Goal: Task Accomplishment & Management: Use online tool/utility

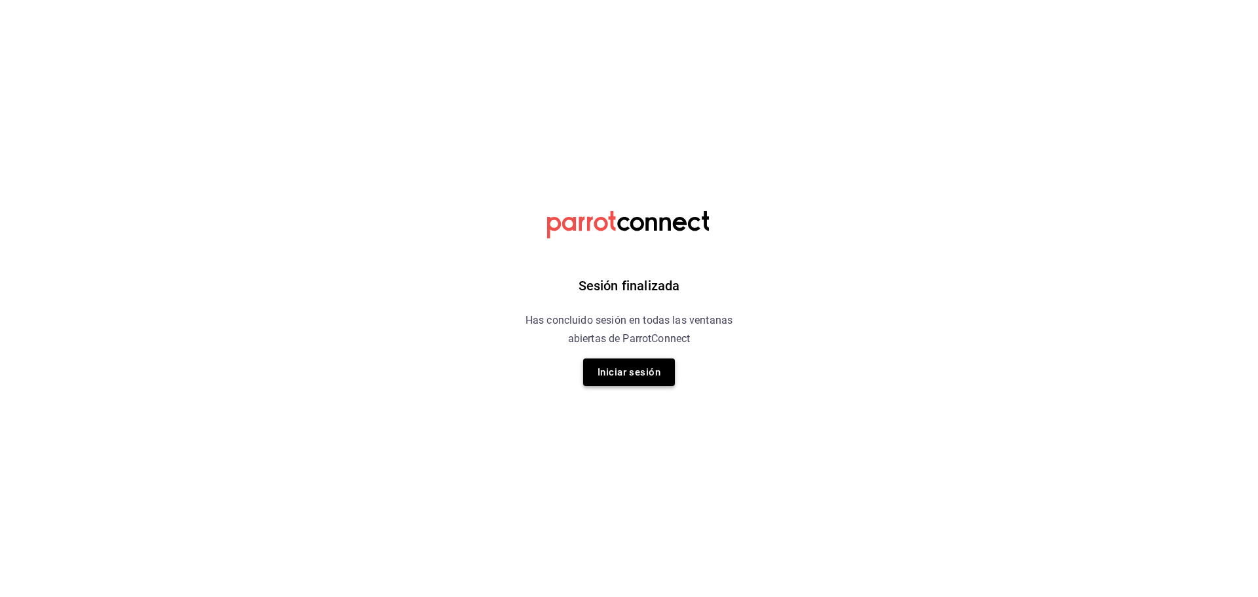
click at [625, 377] on button "Iniciar sesión" at bounding box center [629, 372] width 92 height 28
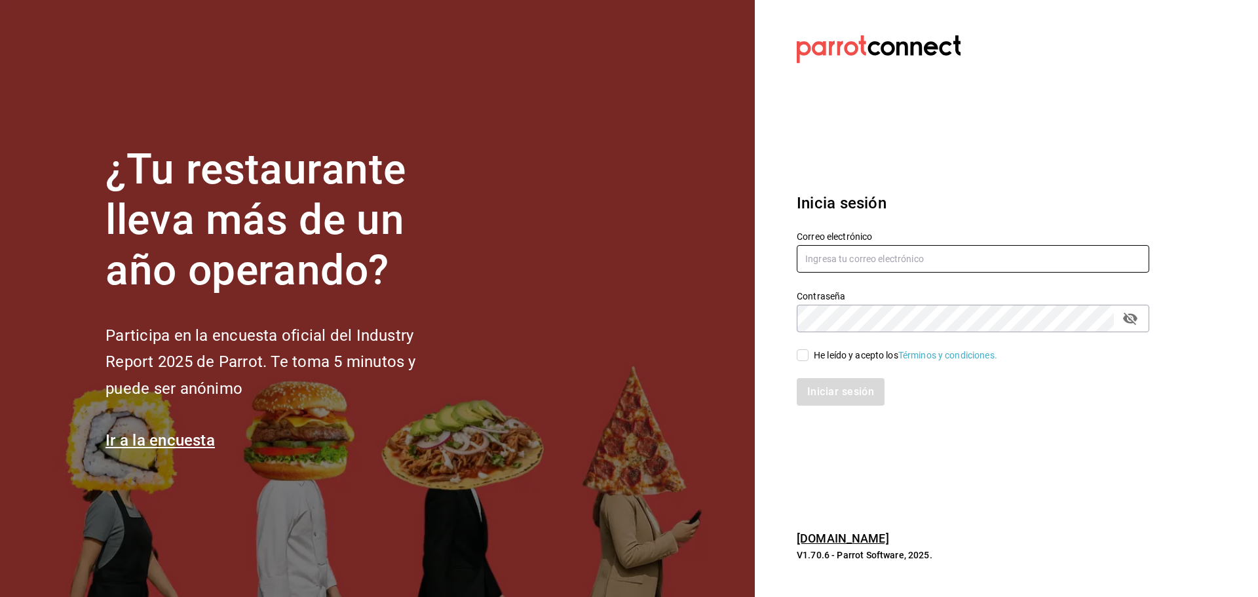
type input "diana.rivas@grupocosteno.com"
click at [981, 272] on input "diana.rivas@grupocosteno.com" at bounding box center [972, 259] width 352 height 28
drag, startPoint x: 804, startPoint y: 360, endPoint x: 812, endPoint y: 374, distance: 15.5
click at [805, 360] on input "He leído y acepto los Términos y condiciones." at bounding box center [802, 355] width 12 height 12
checkbox input "true"
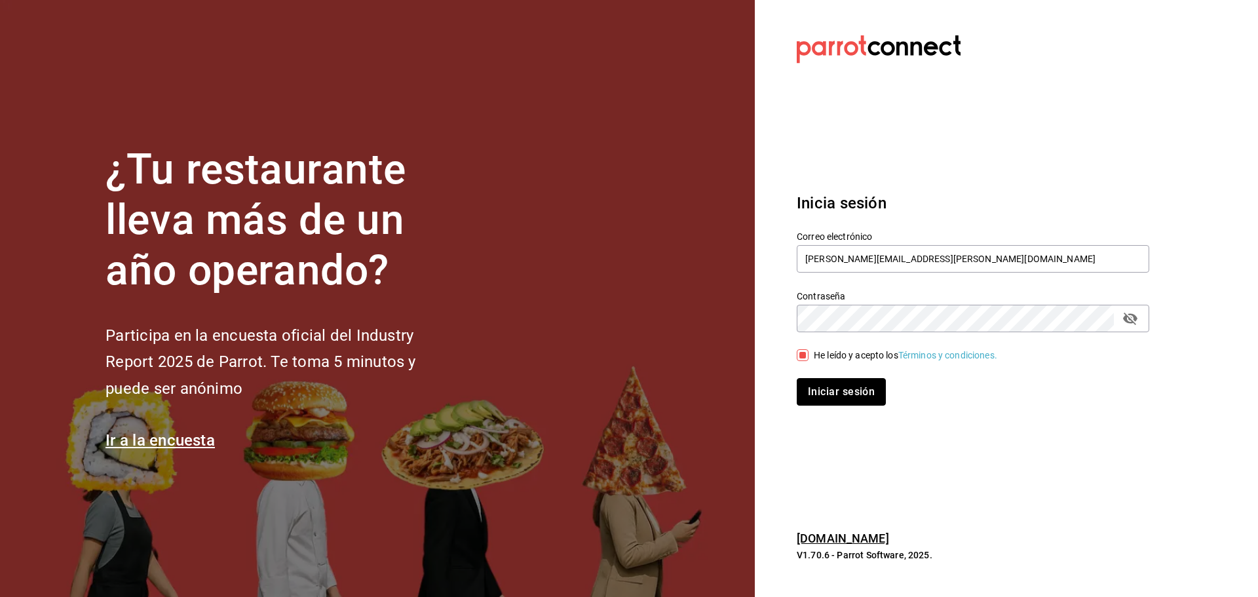
click at [821, 396] on button "Iniciar sesión" at bounding box center [840, 392] width 89 height 28
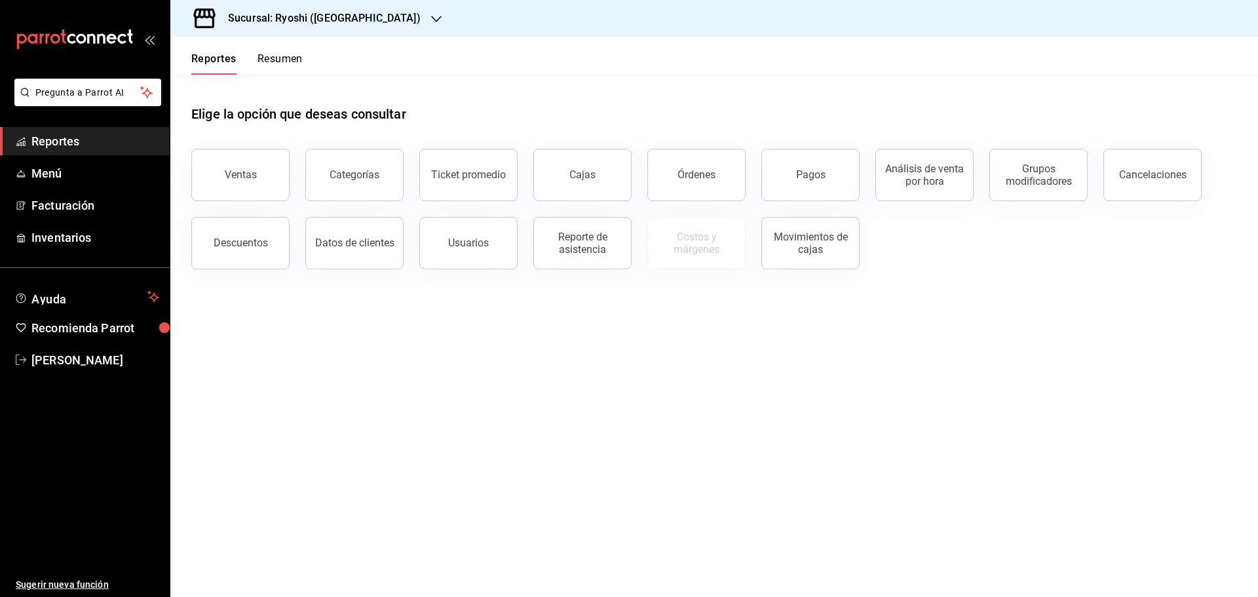
click at [688, 383] on main "Elige la opción que deseas consultar Ventas Categorías Ticket promedio Cajas Ór…" at bounding box center [713, 336] width 1087 height 522
click at [225, 176] on button "Ventas" at bounding box center [240, 175] width 98 height 52
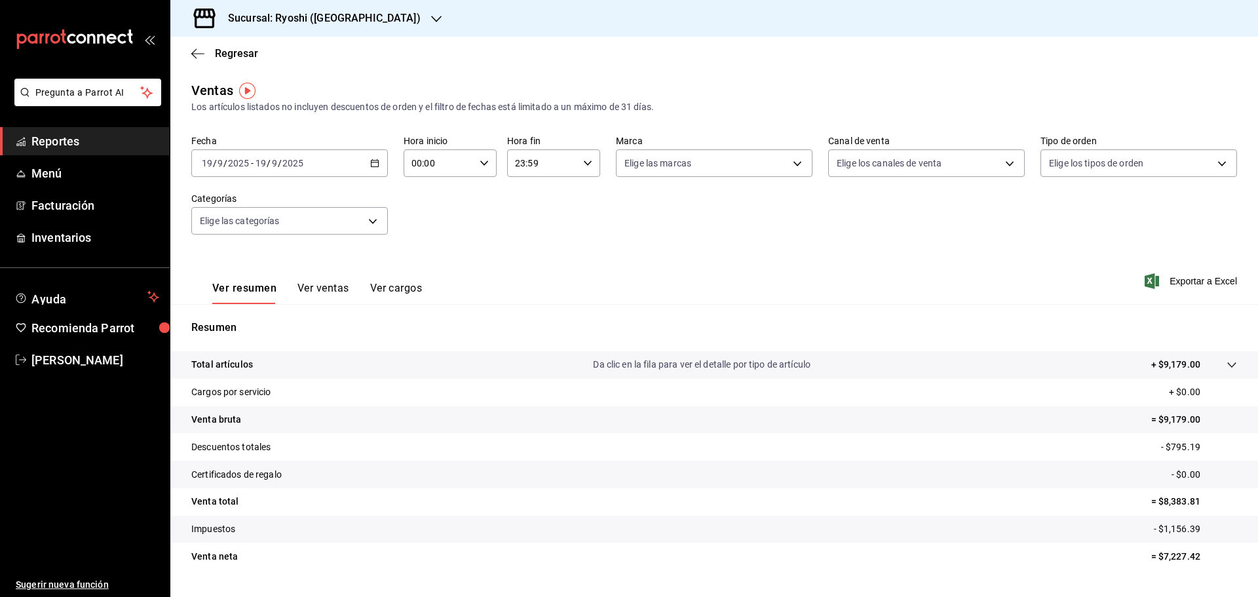
click at [369, 158] on div "[DATE] [DATE] - [DATE] [DATE]" at bounding box center [289, 163] width 196 height 28
click at [219, 327] on span "Rango de fechas" at bounding box center [253, 321] width 102 height 14
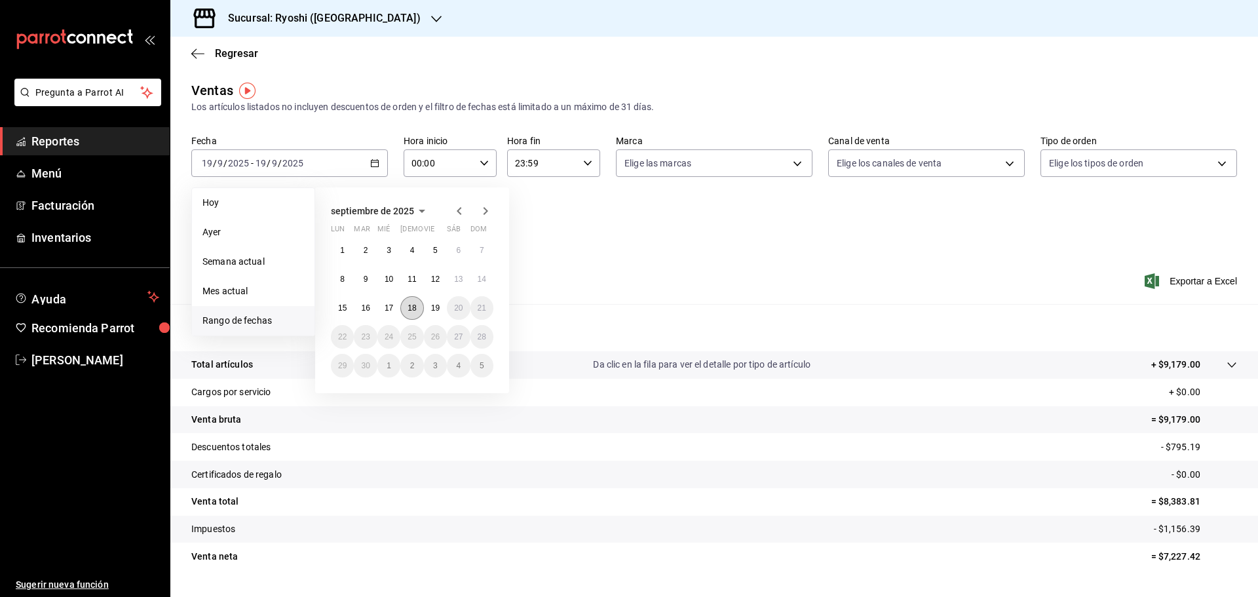
click at [413, 312] on abbr "18" at bounding box center [411, 307] width 9 height 9
click at [434, 312] on button "19" at bounding box center [435, 308] width 23 height 24
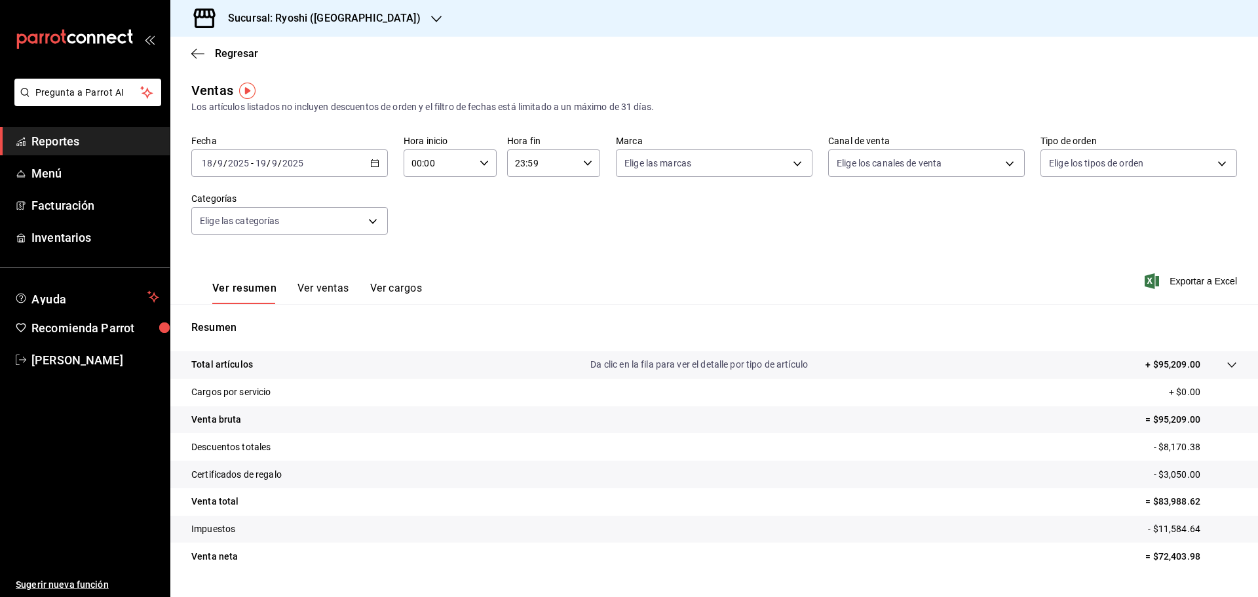
click at [479, 166] on icon "button" at bounding box center [483, 163] width 9 height 9
click at [427, 225] on span "05" at bounding box center [425, 222] width 26 height 10
type input "05:00"
click at [469, 195] on span "00" at bounding box center [471, 196] width 26 height 10
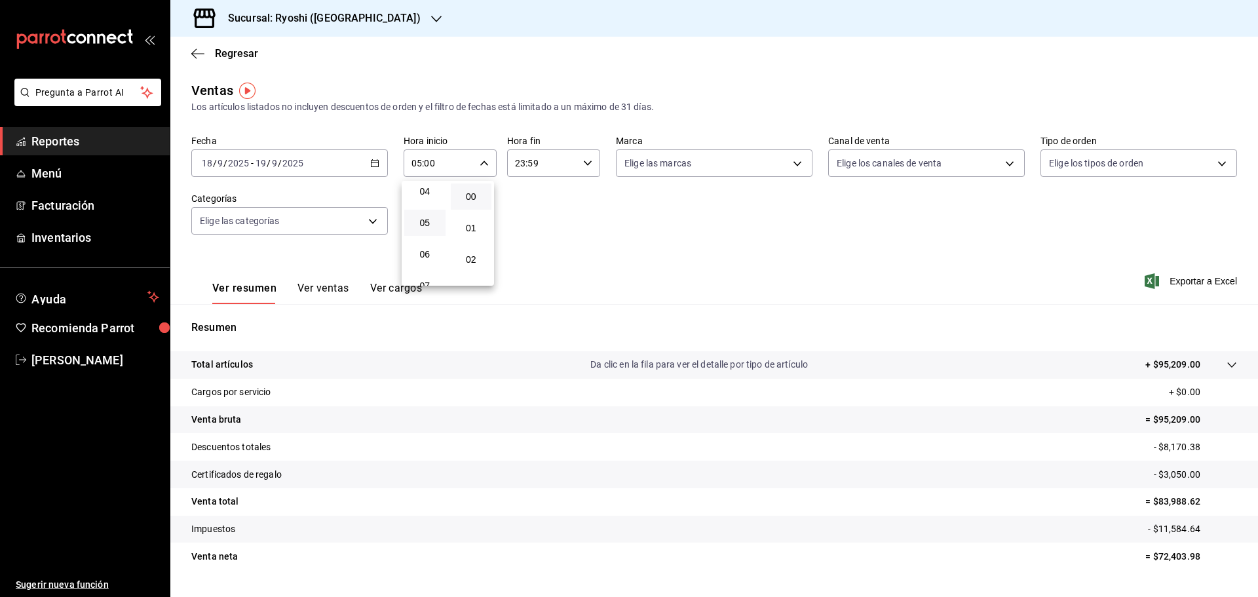
click at [586, 166] on div at bounding box center [629, 298] width 1258 height 597
click at [587, 164] on icon "button" at bounding box center [587, 163] width 9 height 9
click at [534, 227] on span "05" at bounding box center [527, 222] width 26 height 10
click at [584, 205] on button "00" at bounding box center [573, 196] width 41 height 26
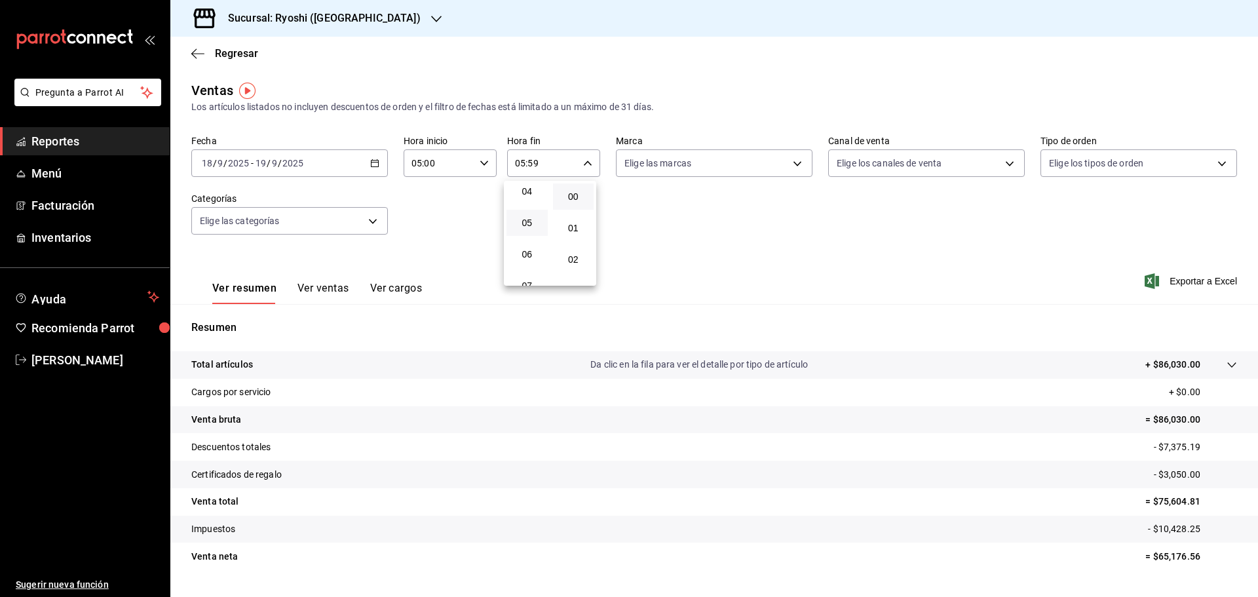
type input "05:00"
click at [671, 242] on div at bounding box center [629, 298] width 1258 height 597
click at [791, 160] on body "Pregunta a Parrot AI Reportes Menú Facturación Inventarios Ayuda Recomienda Par…" at bounding box center [629, 298] width 1258 height 597
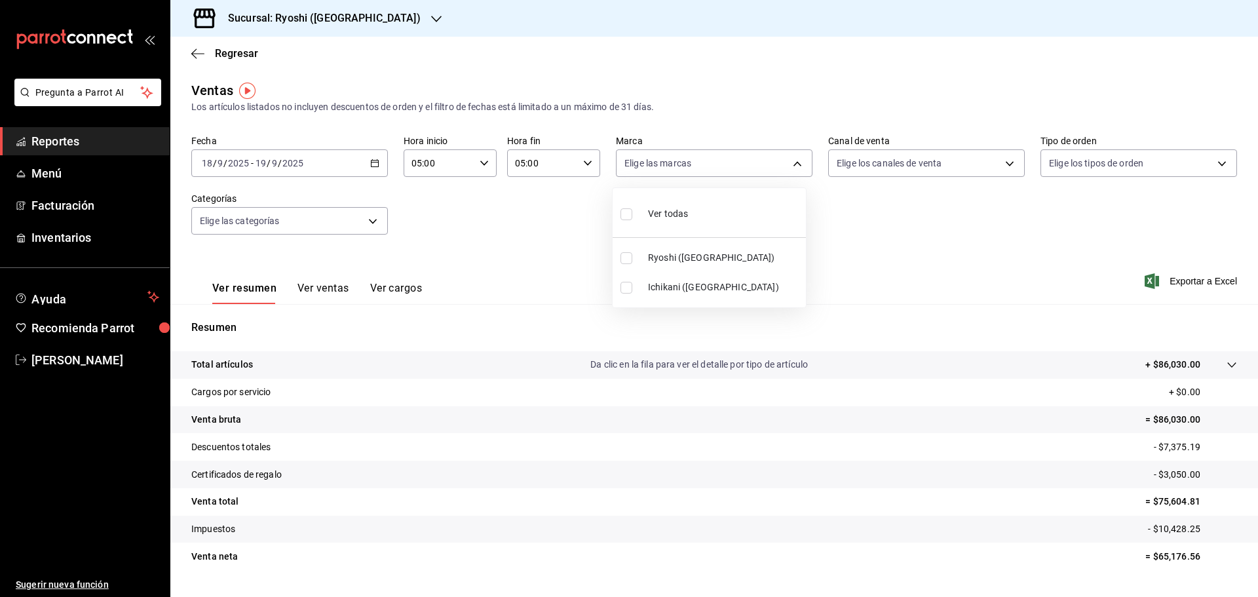
click at [776, 75] on div at bounding box center [629, 298] width 1258 height 597
click at [797, 221] on div "Fecha [DATE] [DATE] - [DATE] [DATE] Hora inicio 05:00 Hora inicio Hora fin 05:0…" at bounding box center [713, 192] width 1045 height 115
click at [379, 165] on div "[DATE] [DATE] - [DATE] [DATE]" at bounding box center [289, 163] width 196 height 28
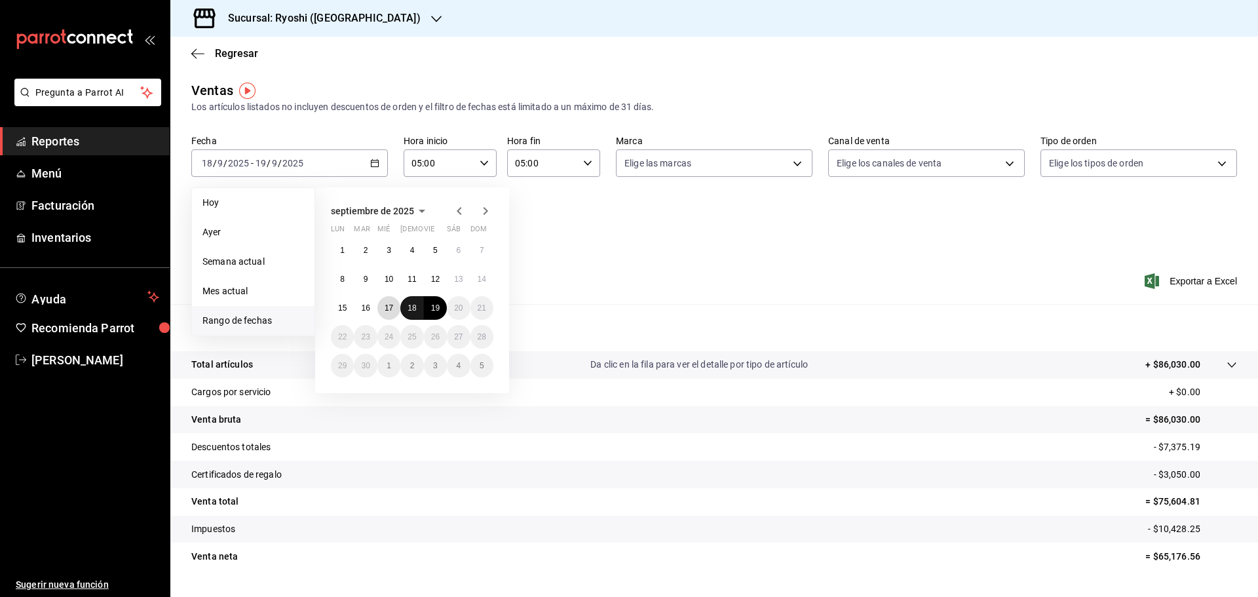
drag, startPoint x: 390, startPoint y: 312, endPoint x: 411, endPoint y: 305, distance: 22.0
click at [394, 310] on button "17" at bounding box center [388, 308] width 23 height 24
click at [419, 305] on button "18" at bounding box center [411, 308] width 23 height 24
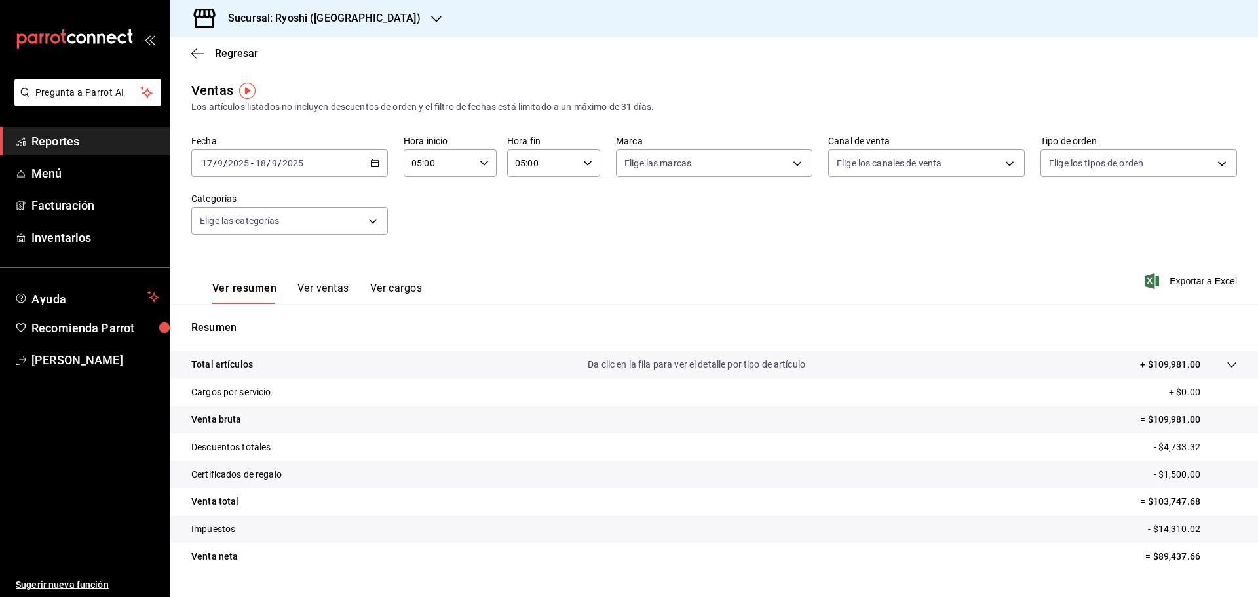
click at [370, 165] on icon "button" at bounding box center [374, 163] width 9 height 9
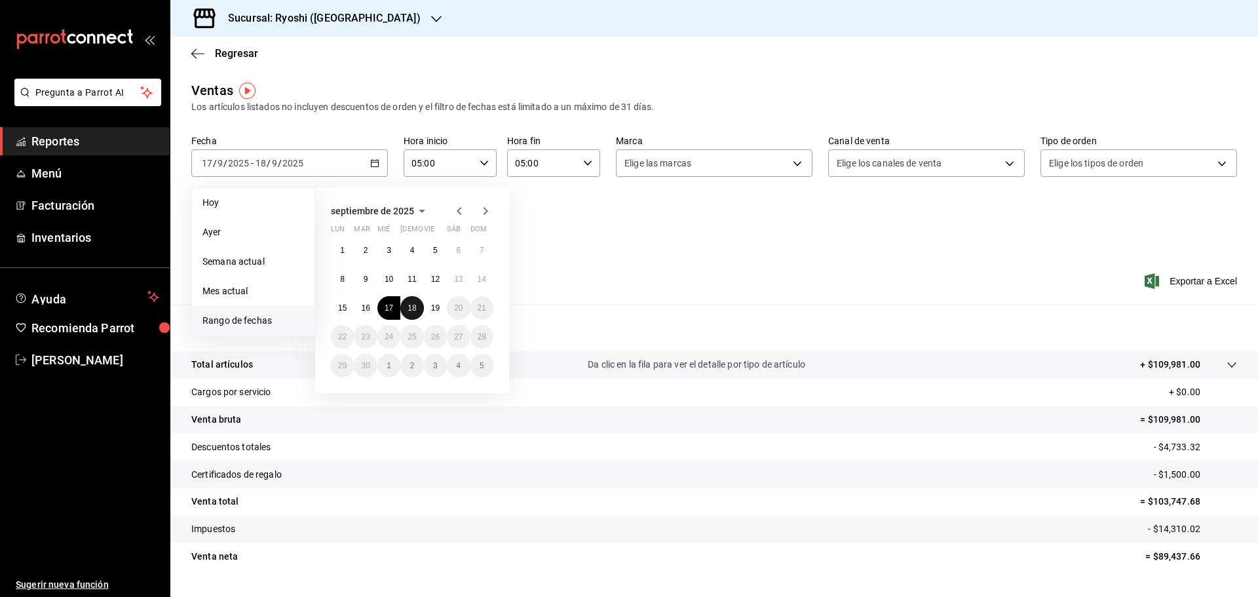
click at [411, 308] on abbr "18" at bounding box center [411, 307] width 9 height 9
click at [429, 312] on button "19" at bounding box center [435, 308] width 23 height 24
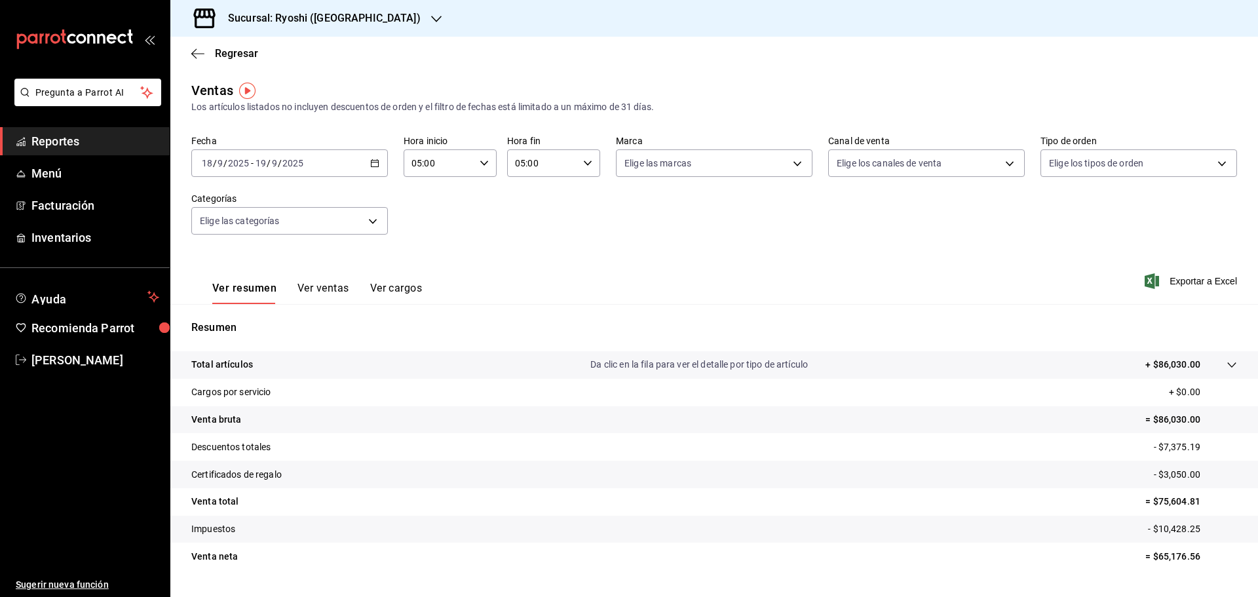
click at [367, 160] on div "[DATE] [DATE] - [DATE] [DATE]" at bounding box center [289, 163] width 196 height 28
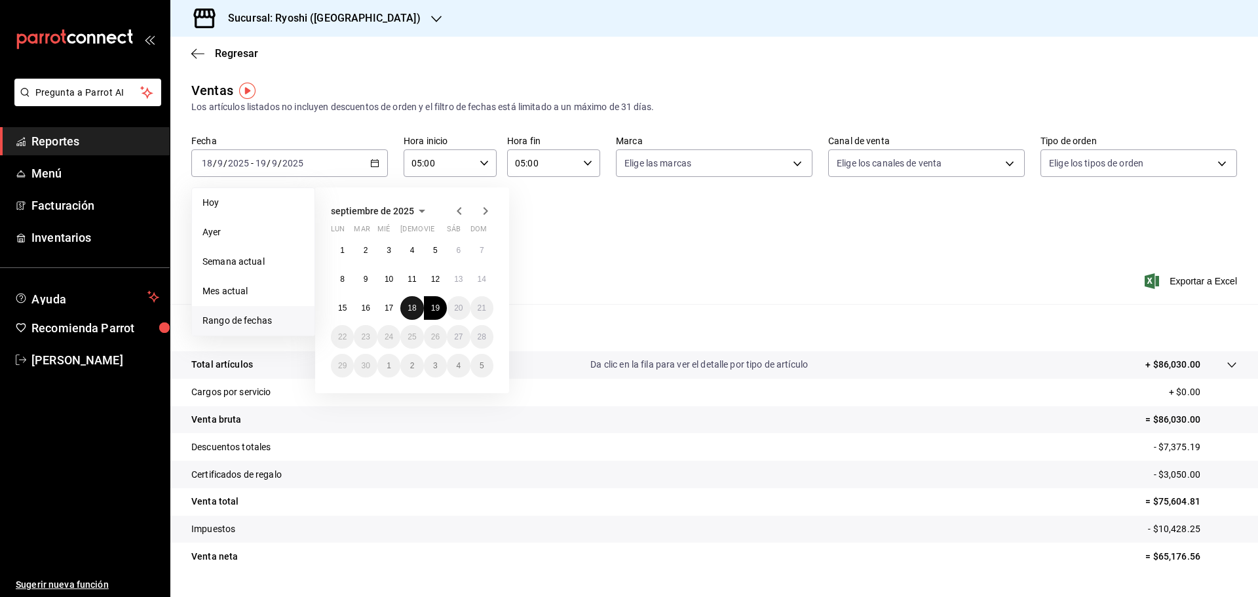
drag, startPoint x: 408, startPoint y: 307, endPoint x: 417, endPoint y: 315, distance: 12.5
click at [410, 312] on button "18" at bounding box center [411, 308] width 23 height 24
click at [433, 310] on abbr "19" at bounding box center [435, 307] width 9 height 9
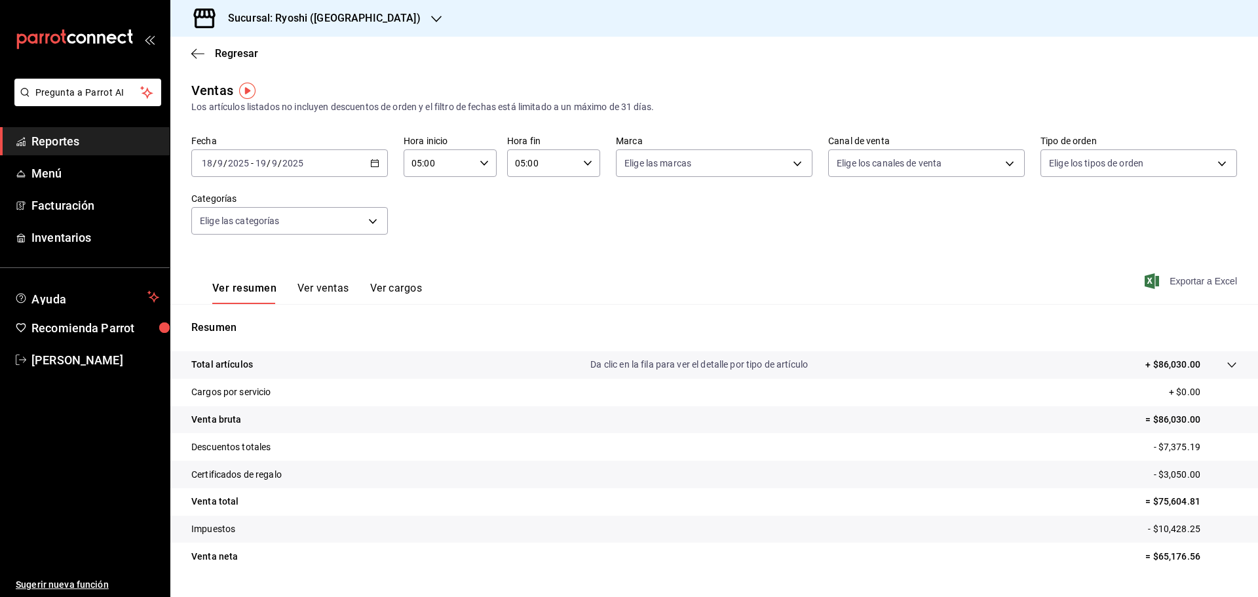
click at [1173, 276] on span "Exportar a Excel" at bounding box center [1192, 281] width 90 height 16
click at [791, 152] on body "Pregunta a Parrot AI Reportes Menú Facturación Inventarios Ayuda Recomienda Par…" at bounding box center [629, 298] width 1258 height 597
click at [688, 214] on li "Ver todas" at bounding box center [708, 212] width 193 height 39
type input "26ca50e5-a845-484f-a54e-8a4432b79f59,e80bf875-3c9c-4ad9-8c6a-14c8262011fc"
checkbox input "true"
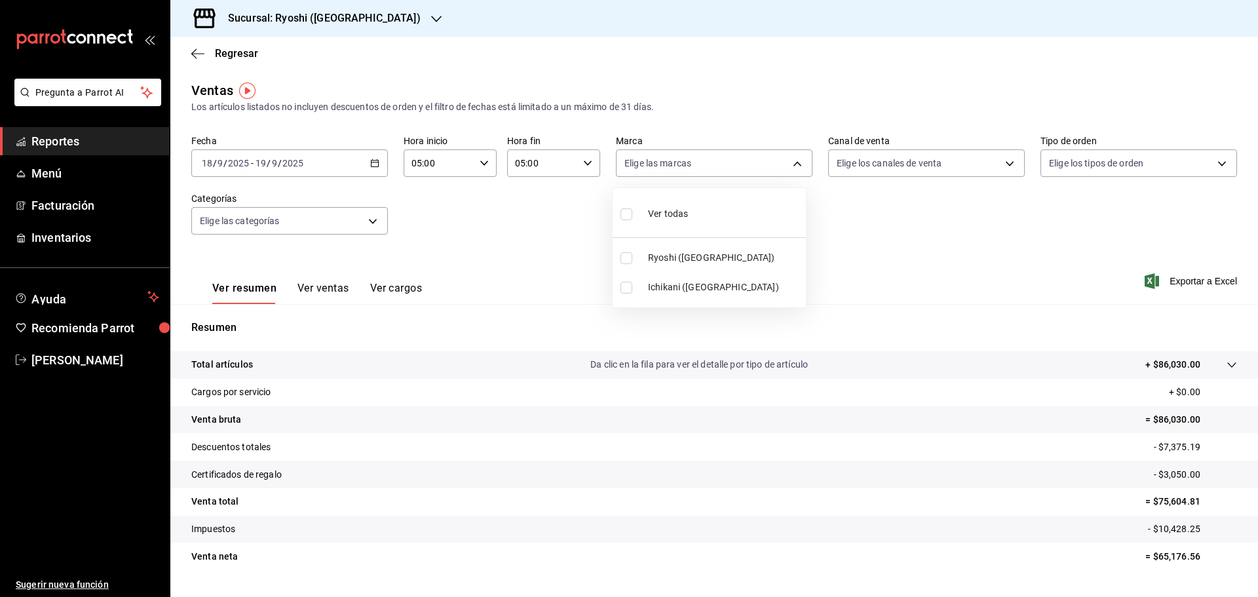
checkbox input "true"
click at [792, 66] on div at bounding box center [629, 298] width 1258 height 597
click at [374, 231] on body "Pregunta a Parrot AI Reportes Menú Facturación Inventarios Ayuda Recomienda Par…" at bounding box center [629, 298] width 1258 height 597
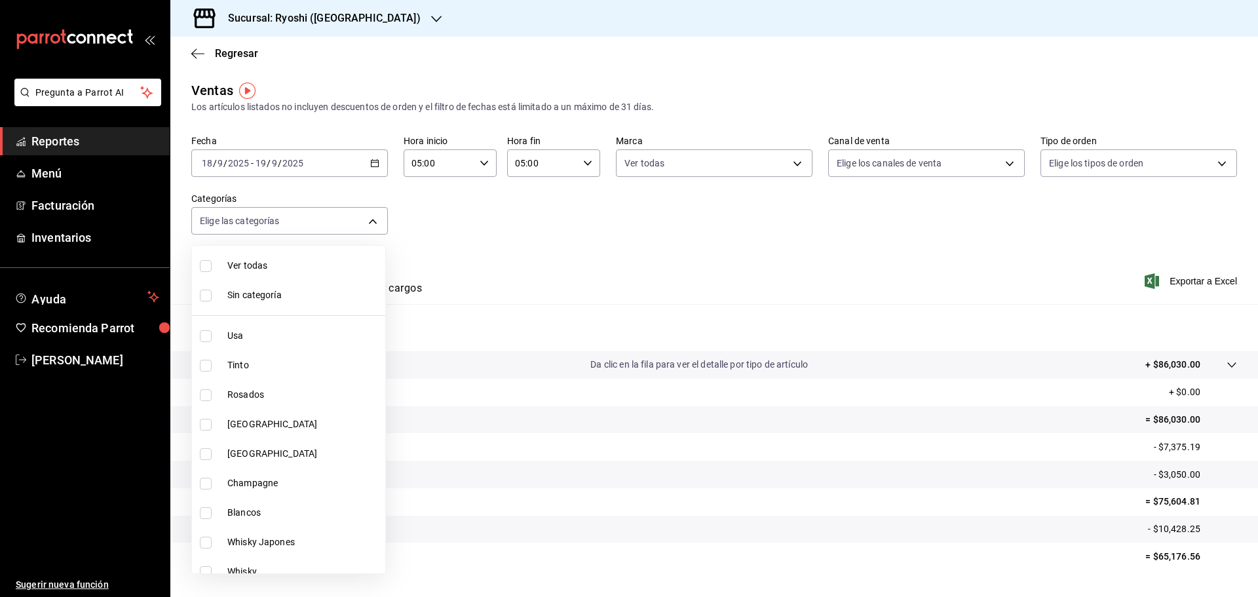
click at [212, 266] on label at bounding box center [208, 266] width 17 height 12
click at [212, 266] on input "checkbox" at bounding box center [206, 266] width 12 height 12
checkbox input "false"
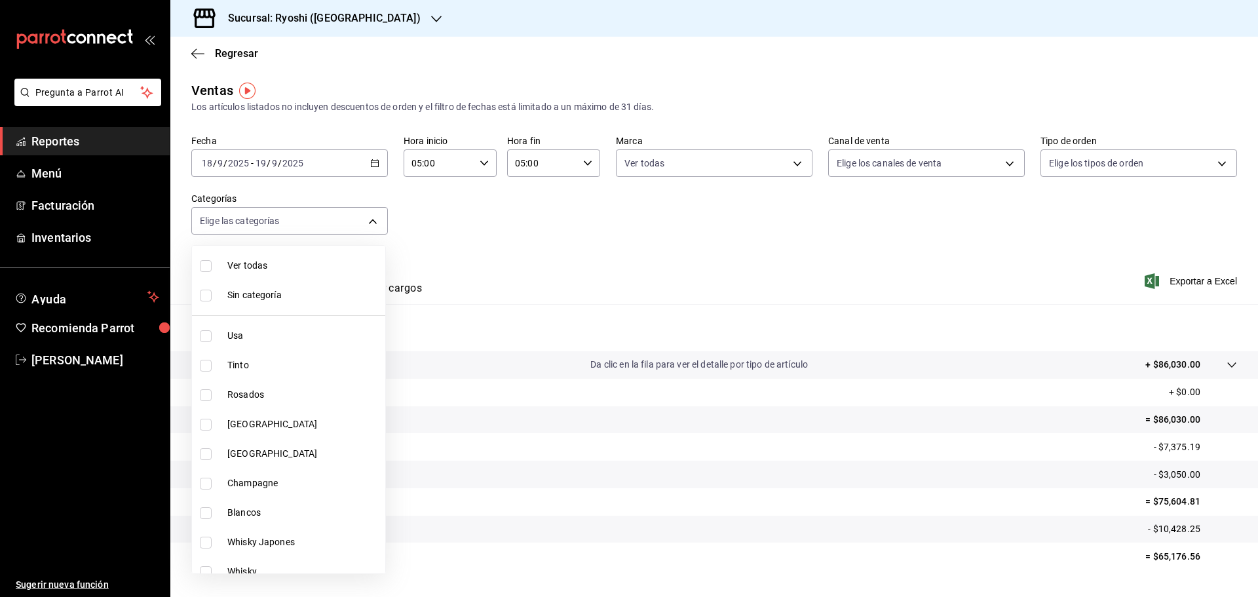
checkbox input "false"
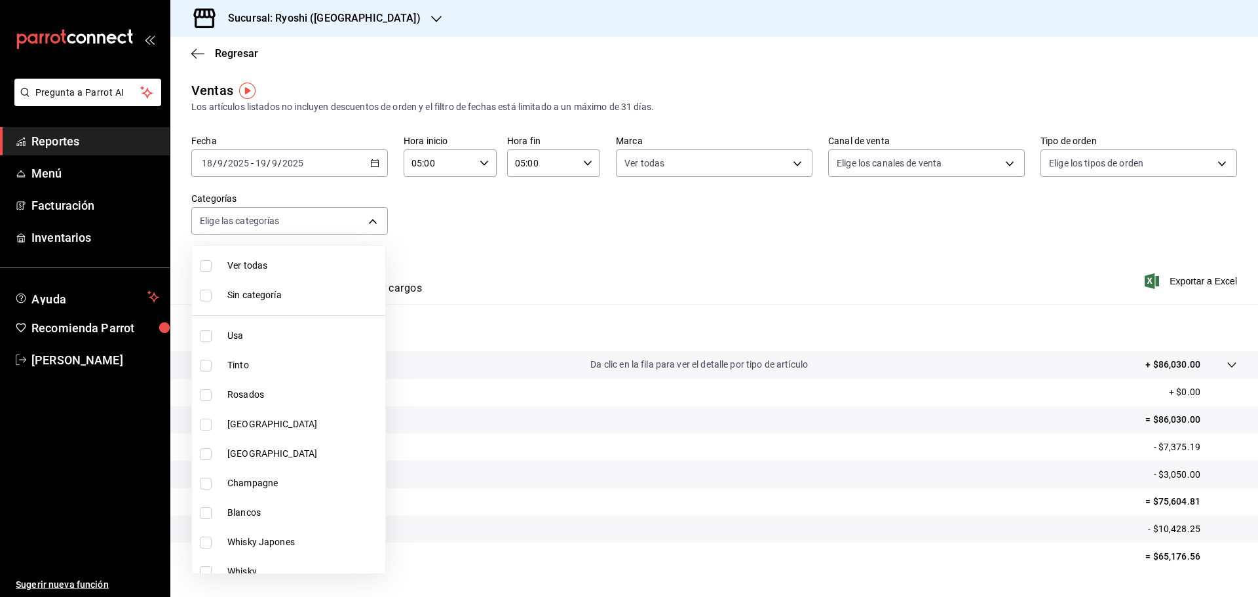
checkbox input "false"
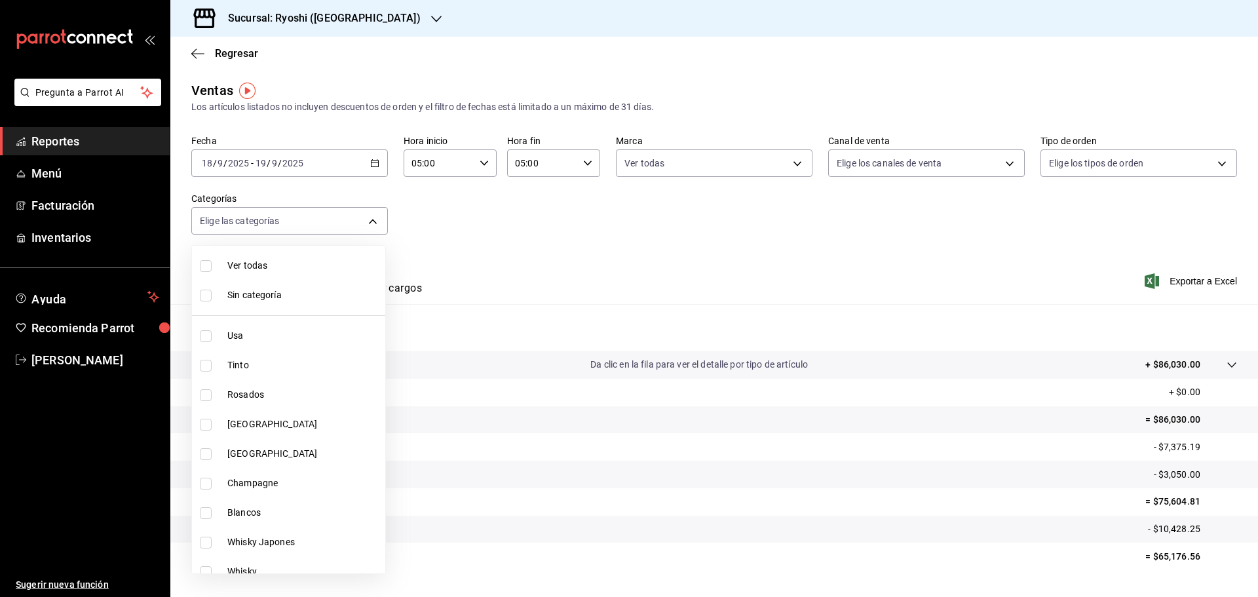
checkbox input "false"
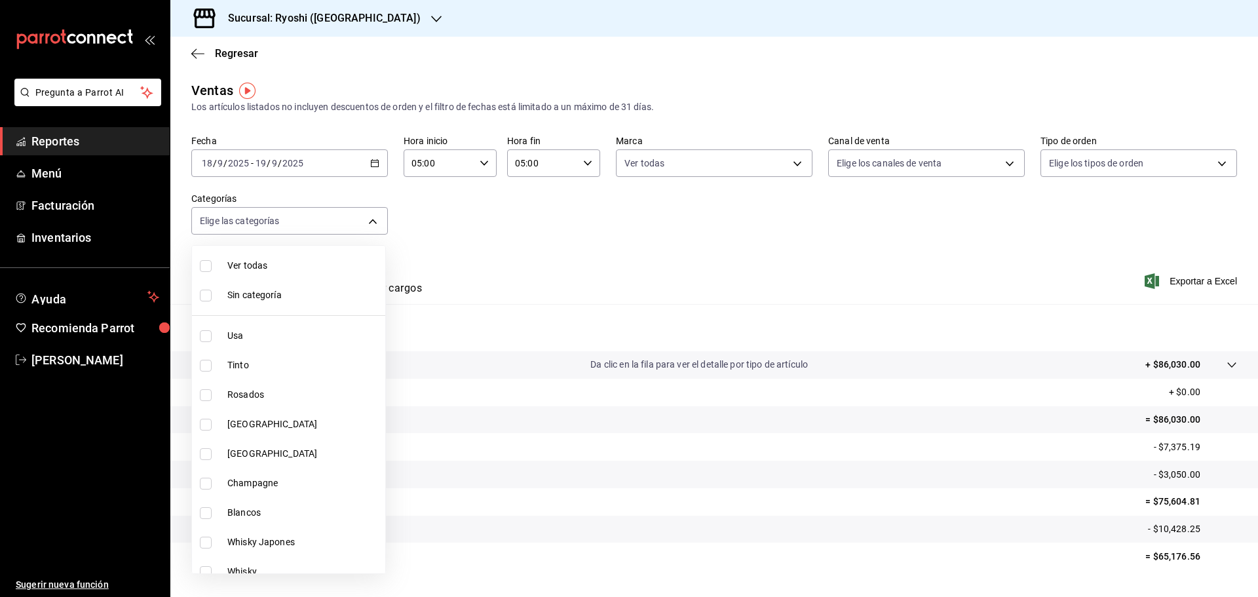
checkbox input "false"
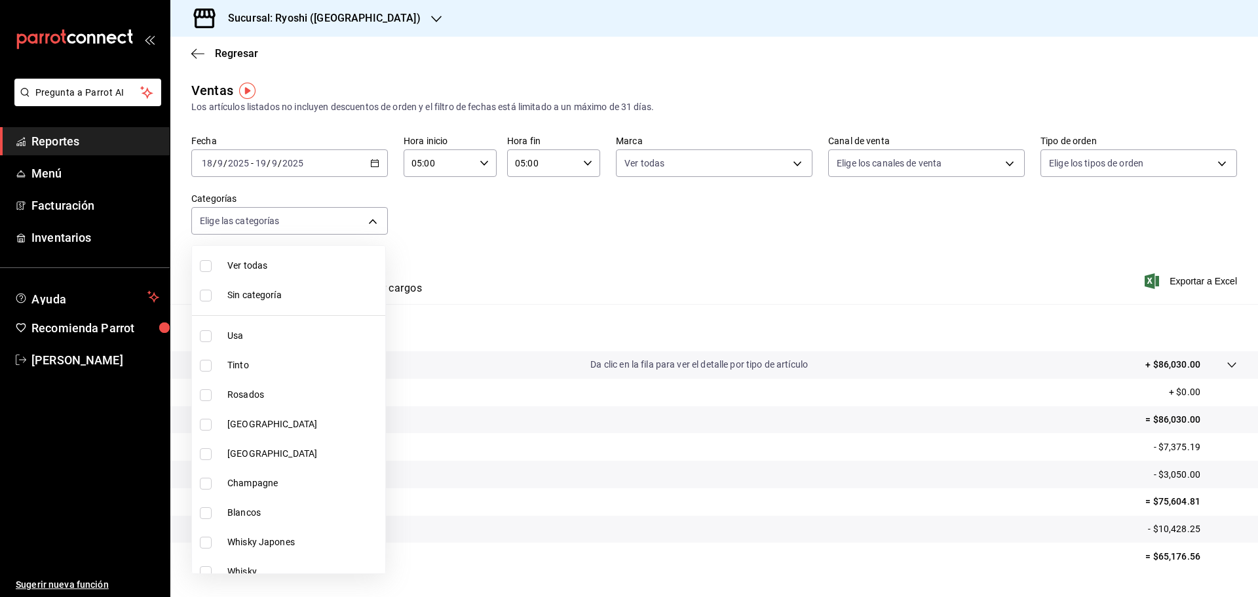
checkbox input "false"
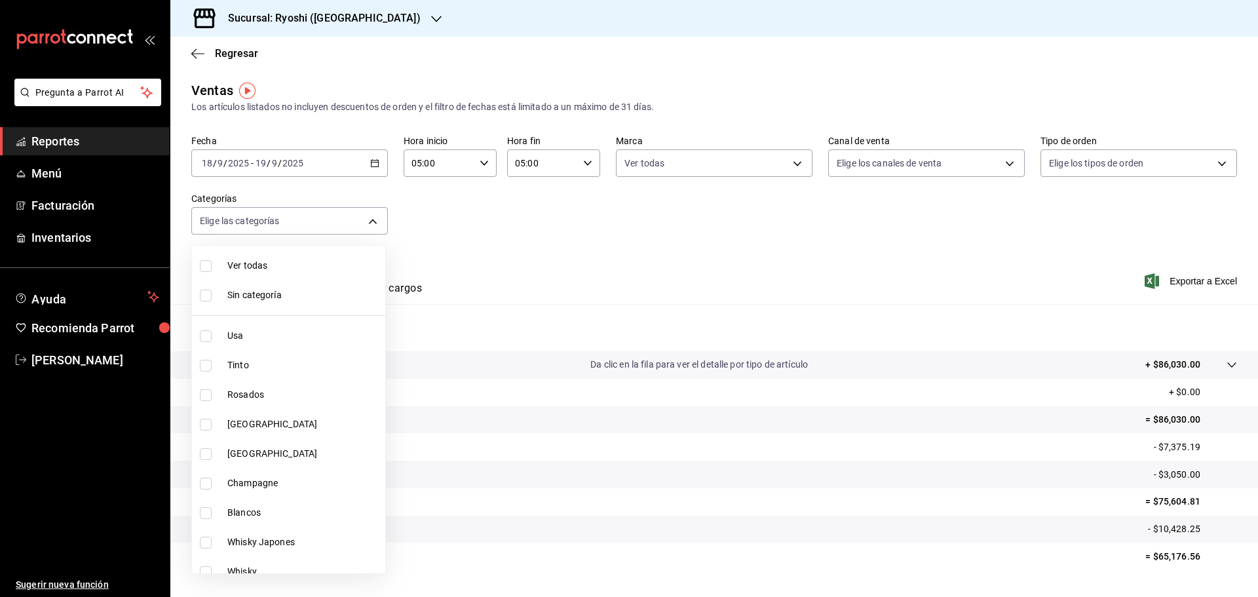
checkbox input "false"
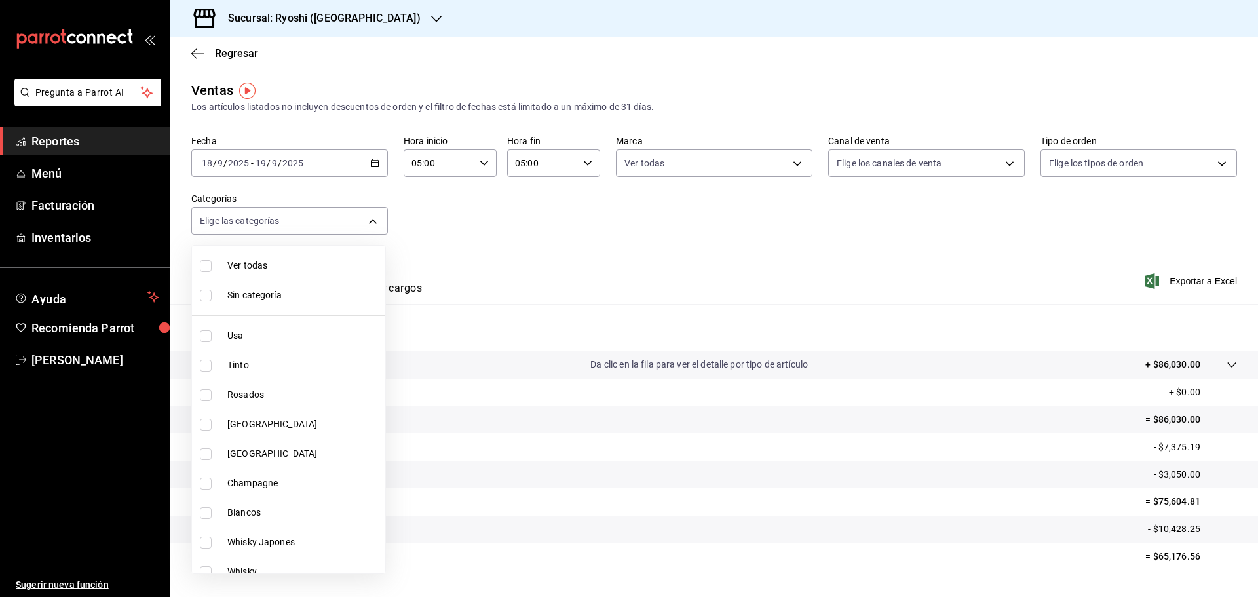
checkbox input "false"
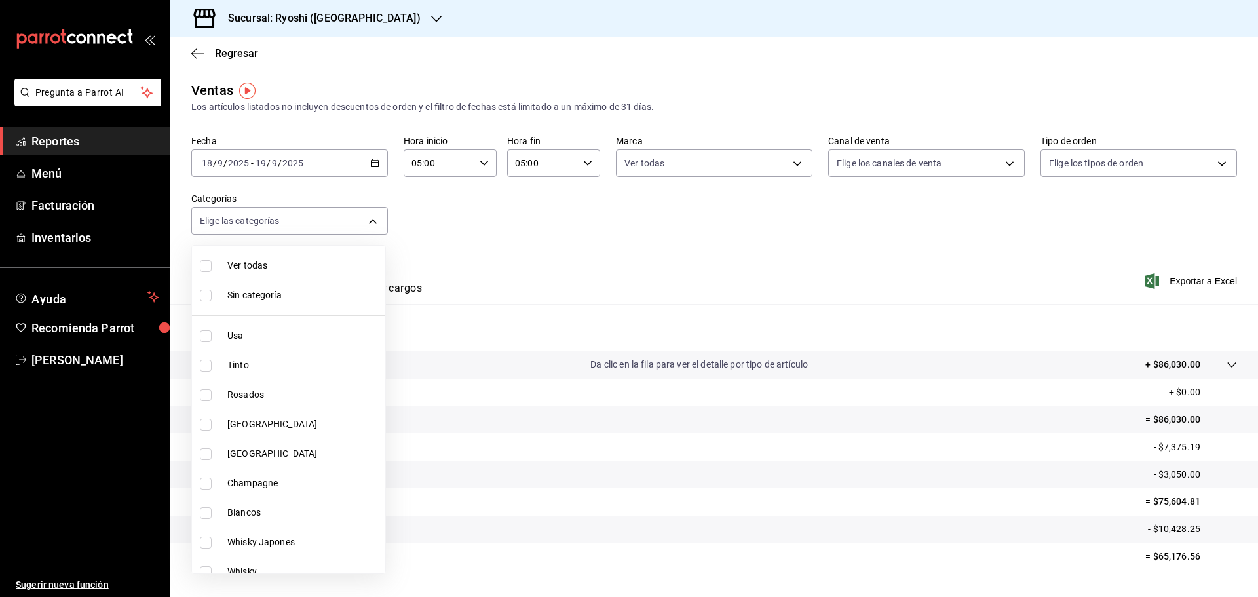
checkbox input "false"
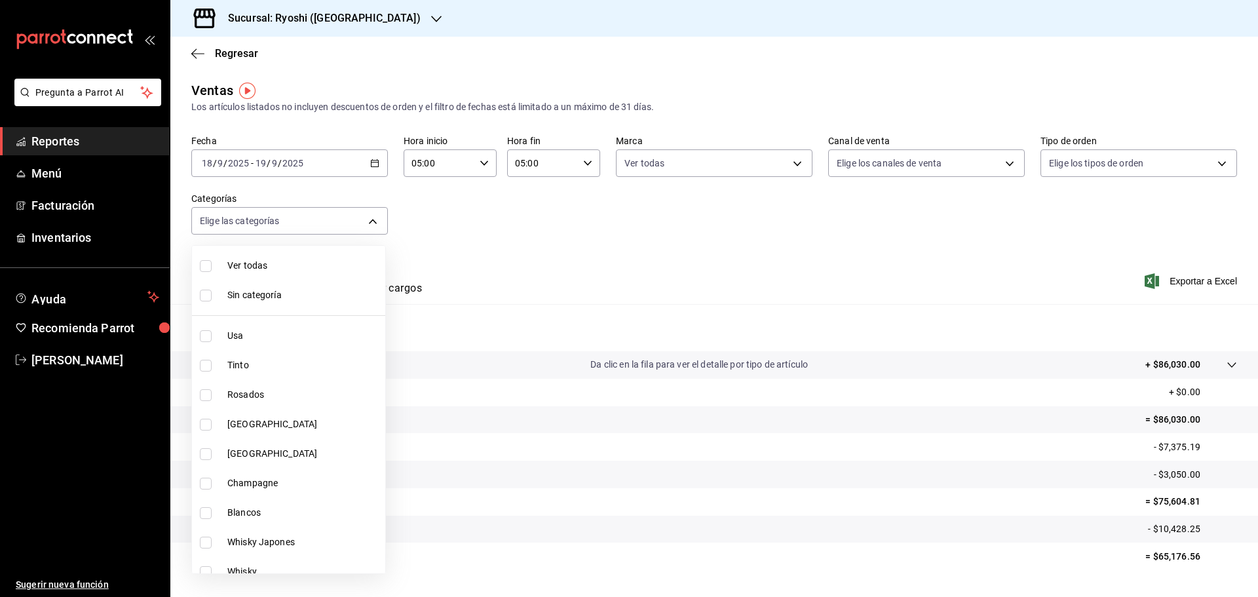
checkbox input "false"
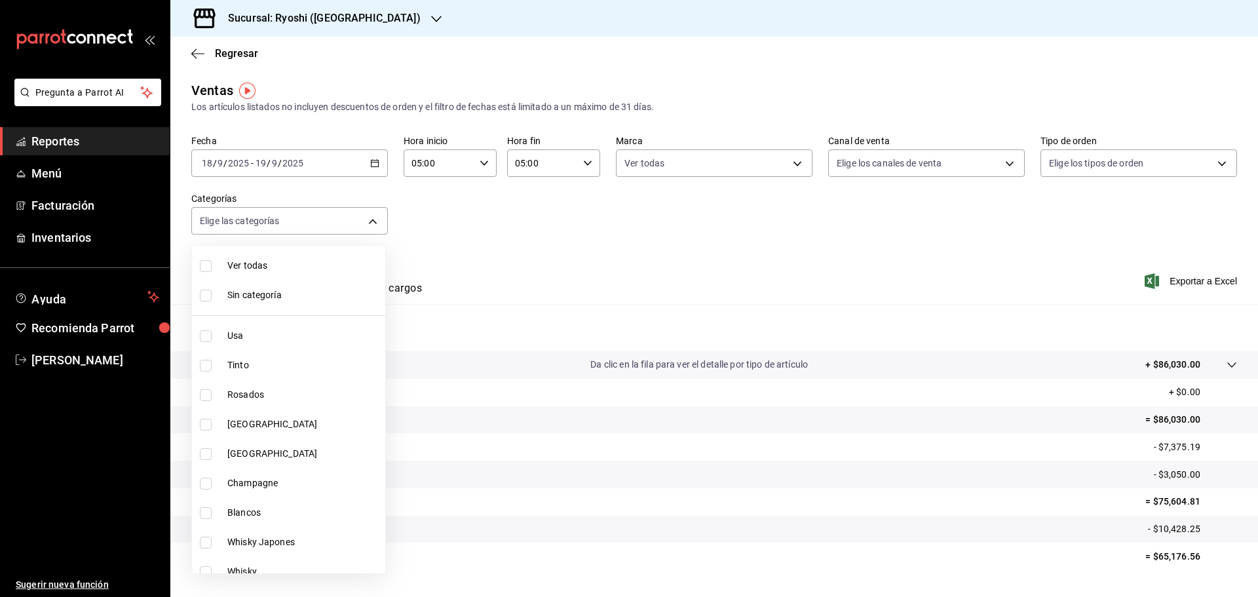
checkbox input "false"
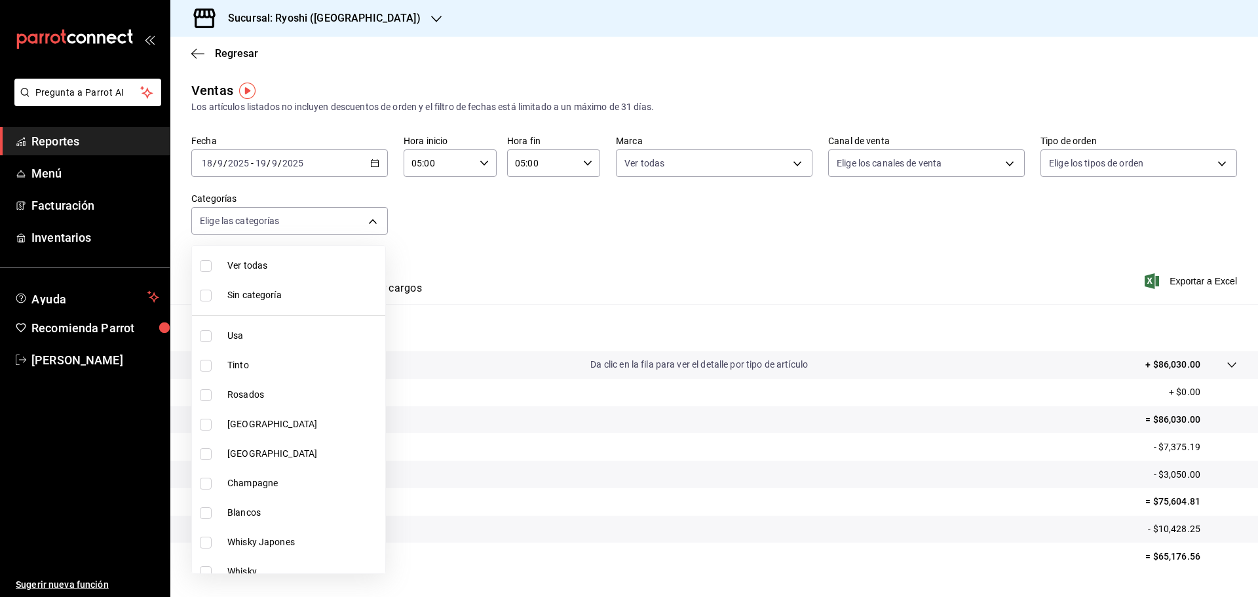
checkbox input "false"
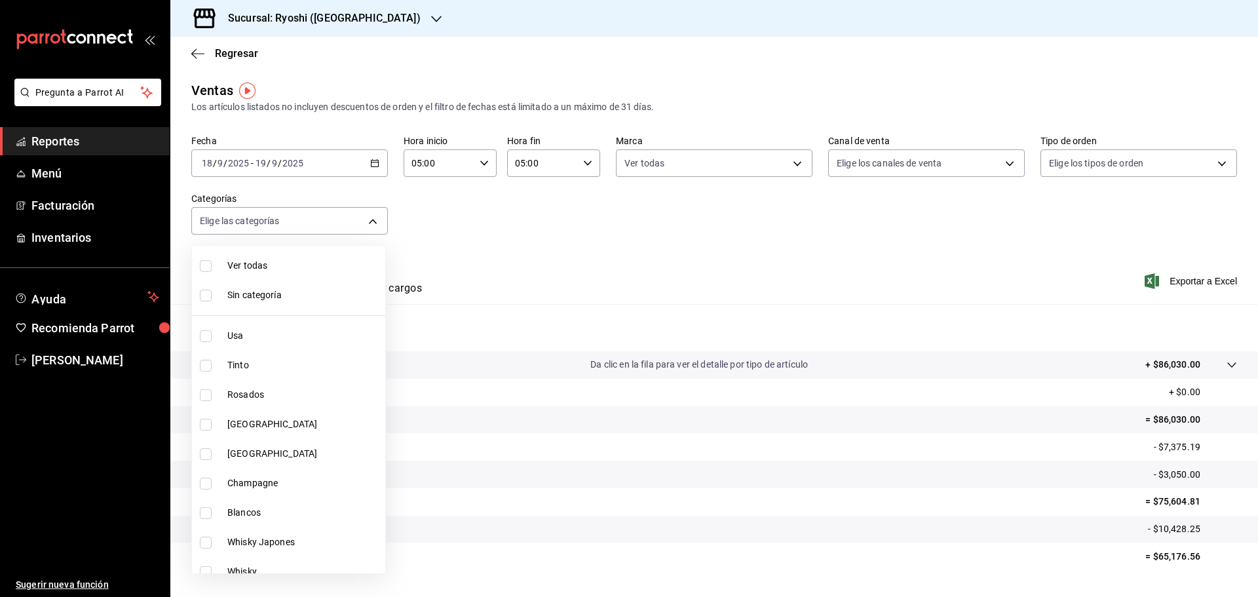
checkbox input "false"
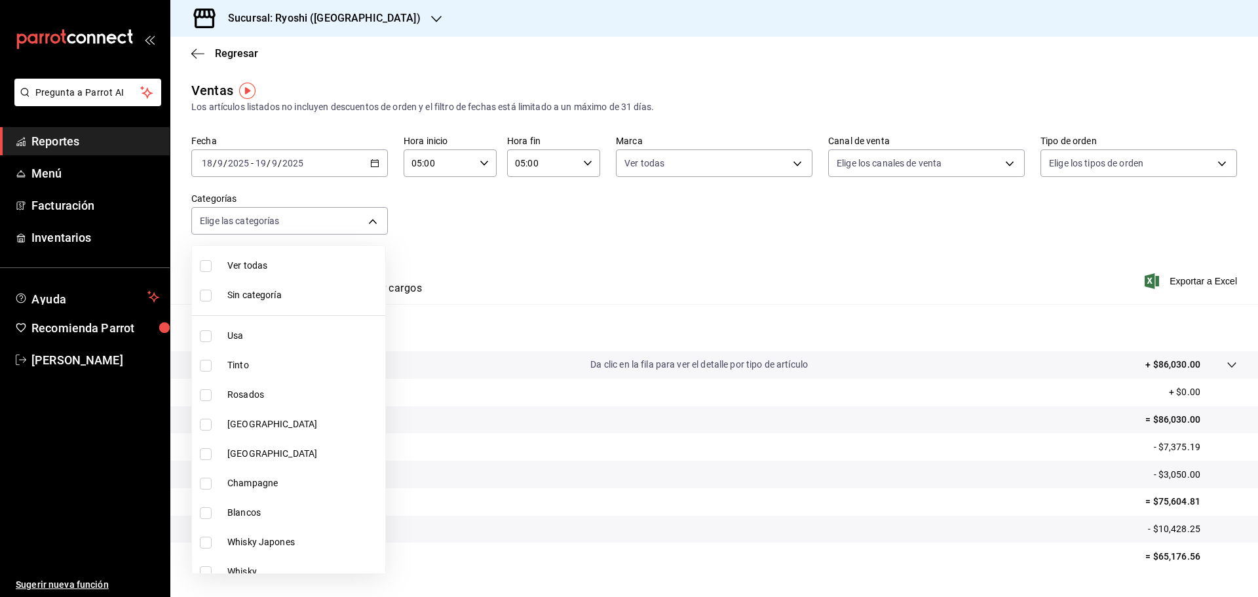
checkbox input "false"
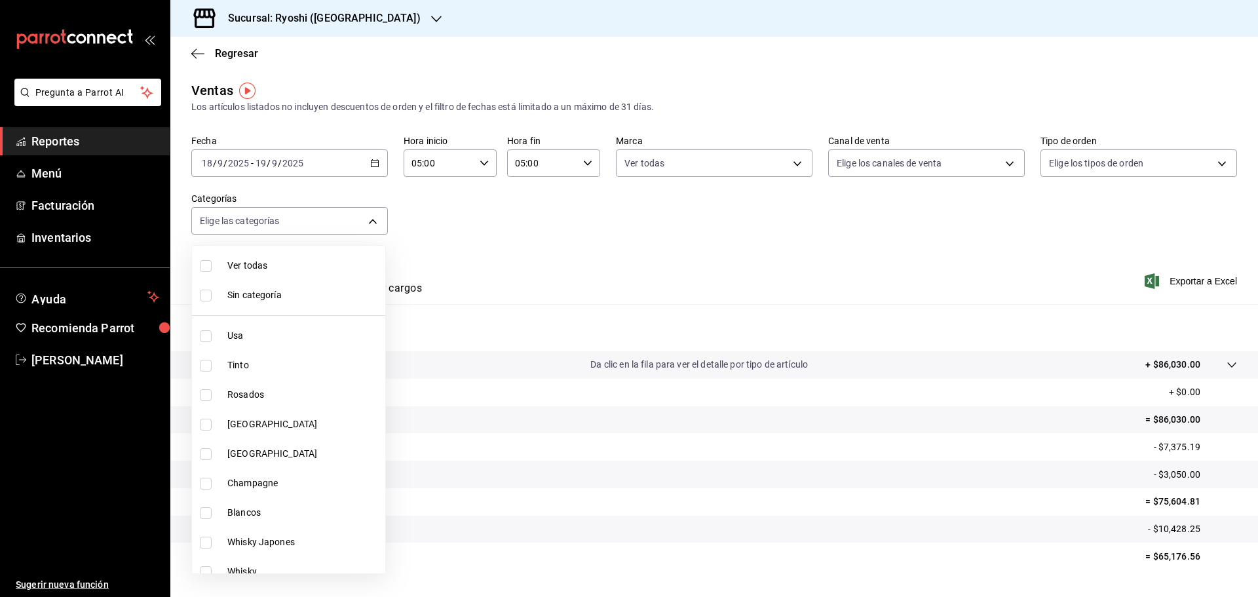
checkbox input "false"
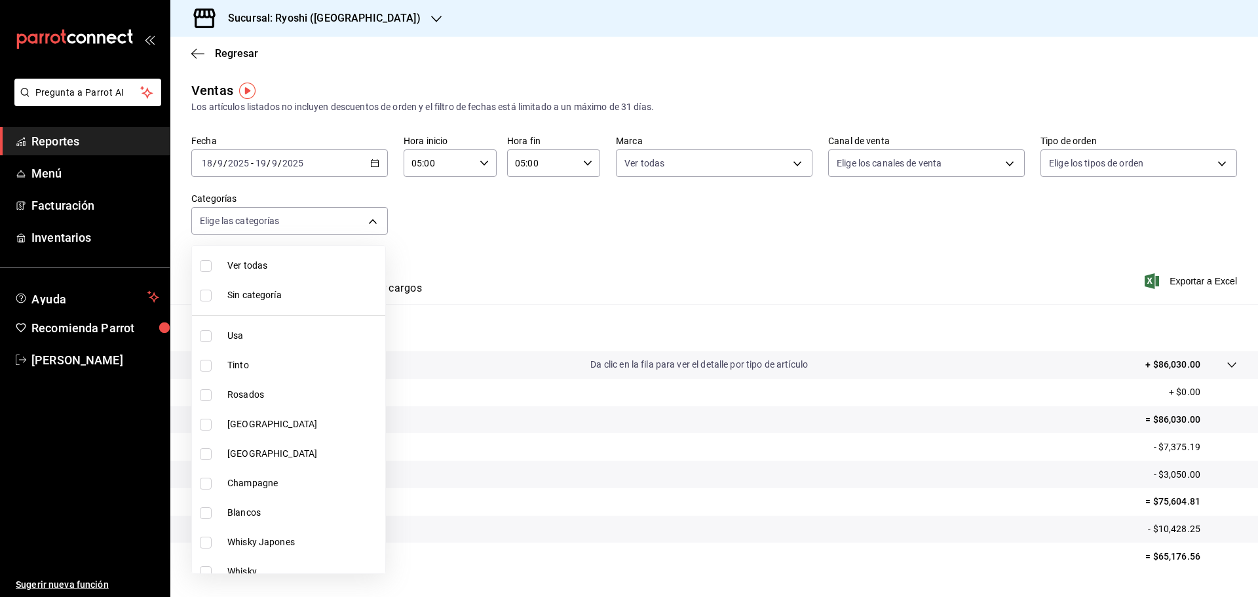
checkbox input "false"
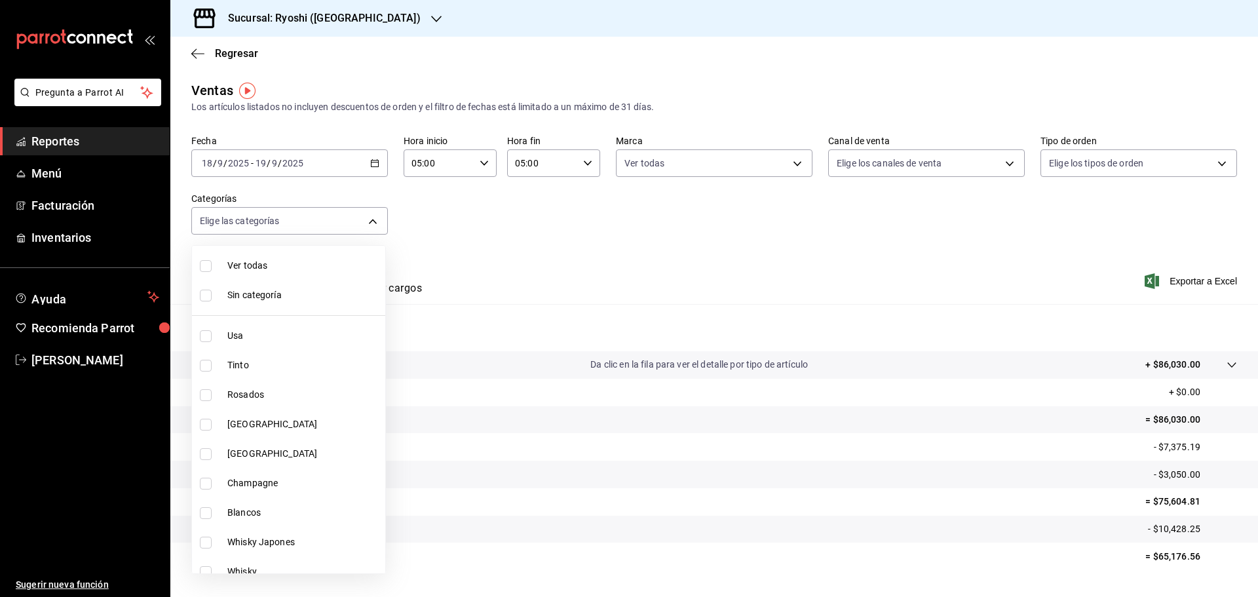
checkbox input "false"
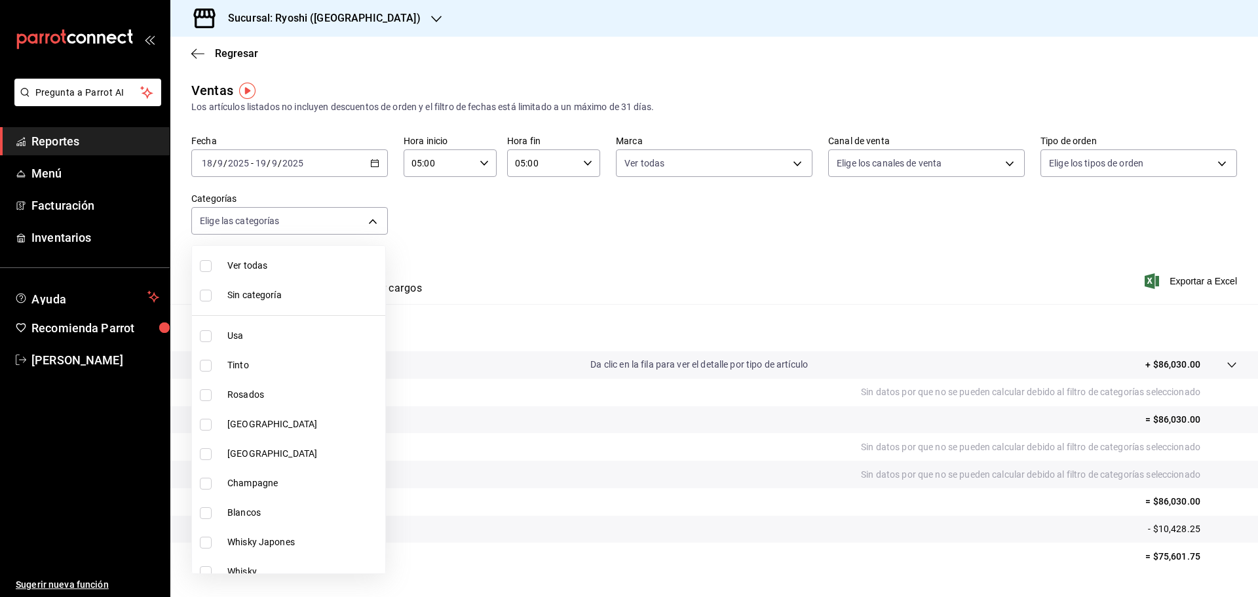
click at [205, 265] on input "checkbox" at bounding box center [206, 266] width 12 height 12
checkbox input "true"
type input "983ebb25-c6d8-4647-898b-43e41473272b,b131aea8-f4fd-49fb-a6b3-d2f44229a596,2a94f…"
checkbox input "true"
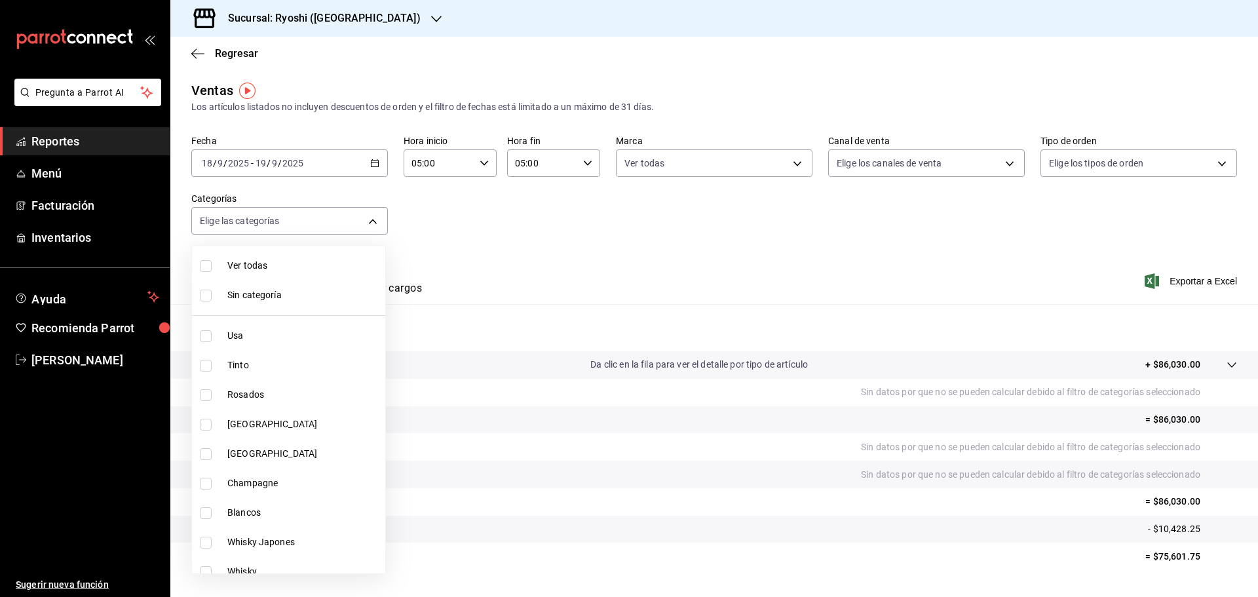
checkbox input "true"
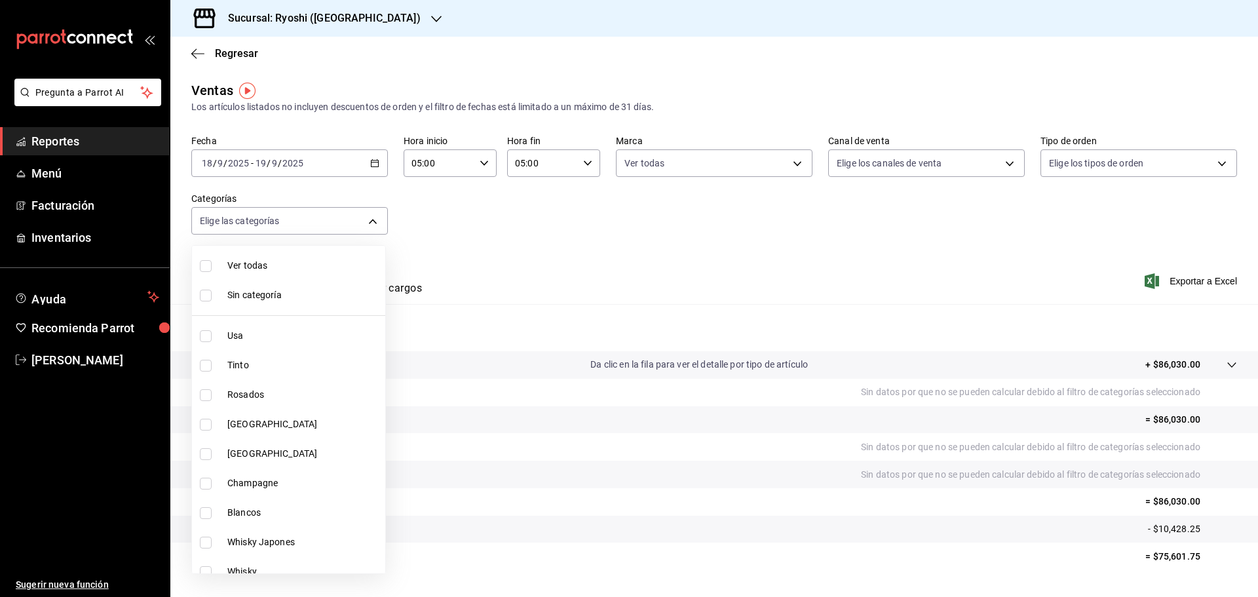
checkbox input "true"
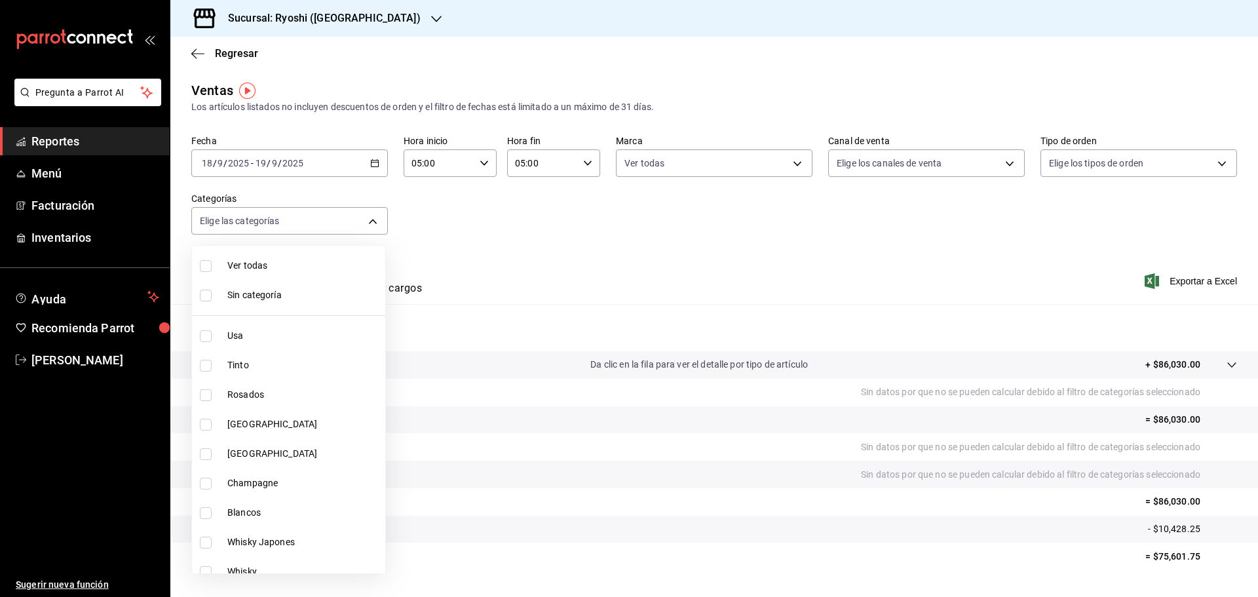
checkbox input "true"
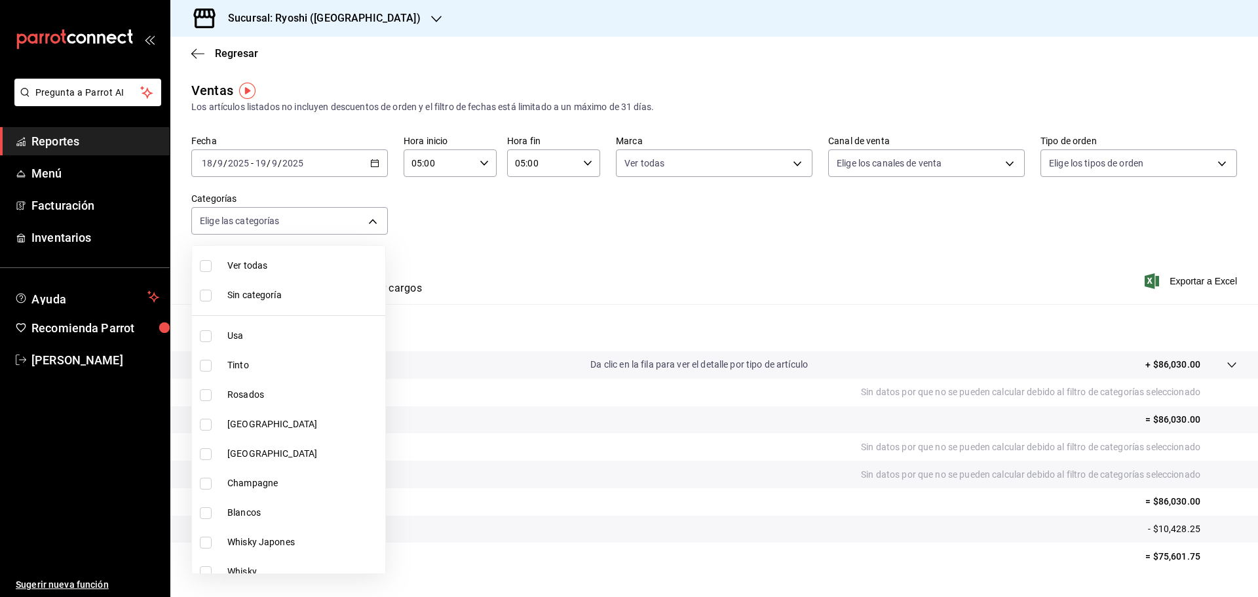
checkbox input "true"
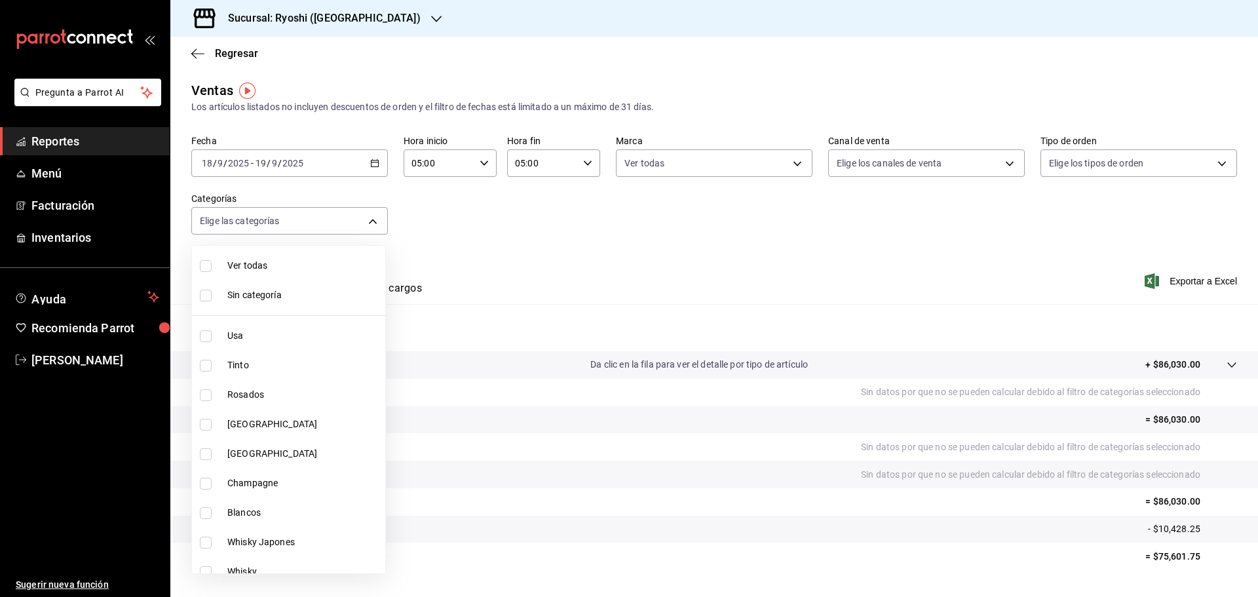
checkbox input "true"
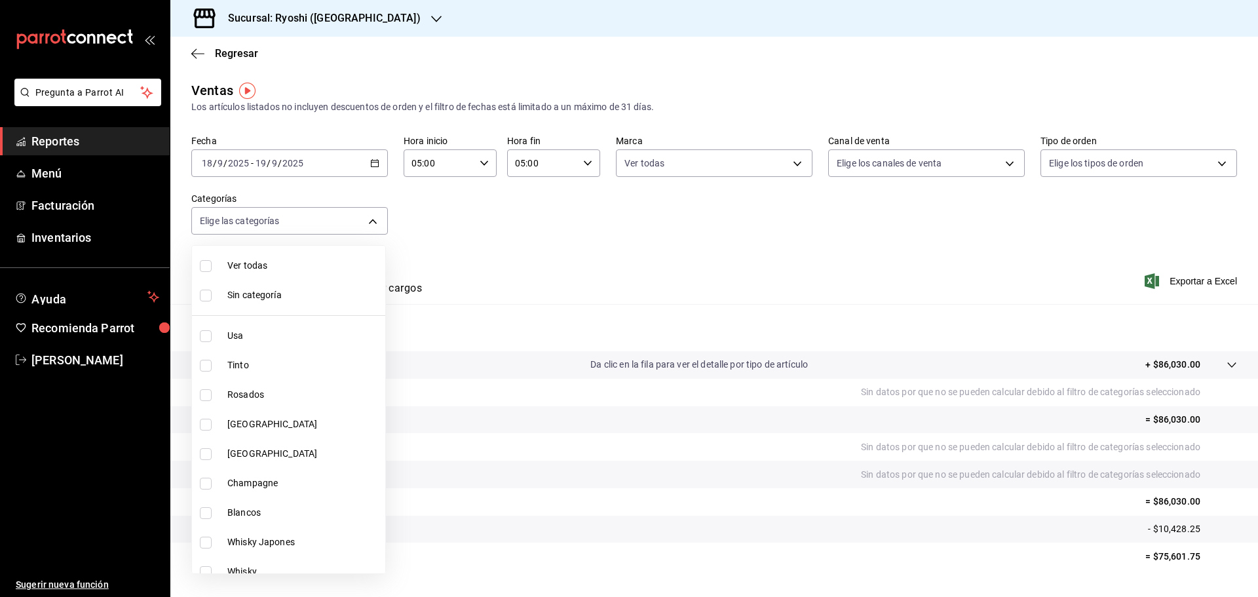
checkbox input "true"
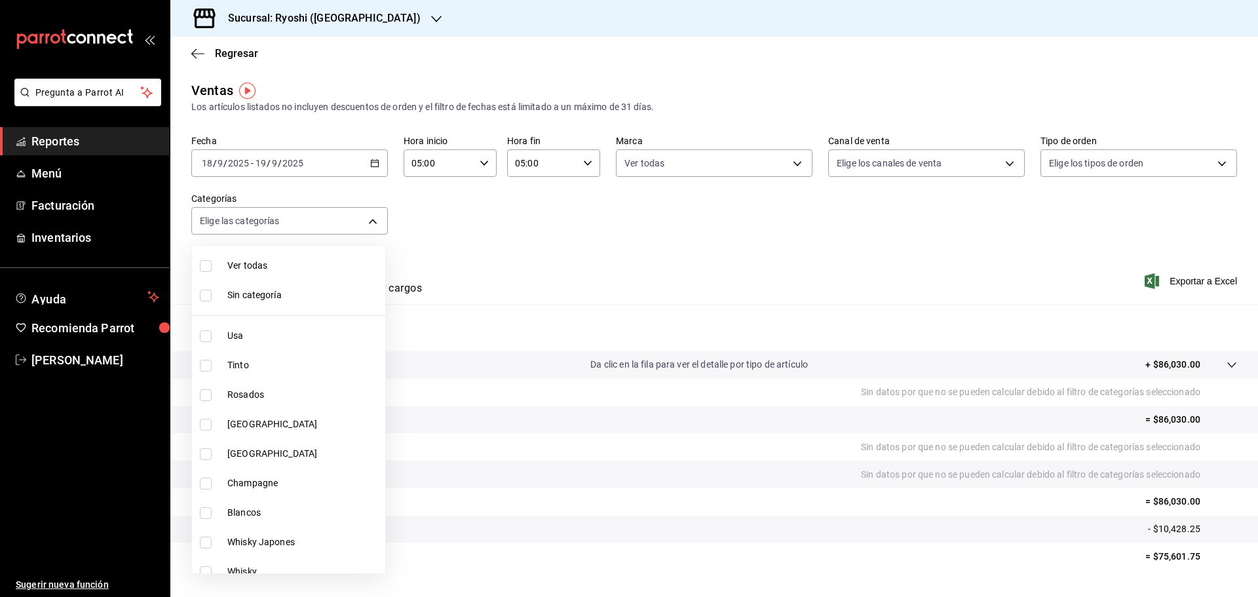
checkbox input "true"
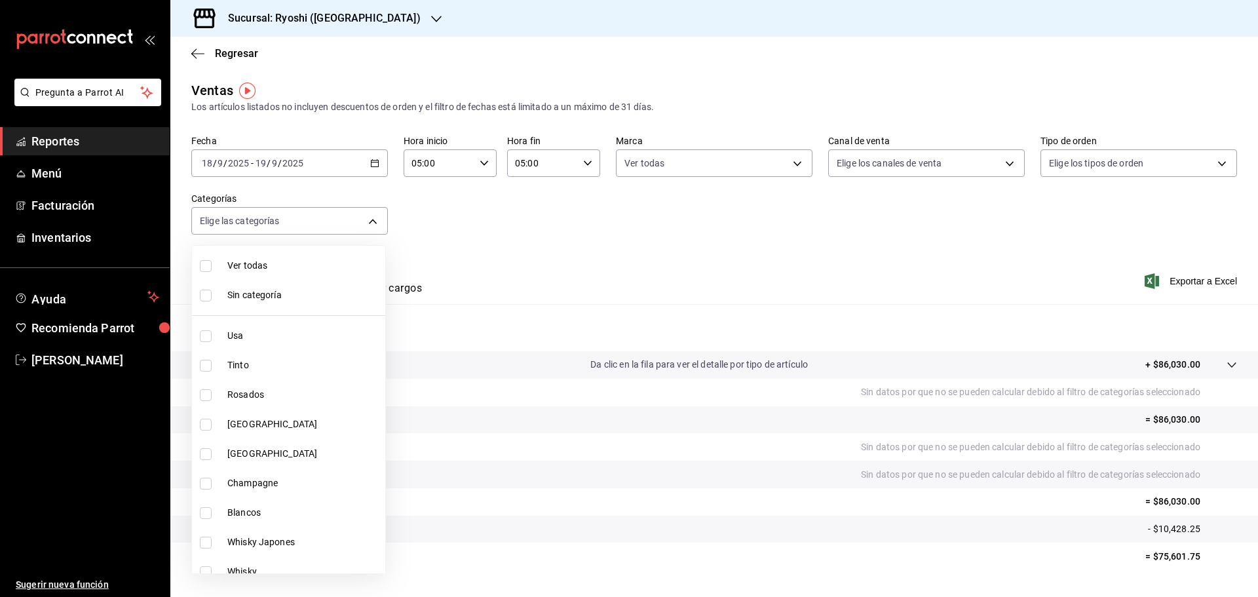
checkbox input "true"
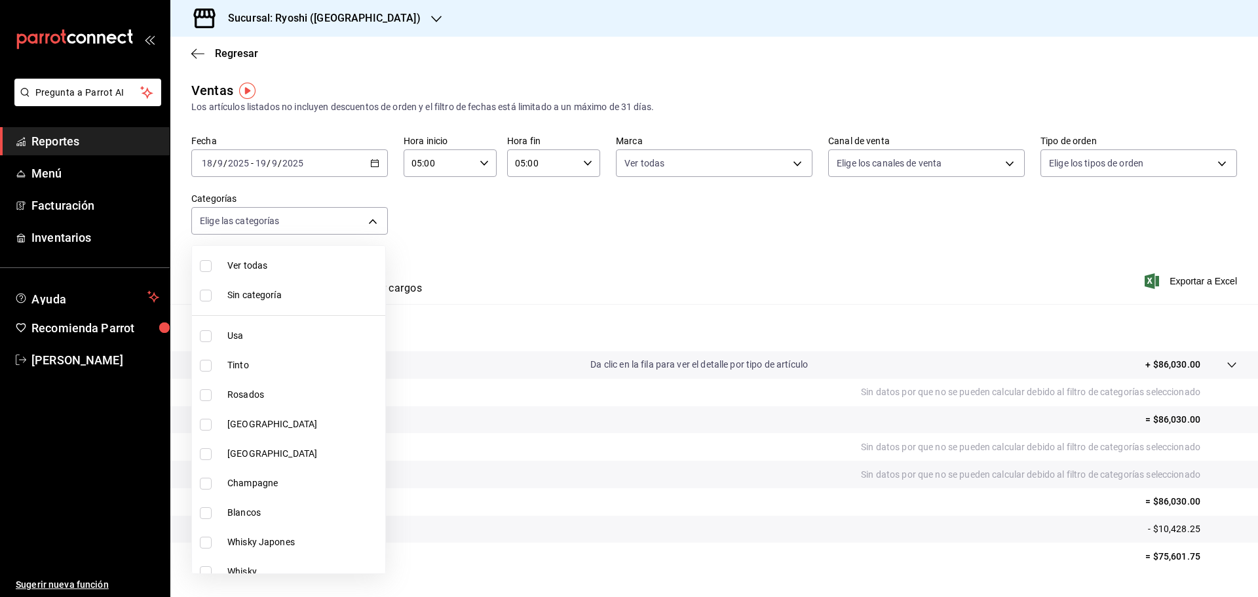
checkbox input "true"
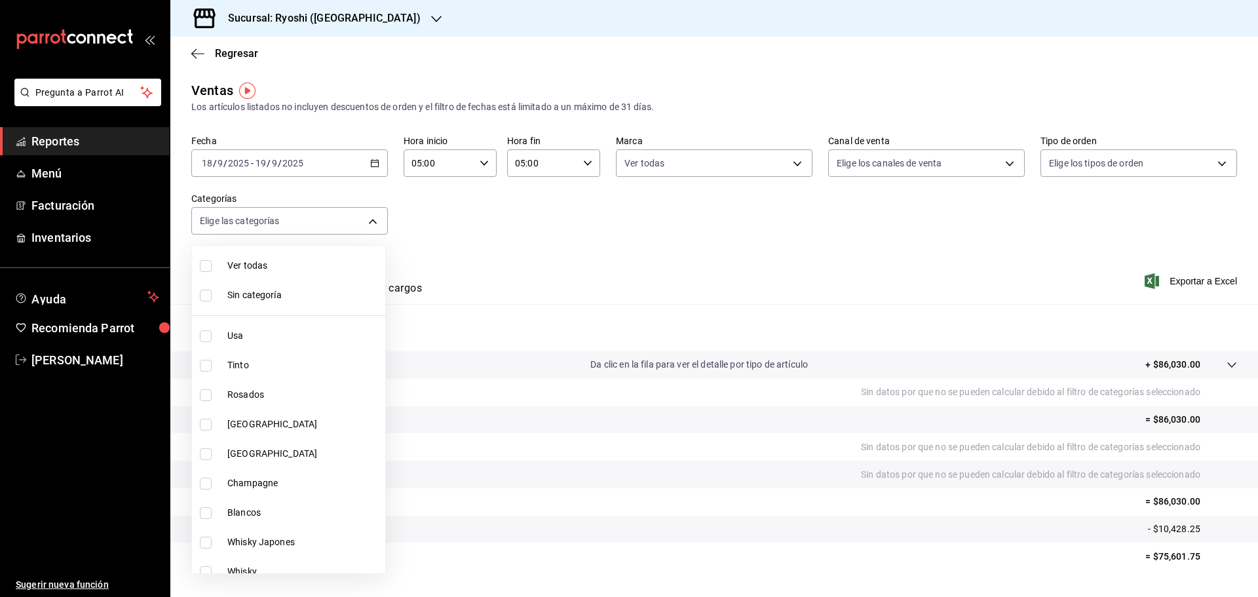
checkbox input "true"
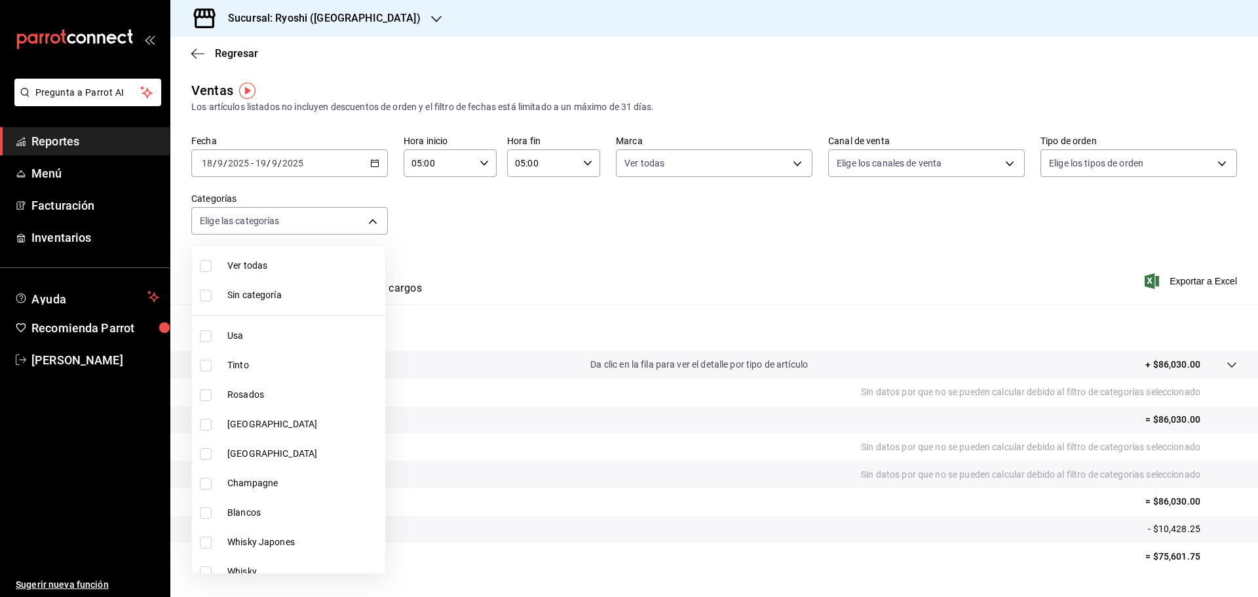
checkbox input "true"
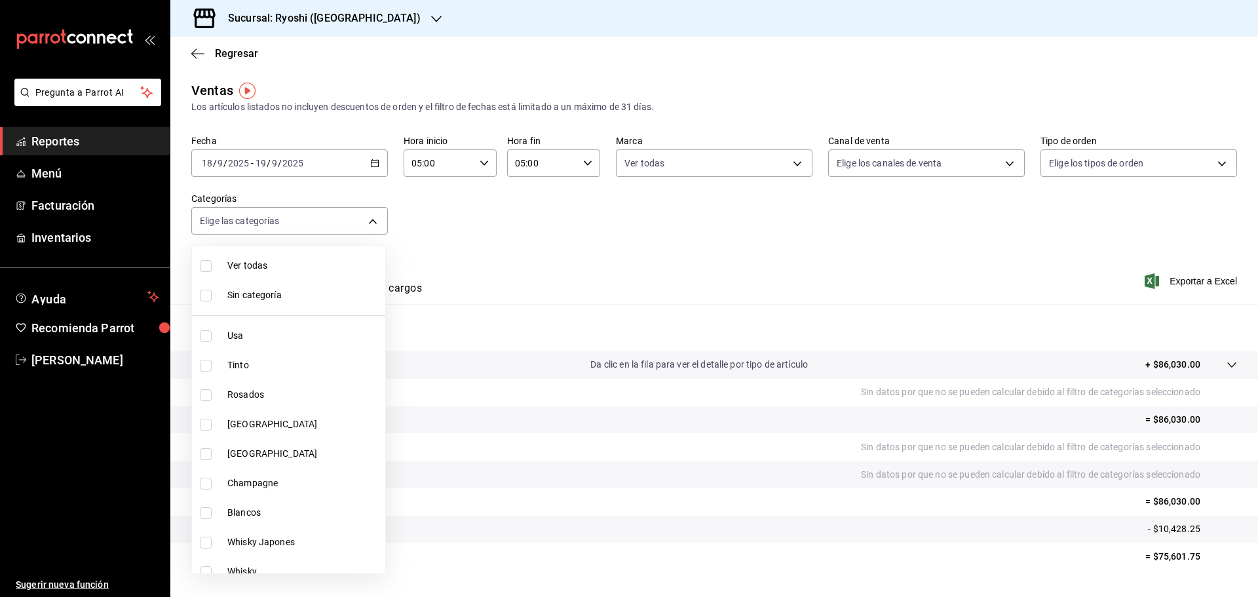
checkbox input "true"
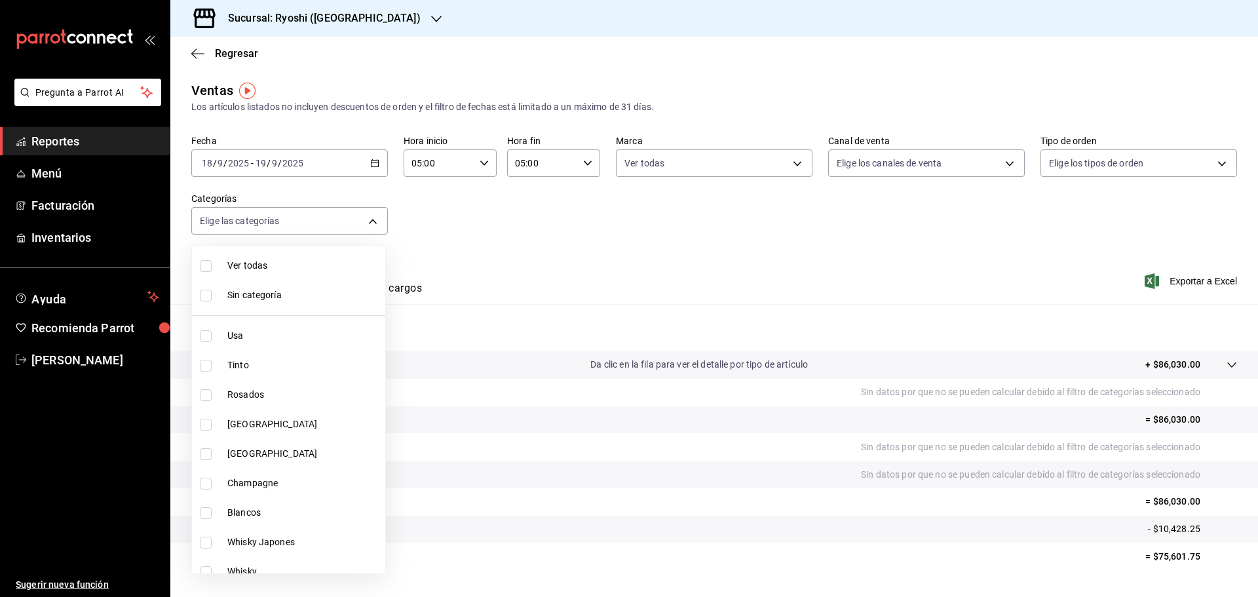
checkbox input "true"
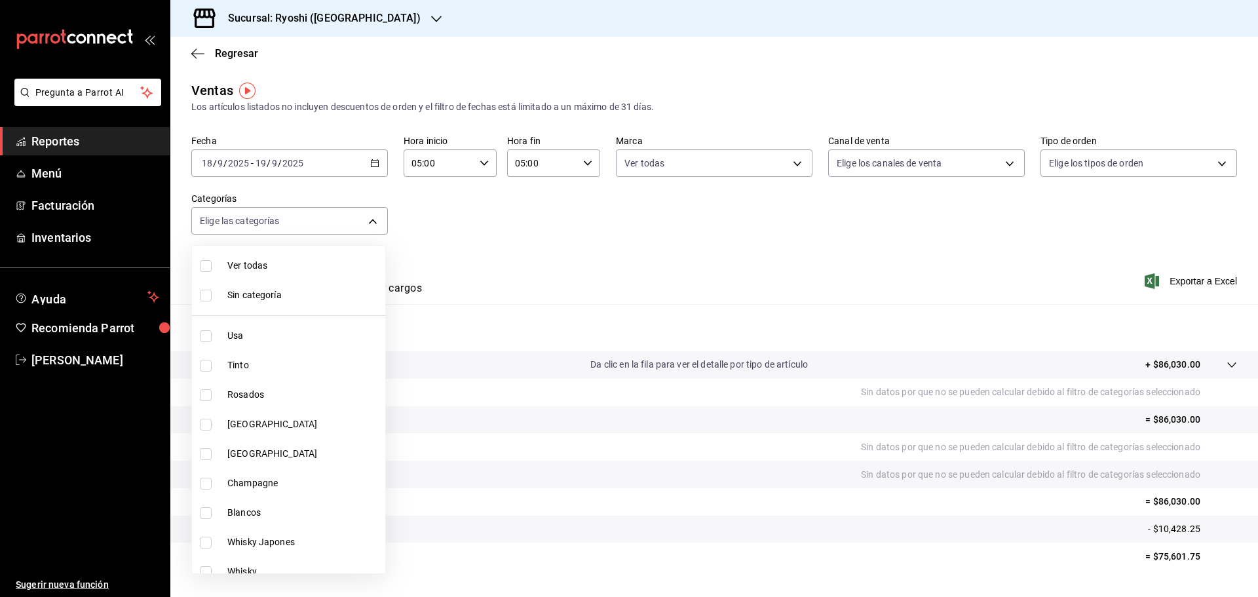
checkbox input "true"
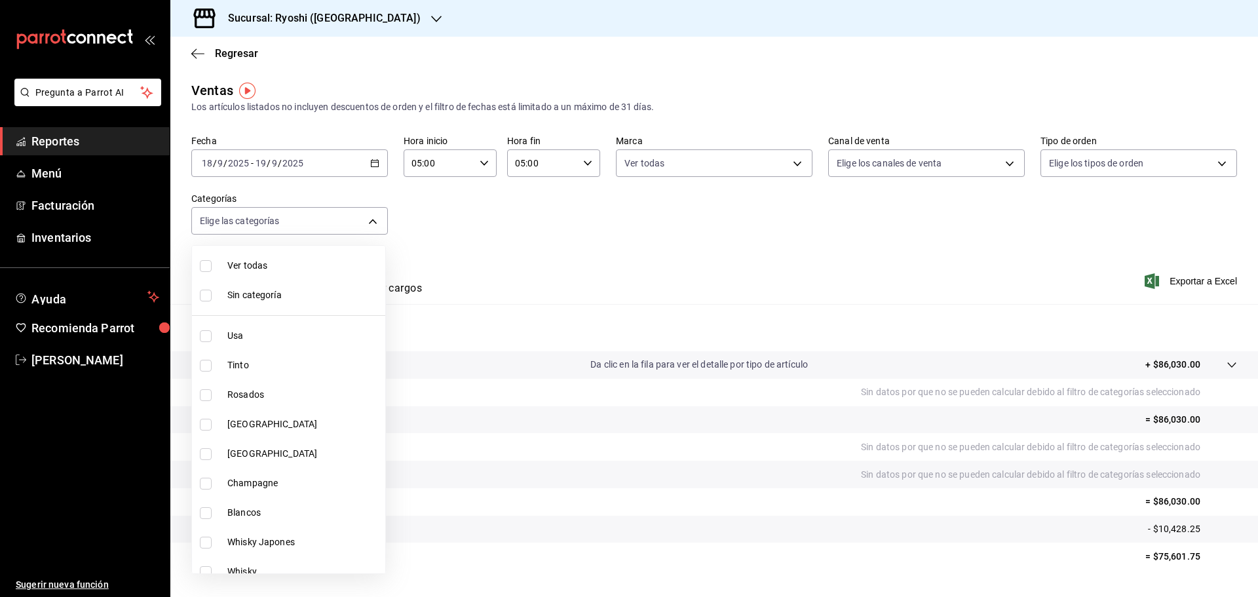
checkbox input "true"
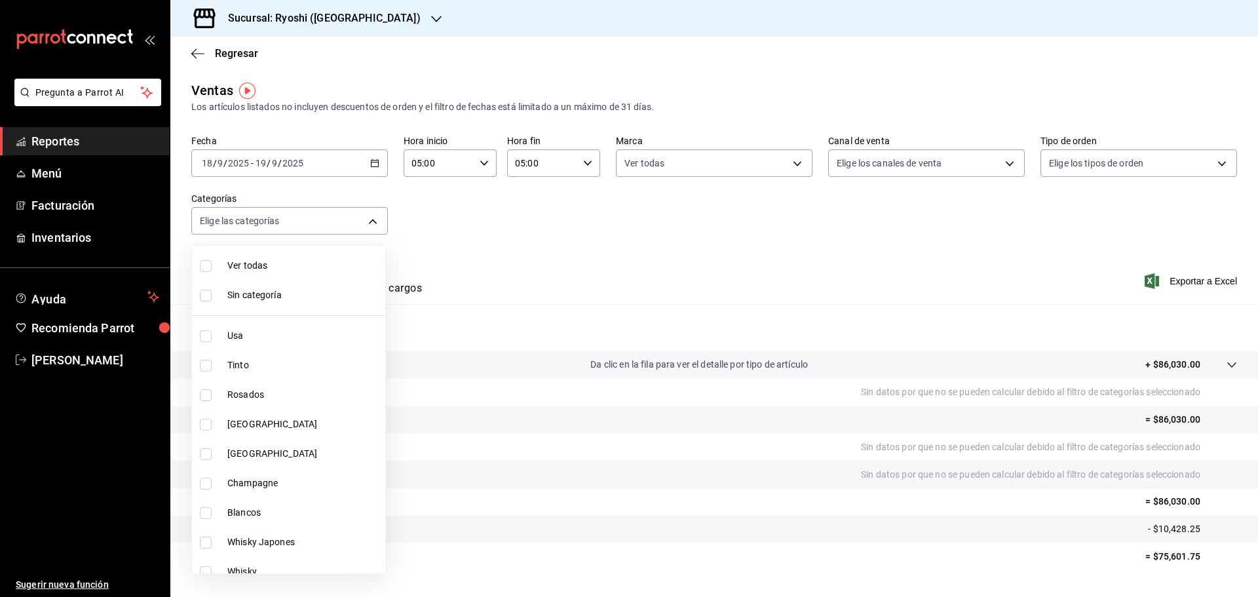
checkbox input "true"
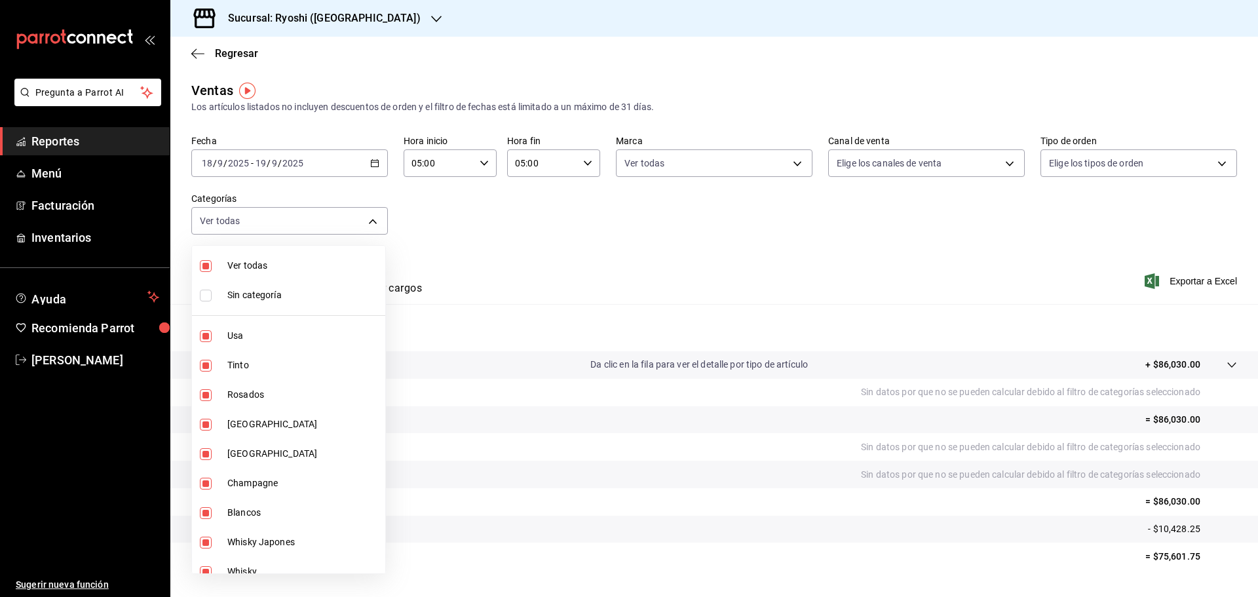
click at [730, 263] on div at bounding box center [629, 298] width 1258 height 597
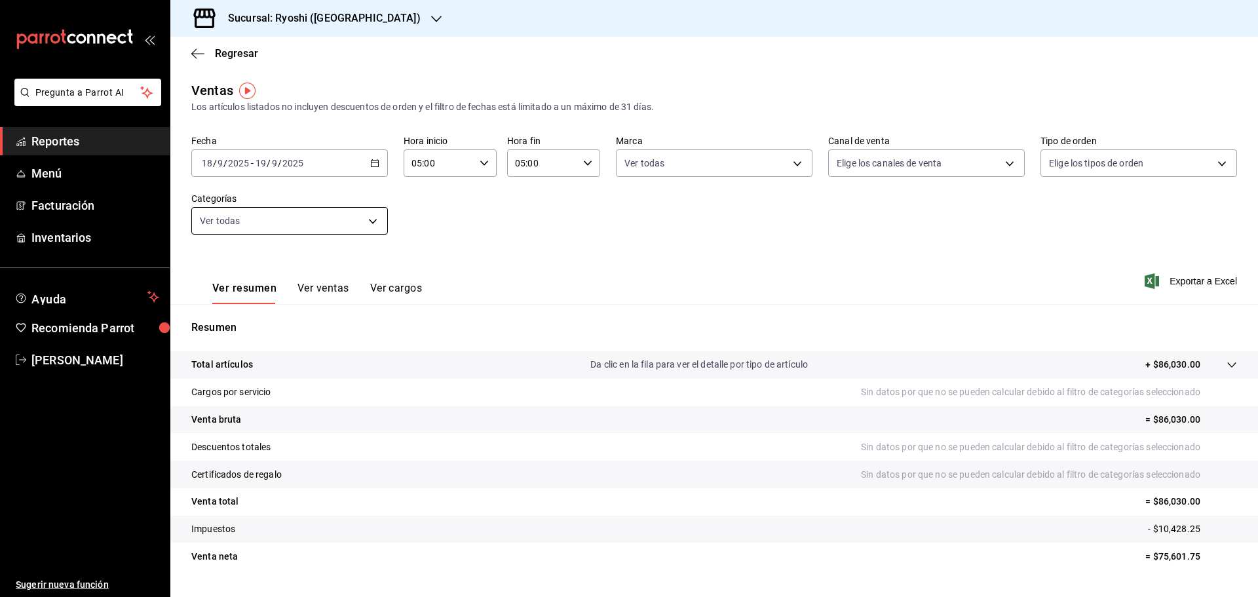
click at [369, 224] on body "Pregunta a Parrot AI Reportes Menú Facturación Inventarios Ayuda Recomienda Par…" at bounding box center [629, 298] width 1258 height 597
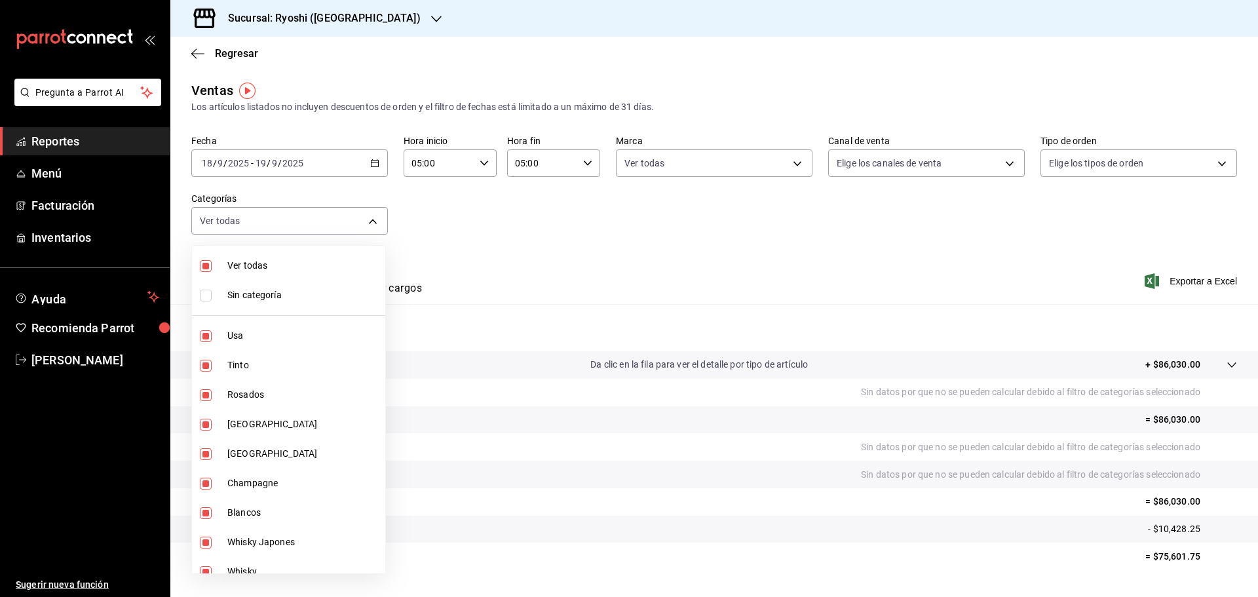
click at [198, 264] on li "Ver todas" at bounding box center [288, 265] width 193 height 29
checkbox input "false"
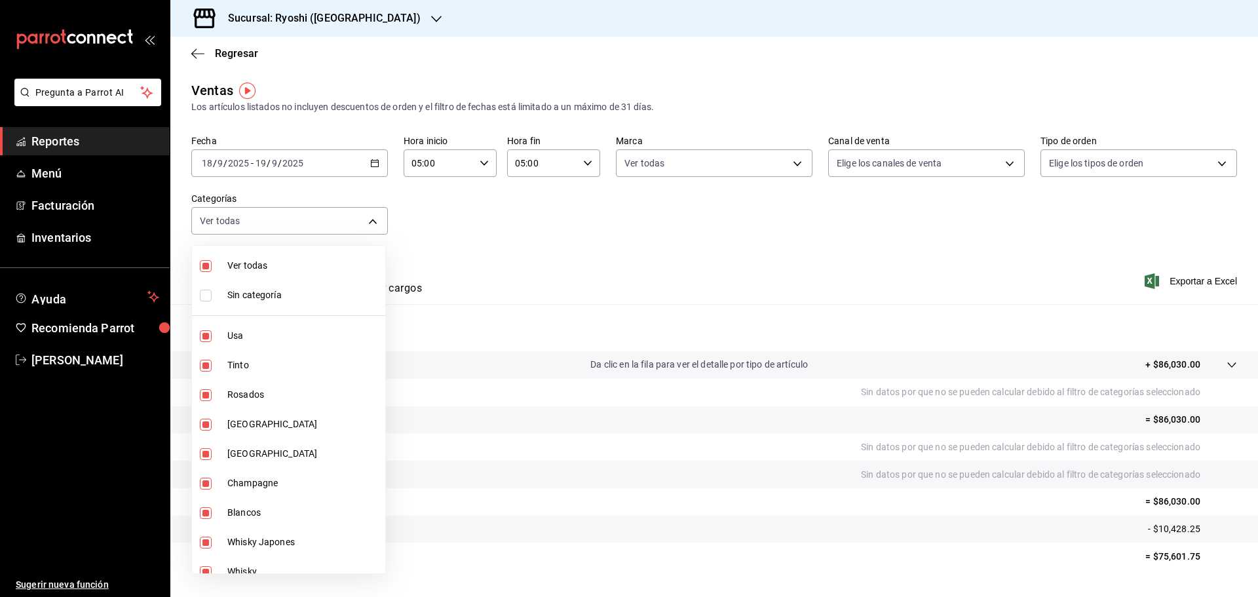
checkbox input "false"
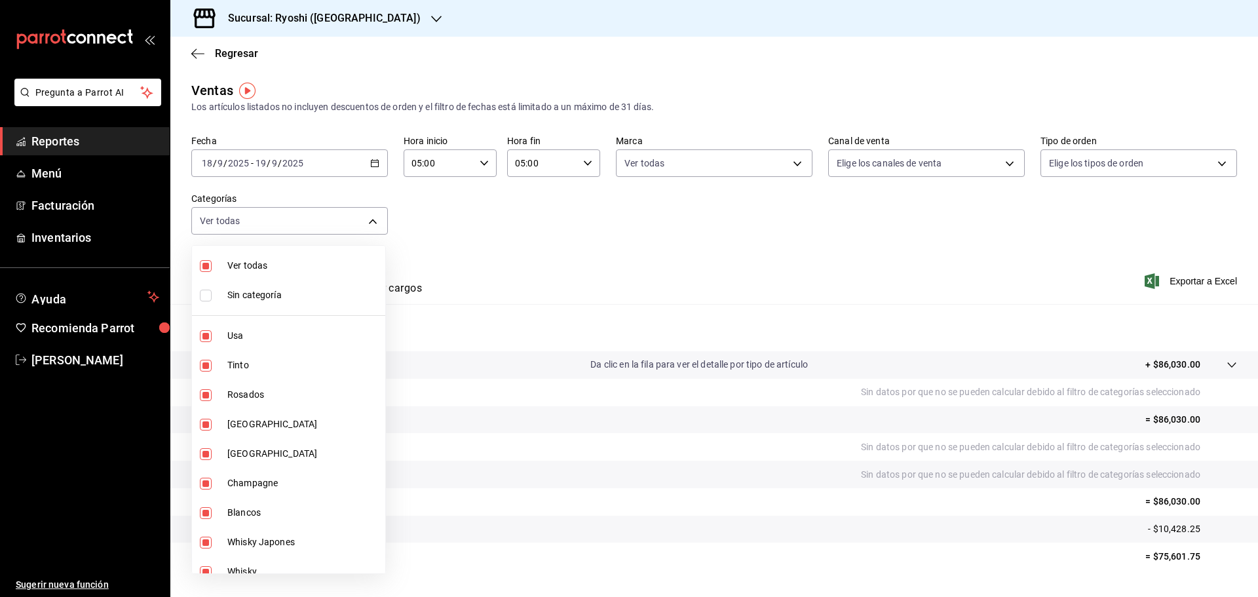
checkbox input "false"
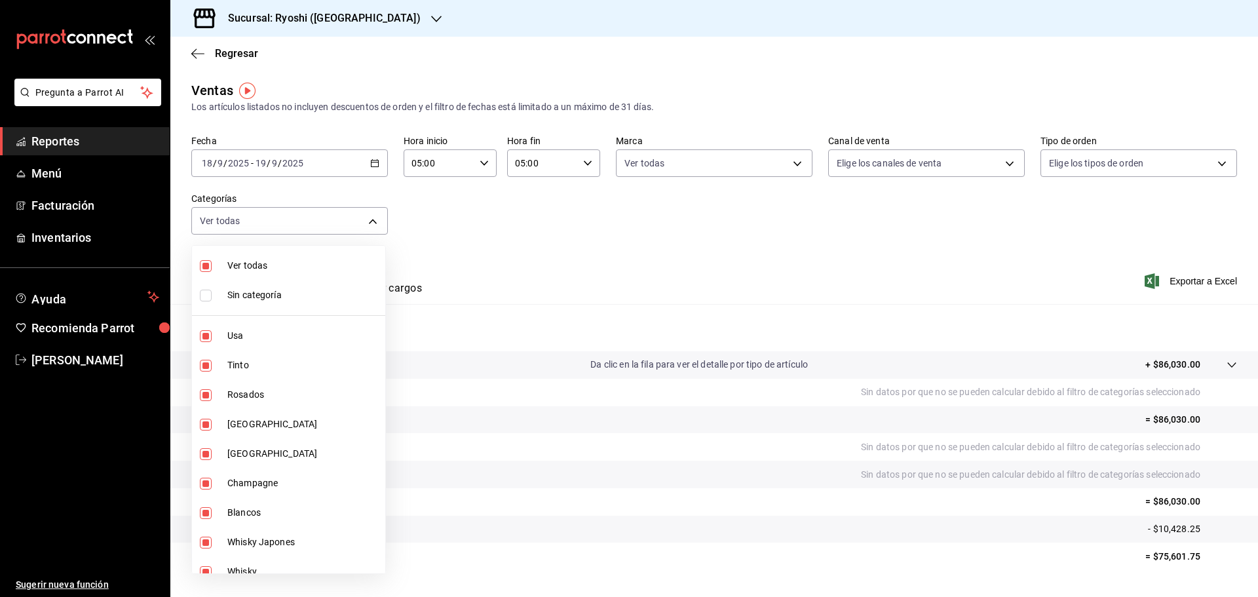
checkbox input "false"
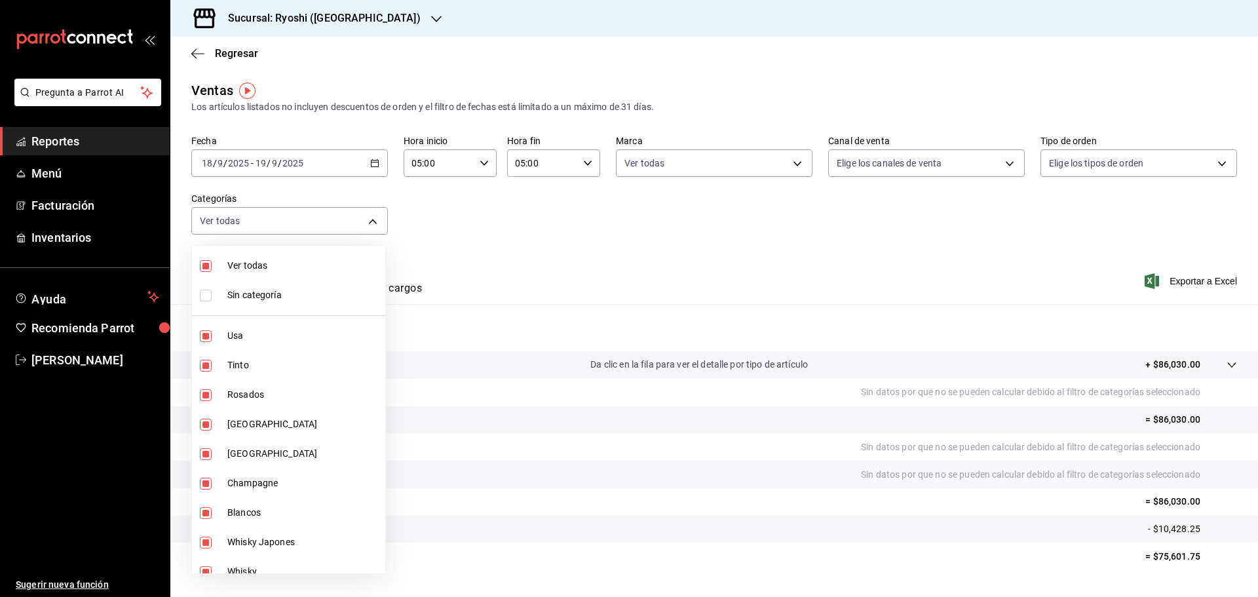
checkbox input "false"
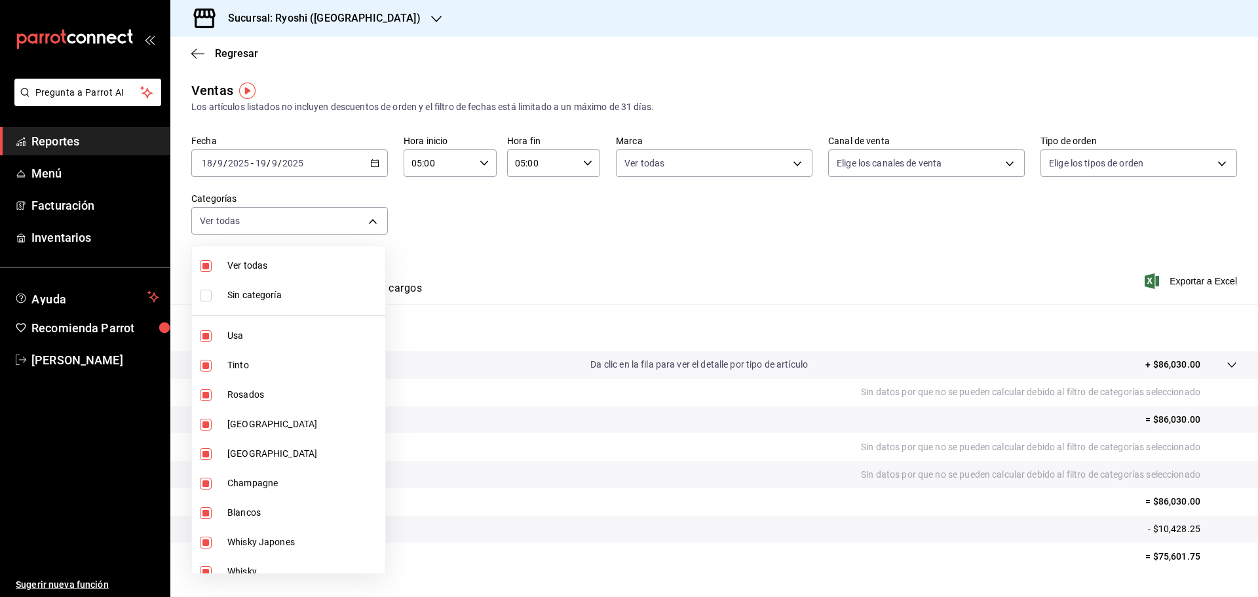
checkbox input "false"
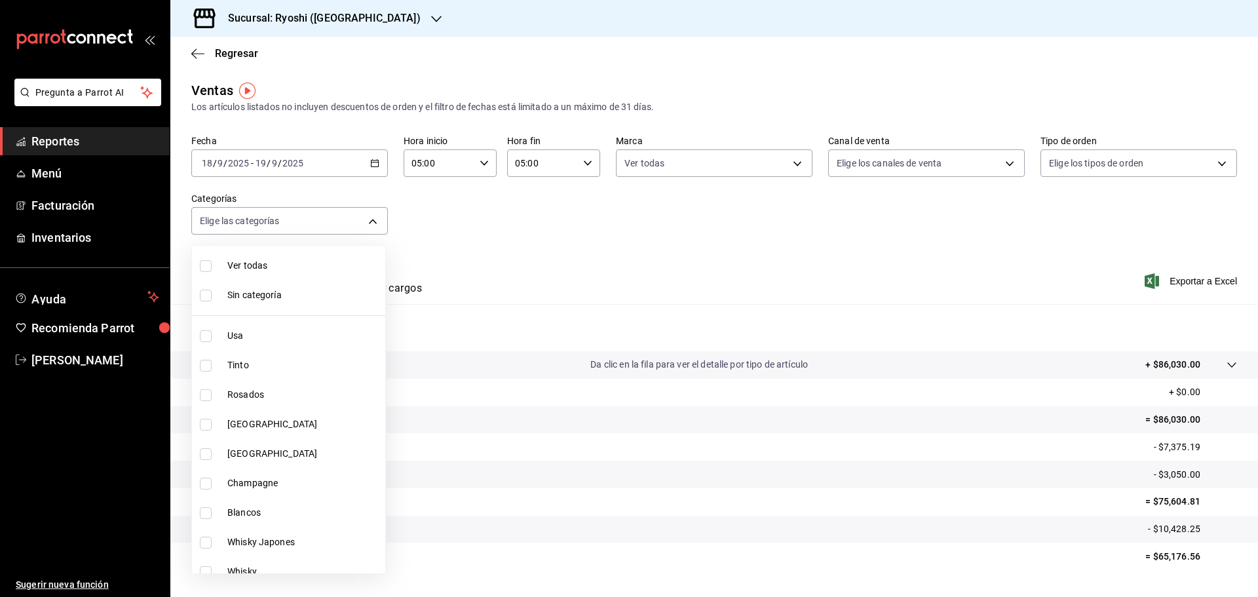
click at [639, 246] on div at bounding box center [629, 298] width 1258 height 597
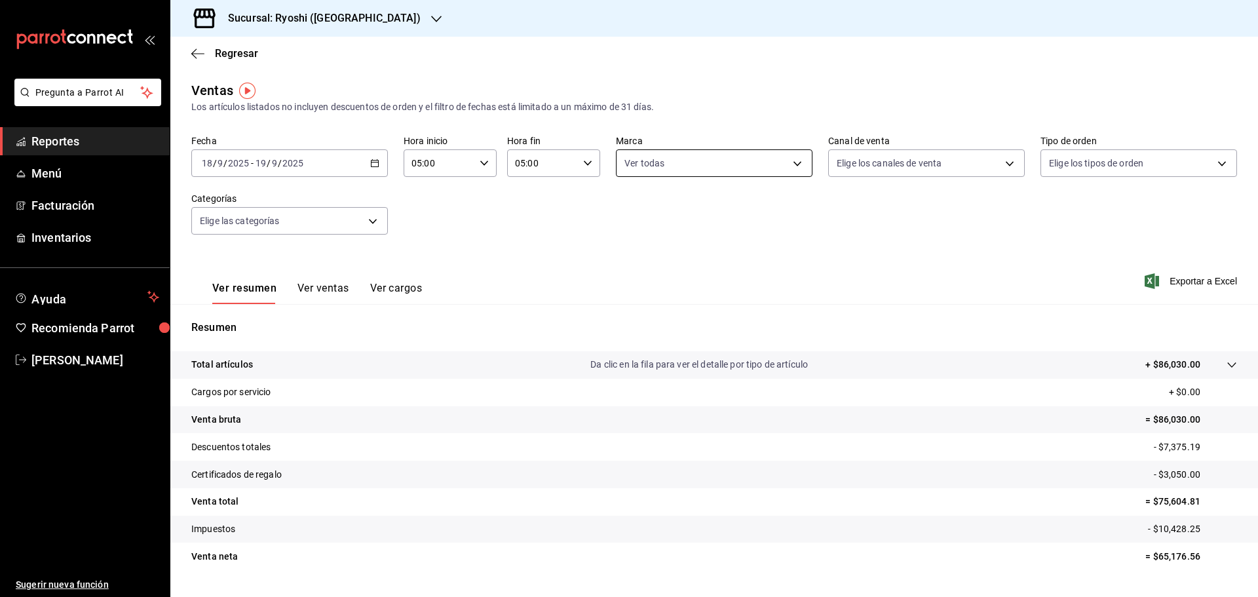
click at [774, 160] on body "Pregunta a Parrot AI Reportes Menú Facturación Inventarios Ayuda Recomienda Par…" at bounding box center [629, 298] width 1258 height 597
click at [762, 71] on div at bounding box center [629, 298] width 1258 height 597
click at [791, 162] on body "Pregunta a Parrot AI Reportes Menú Facturación Inventarios Ayuda Recomienda Par…" at bounding box center [629, 298] width 1258 height 597
click at [622, 218] on input "checkbox" at bounding box center [626, 214] width 12 height 12
click at [779, 67] on div at bounding box center [629, 298] width 1258 height 597
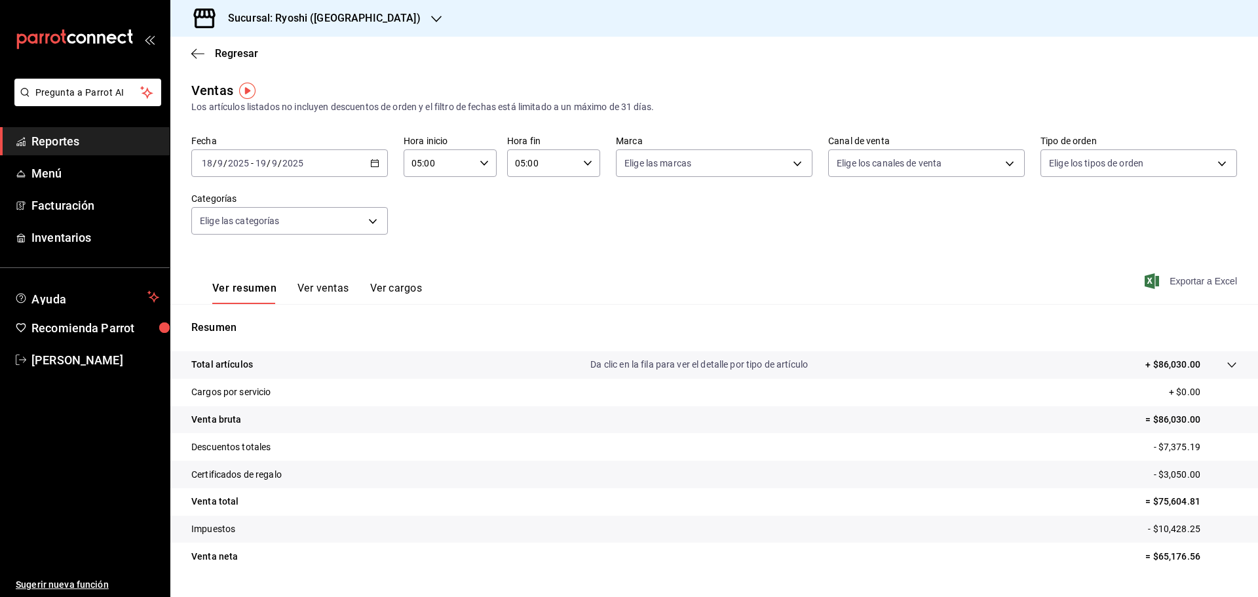
click at [1186, 278] on span "Exportar a Excel" at bounding box center [1192, 281] width 90 height 16
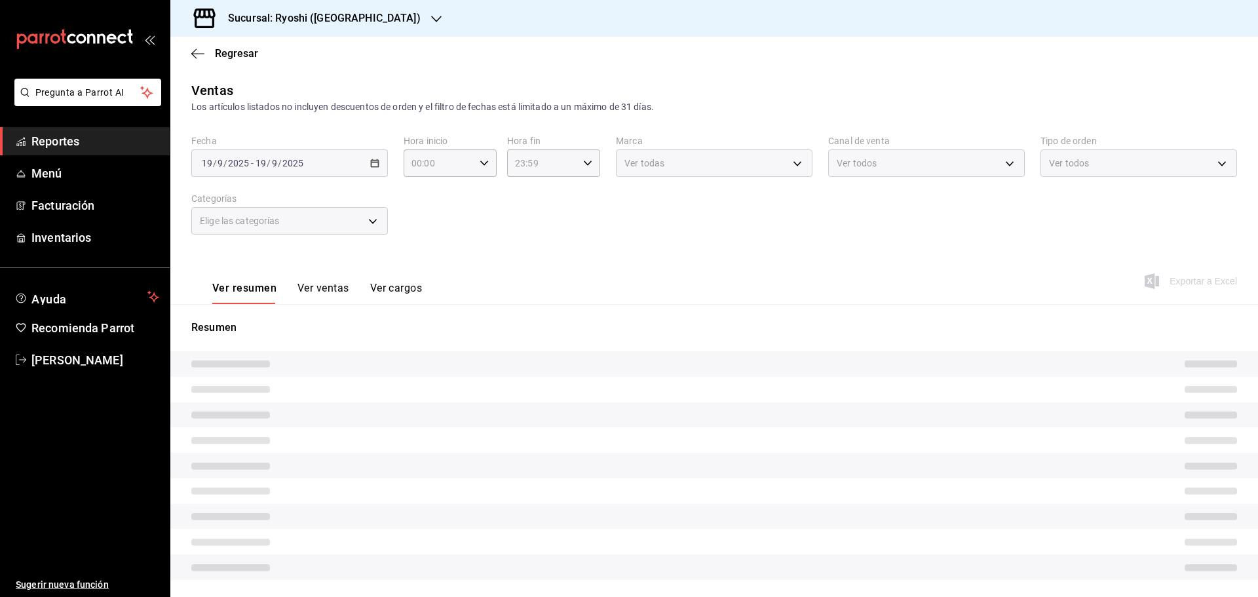
type input "05:00"
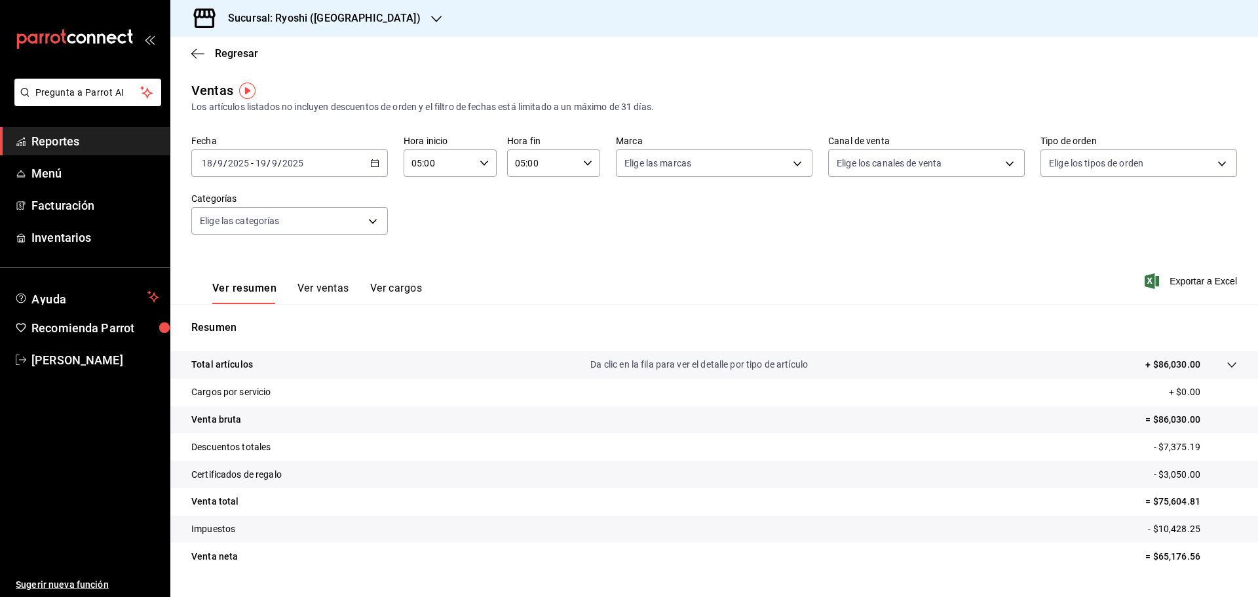
click at [376, 159] on icon "button" at bounding box center [374, 163] width 9 height 9
click at [358, 16] on div "Sucursal: Ryoshi ([GEOGRAPHIC_DATA])" at bounding box center [314, 18] width 266 height 37
click at [303, 58] on div "Ryoshi ([GEOGRAPHIC_DATA])" at bounding box center [269, 57] width 176 height 14
click at [377, 163] on div "[DATE] [DATE] - [DATE] [DATE]" at bounding box center [289, 163] width 196 height 28
click at [245, 323] on span "Rango de fechas" at bounding box center [253, 321] width 102 height 14
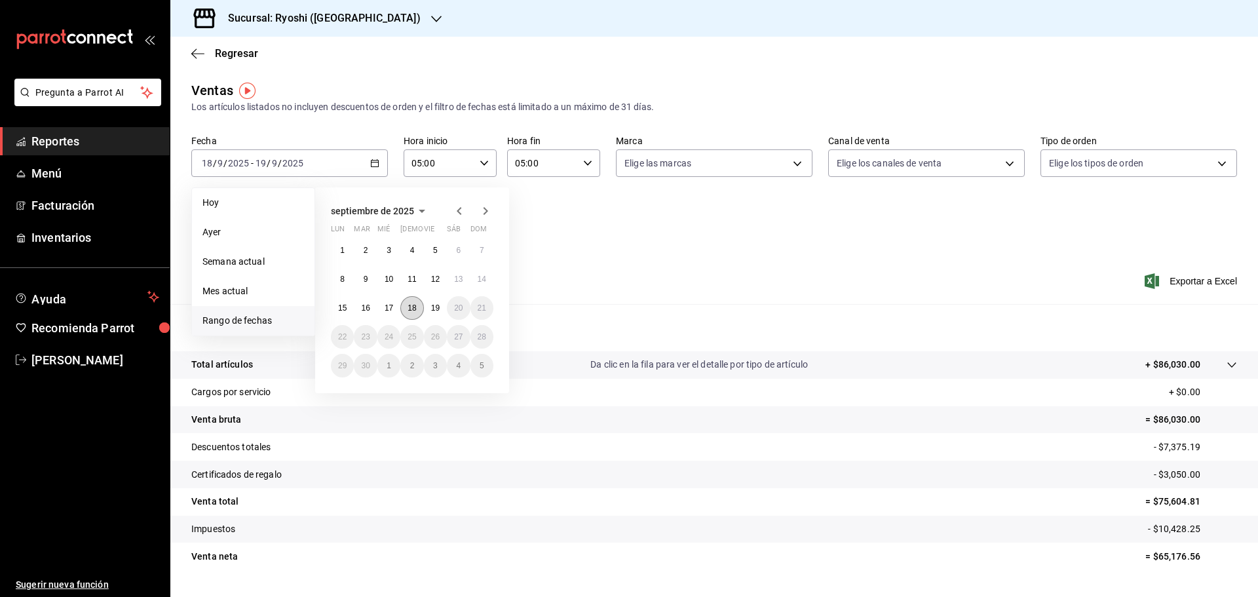
click at [412, 310] on abbr "18" at bounding box center [411, 307] width 9 height 9
click at [426, 310] on button "19" at bounding box center [435, 308] width 23 height 24
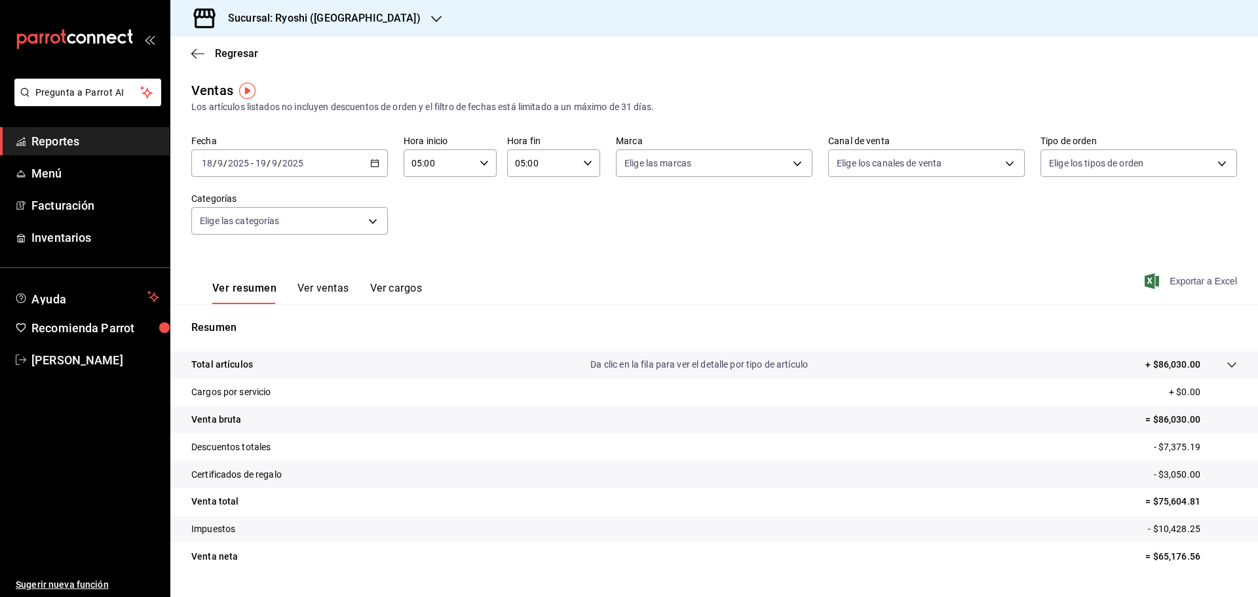
click at [1185, 279] on span "Exportar a Excel" at bounding box center [1192, 281] width 90 height 16
click at [431, 17] on icon "button" at bounding box center [436, 19] width 10 height 7
click at [210, 94] on div "Mochomos (Cancun)" at bounding box center [268, 85] width 196 height 29
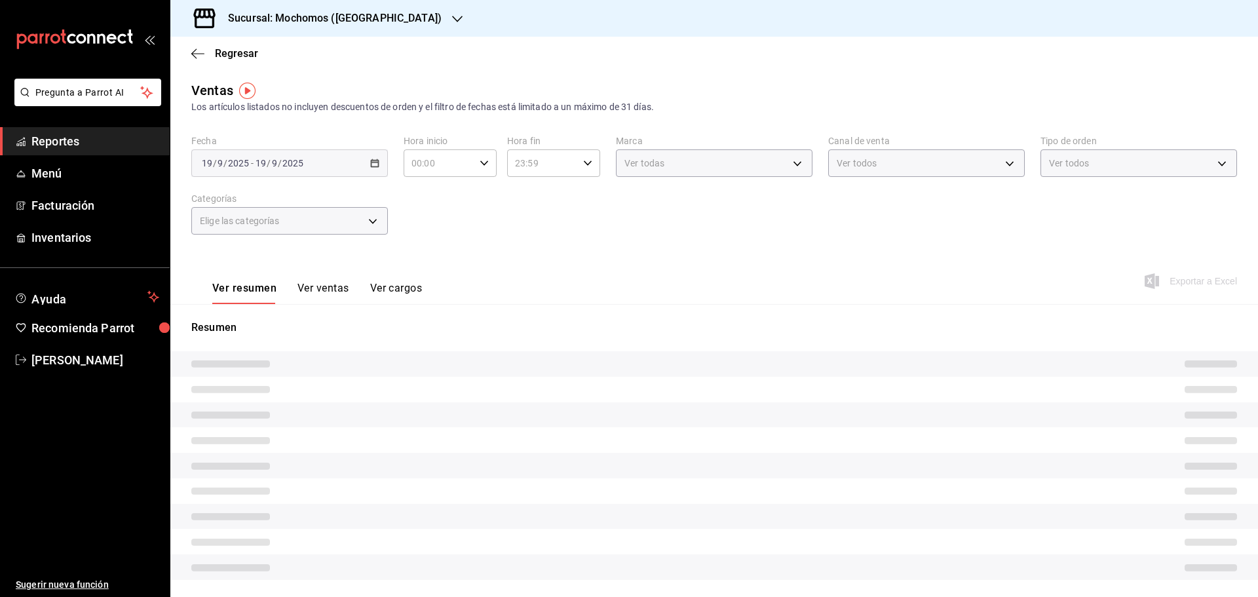
type input "05:00"
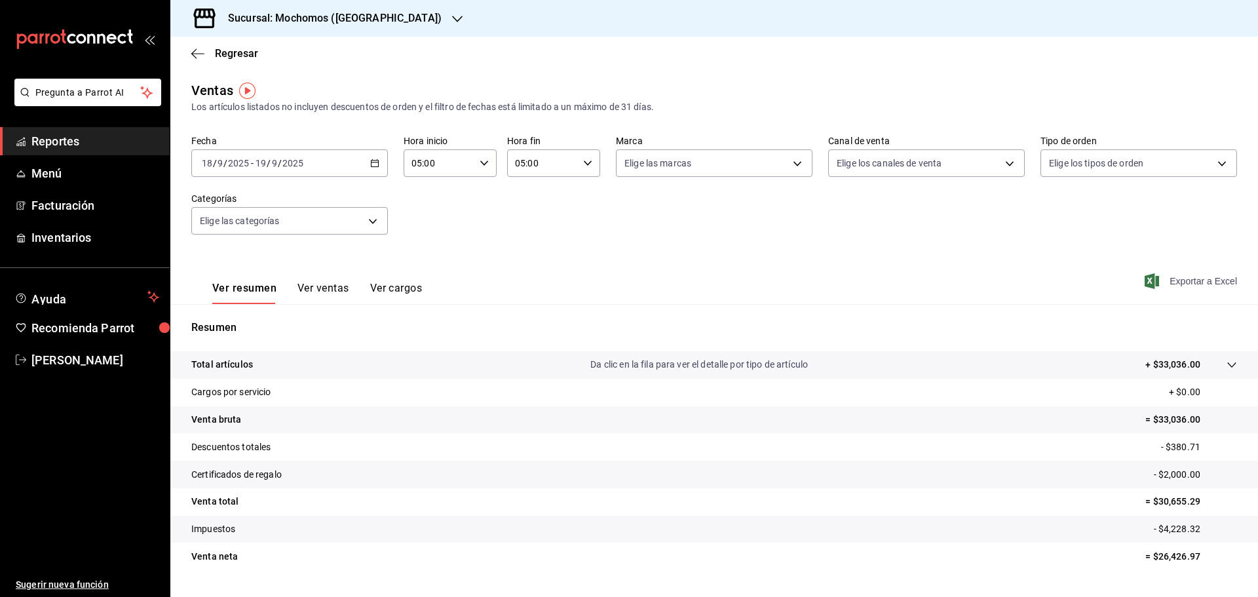
click at [1176, 281] on span "Exportar a Excel" at bounding box center [1192, 281] width 90 height 16
click at [373, 160] on \(Stroke\) "button" at bounding box center [375, 163] width 8 height 7
click at [222, 315] on span "Rango de fechas" at bounding box center [253, 321] width 102 height 14
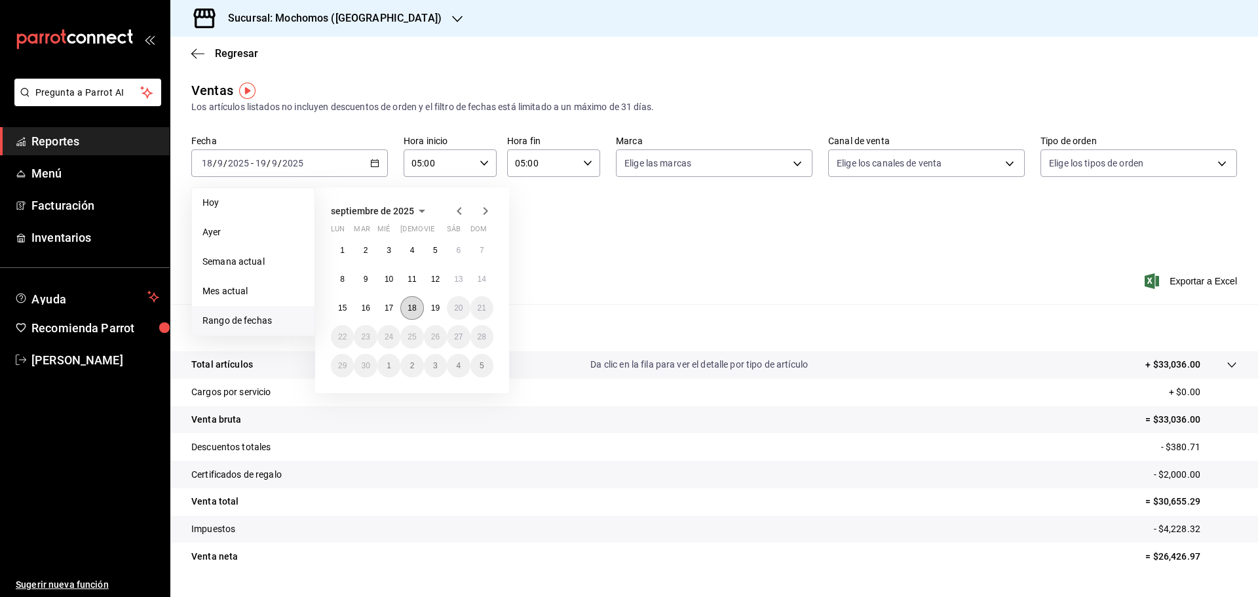
click at [421, 305] on button "18" at bounding box center [411, 308] width 23 height 24
click at [433, 308] on abbr "19" at bounding box center [435, 307] width 9 height 9
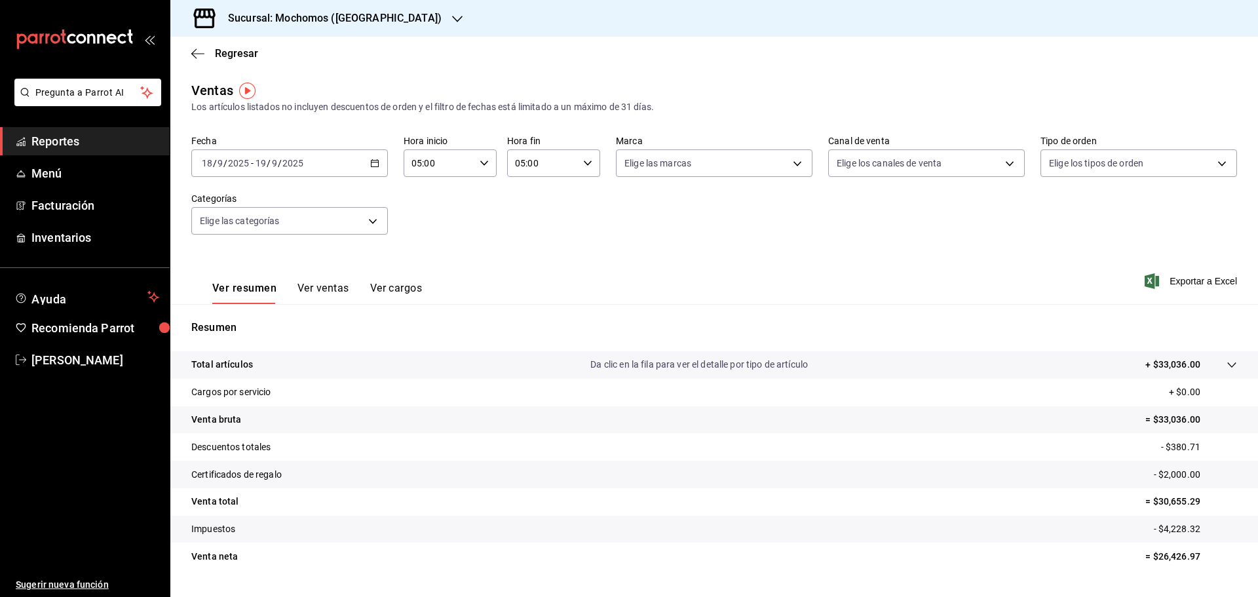
click at [487, 165] on div "05:00 Hora inicio" at bounding box center [449, 163] width 93 height 28
click at [432, 196] on span "05" at bounding box center [425, 196] width 26 height 10
click at [587, 166] on div at bounding box center [629, 298] width 1258 height 597
click at [587, 166] on icon "button" at bounding box center [587, 163] width 9 height 9
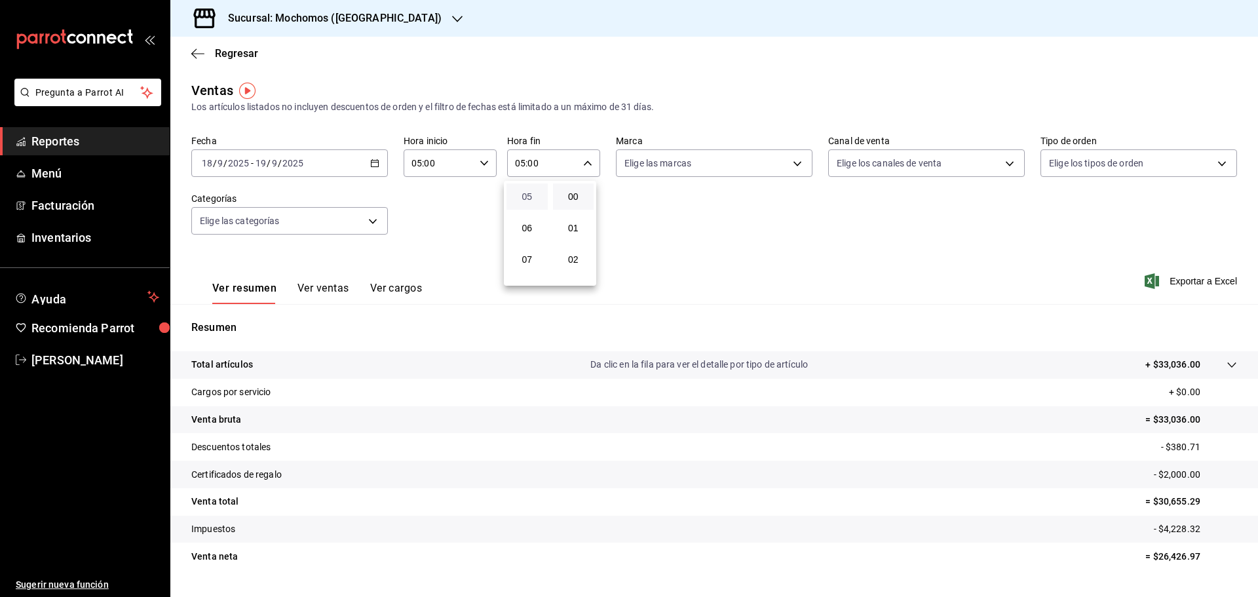
click at [535, 200] on span "05" at bounding box center [527, 196] width 26 height 10
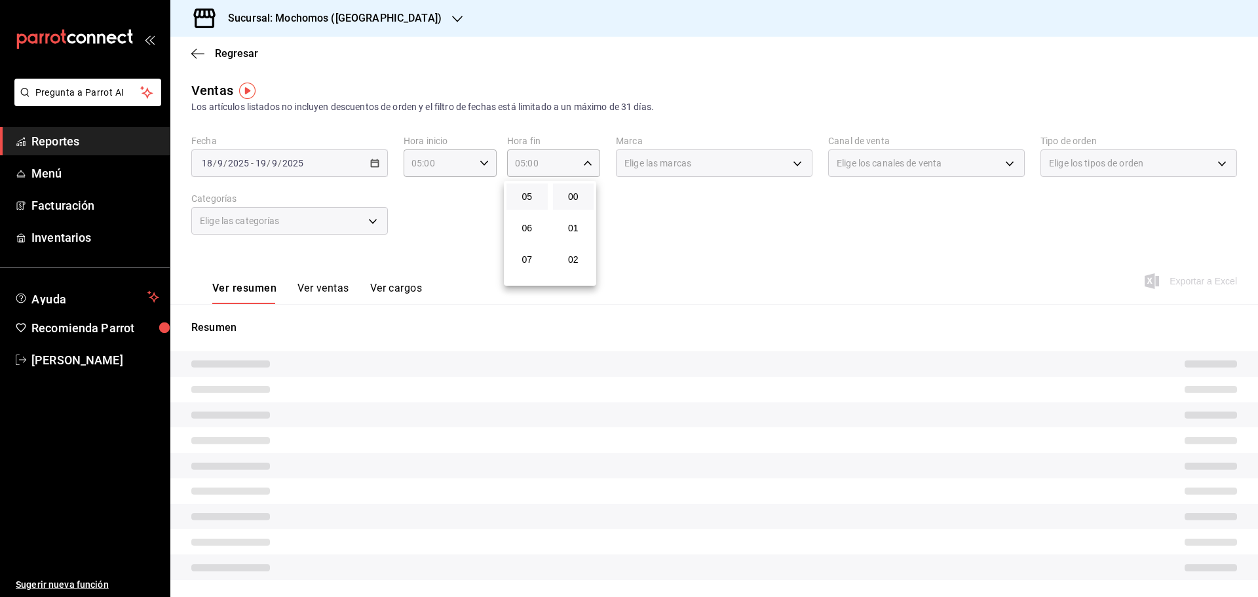
click at [627, 216] on div at bounding box center [629, 298] width 1258 height 597
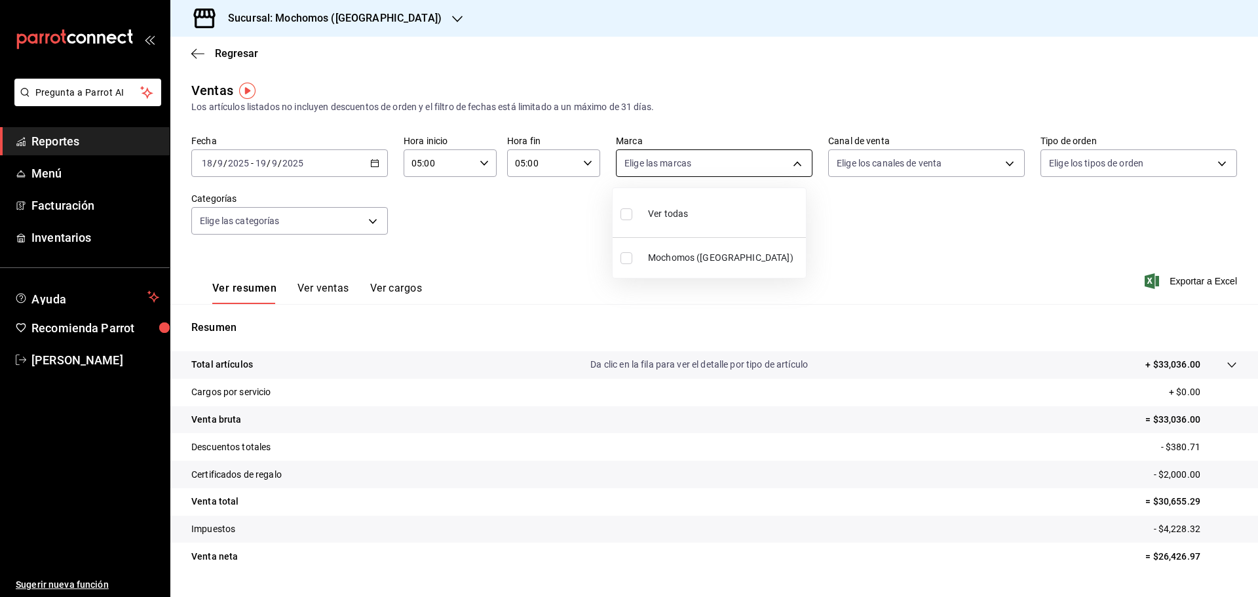
click at [796, 165] on body "Pregunta a Parrot AI Reportes Menú Facturación Inventarios Ayuda Recomienda Par…" at bounding box center [629, 298] width 1258 height 597
click at [803, 233] on ul "Ver todas Mochomos (Cancun)" at bounding box center [708, 233] width 193 height 90
drag, startPoint x: 631, startPoint y: 205, endPoint x: 629, endPoint y: 213, distance: 8.0
click at [631, 210] on div "Ver todas" at bounding box center [653, 212] width 67 height 28
type input "81a909d9-58c5-46d1-b07d-4106a63ec642"
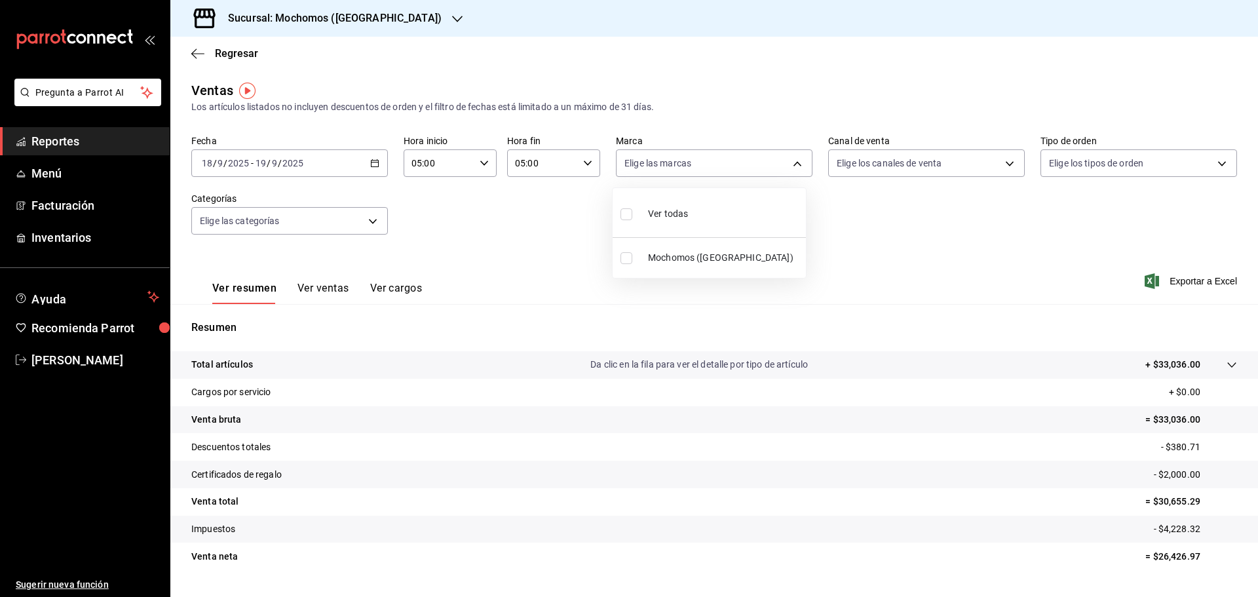
checkbox input "true"
click at [527, 274] on div at bounding box center [629, 298] width 1258 height 597
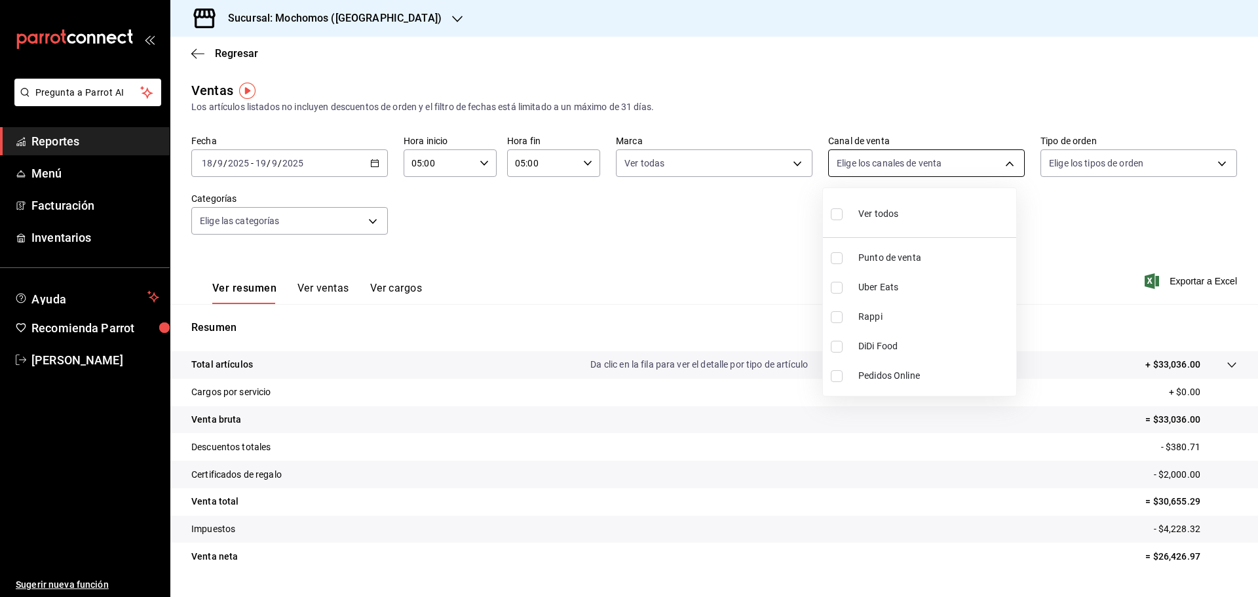
click at [956, 165] on body "Pregunta a Parrot AI Reportes Menú Facturación Inventarios Ayuda Recomienda Par…" at bounding box center [629, 298] width 1258 height 597
click at [905, 90] on div at bounding box center [629, 298] width 1258 height 597
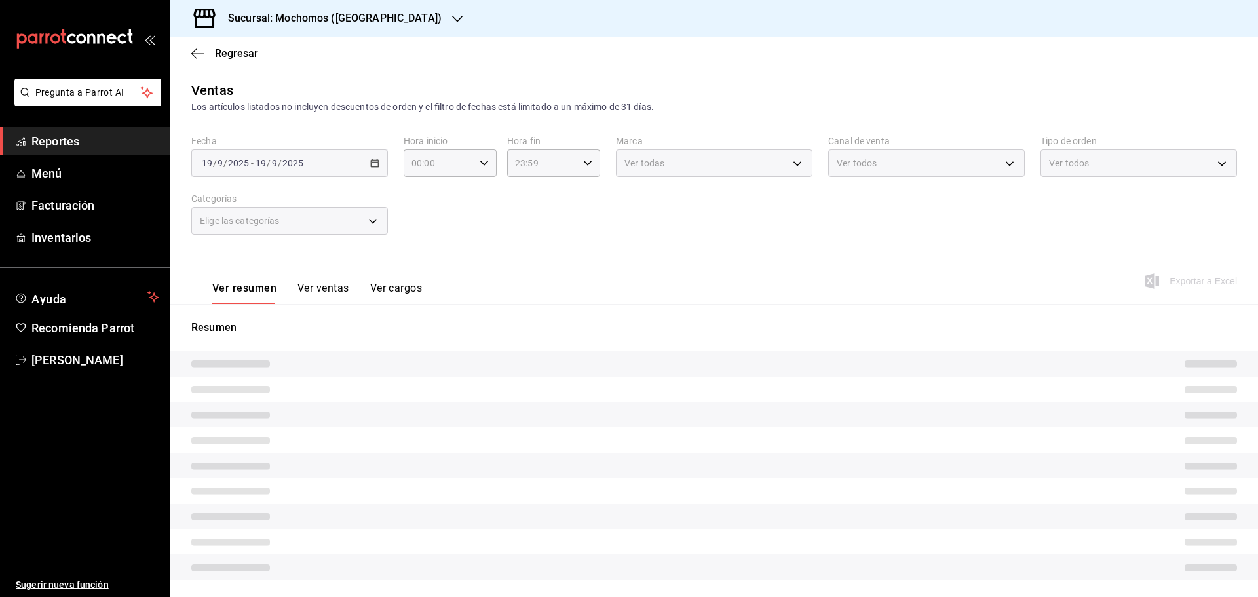
type input "05:00"
type input "81a909d9-58c5-46d1-b07d-4106a63ec642"
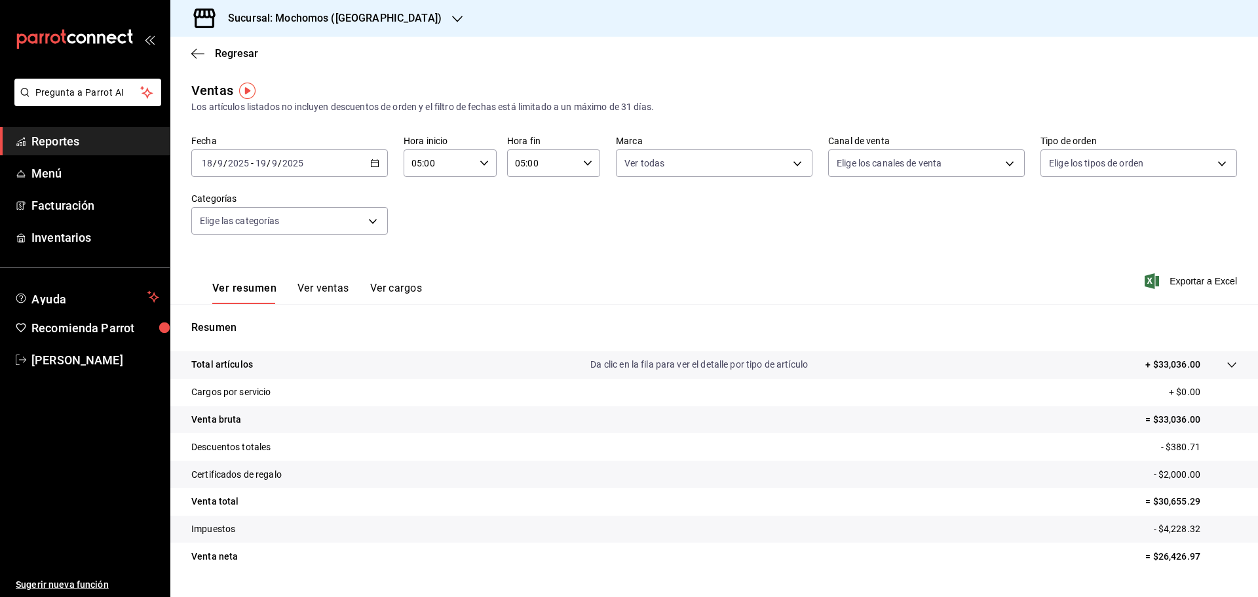
click at [371, 162] on \(Stroke\) "button" at bounding box center [374, 162] width 7 height 1
click at [233, 328] on li "Rango de fechas" at bounding box center [253, 320] width 122 height 29
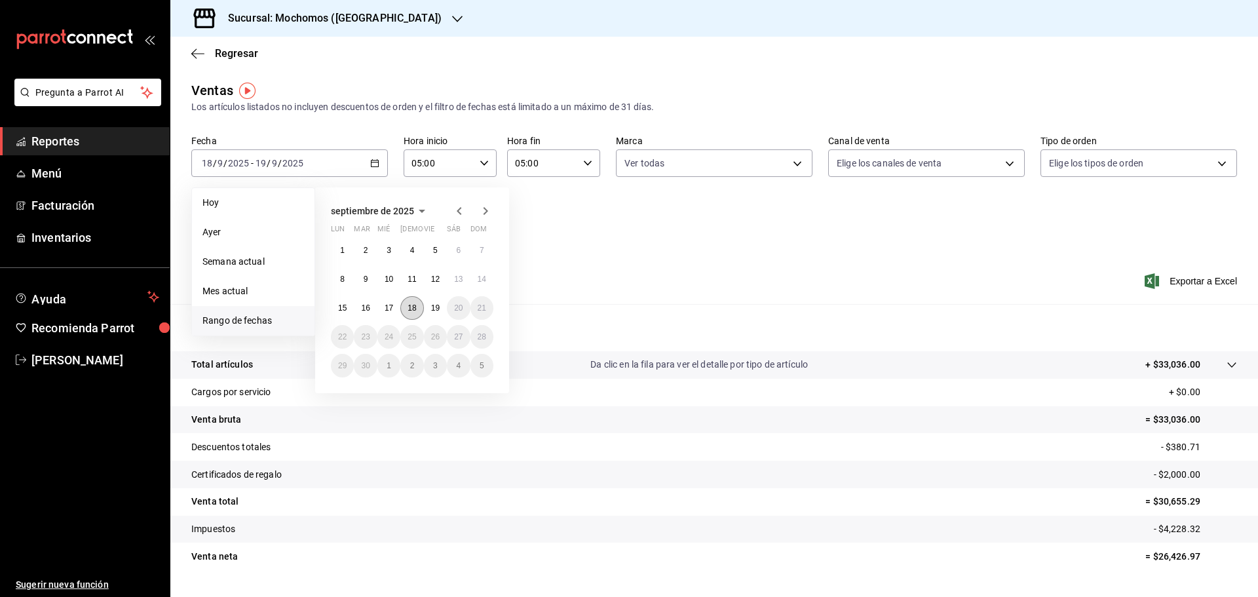
click at [419, 312] on button "18" at bounding box center [411, 308] width 23 height 24
click at [428, 311] on button "19" at bounding box center [435, 308] width 23 height 24
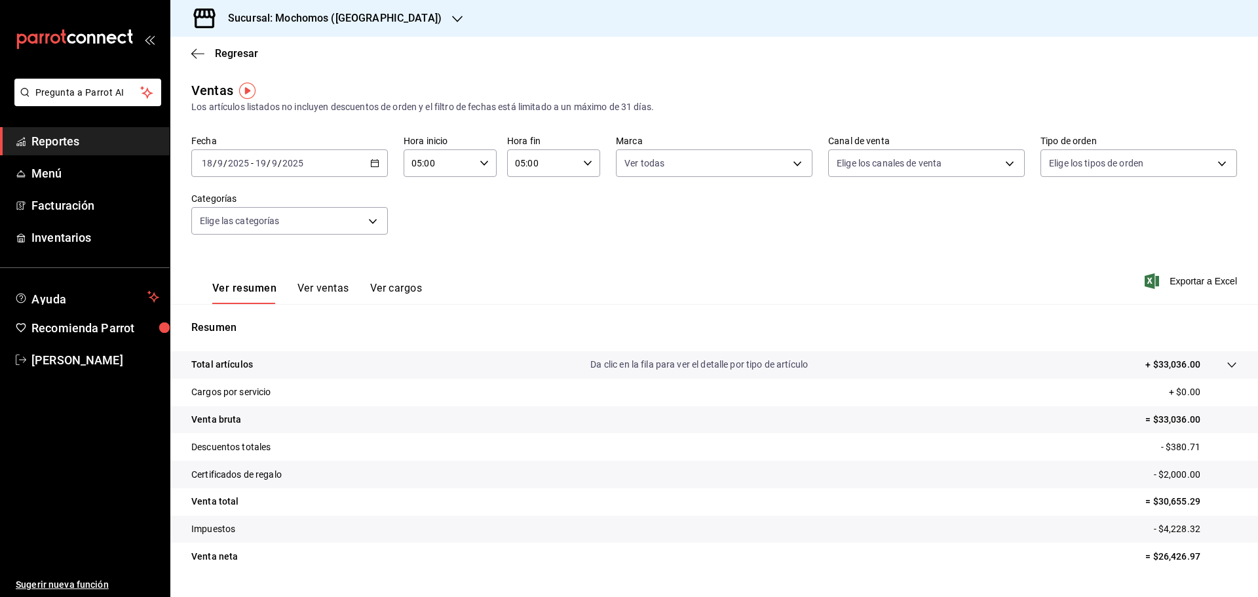
click at [452, 14] on icon "button" at bounding box center [457, 19] width 10 height 10
click at [289, 60] on div "Ryoshi ([GEOGRAPHIC_DATA])" at bounding box center [269, 57] width 176 height 14
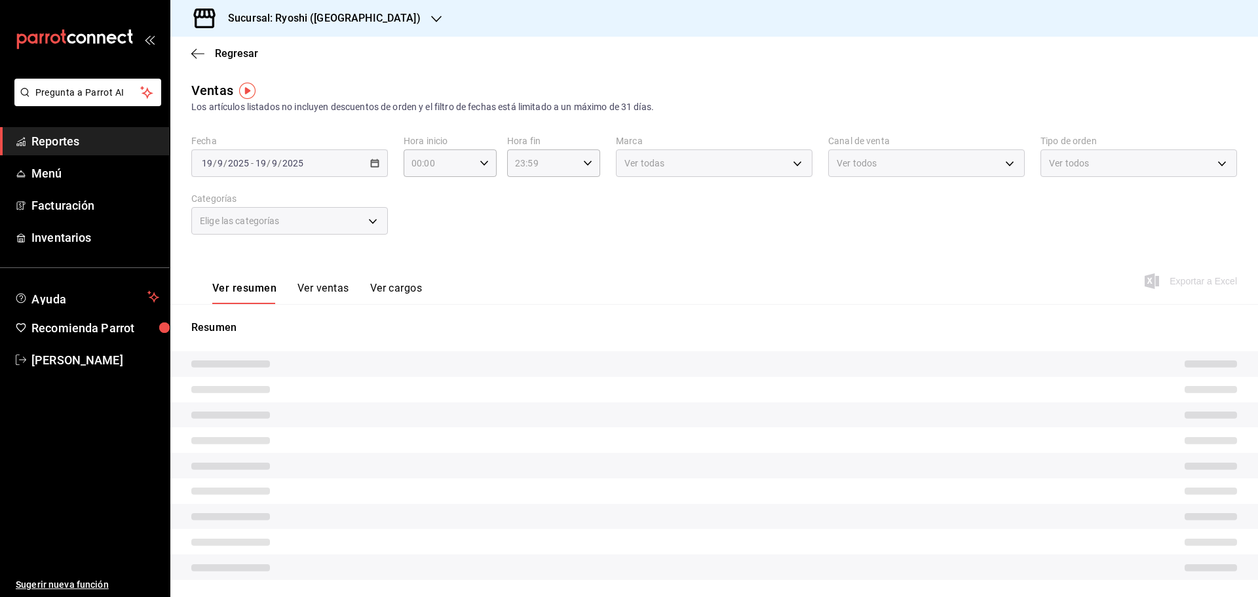
type input "05:00"
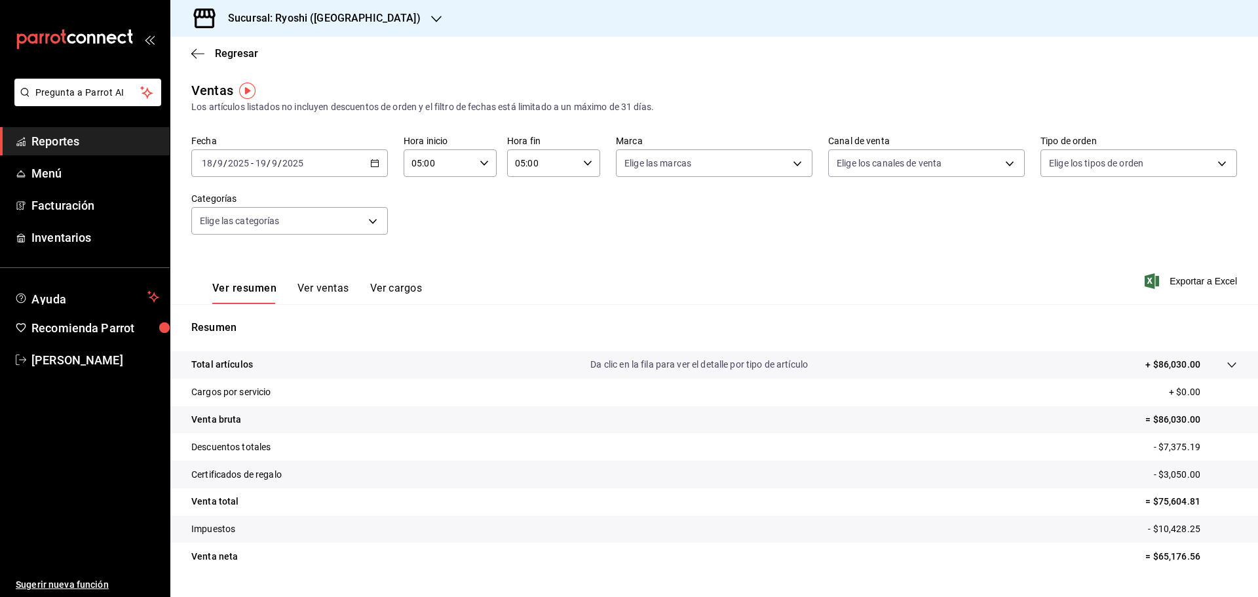
click at [103, 150] on link "Reportes" at bounding box center [85, 141] width 170 height 28
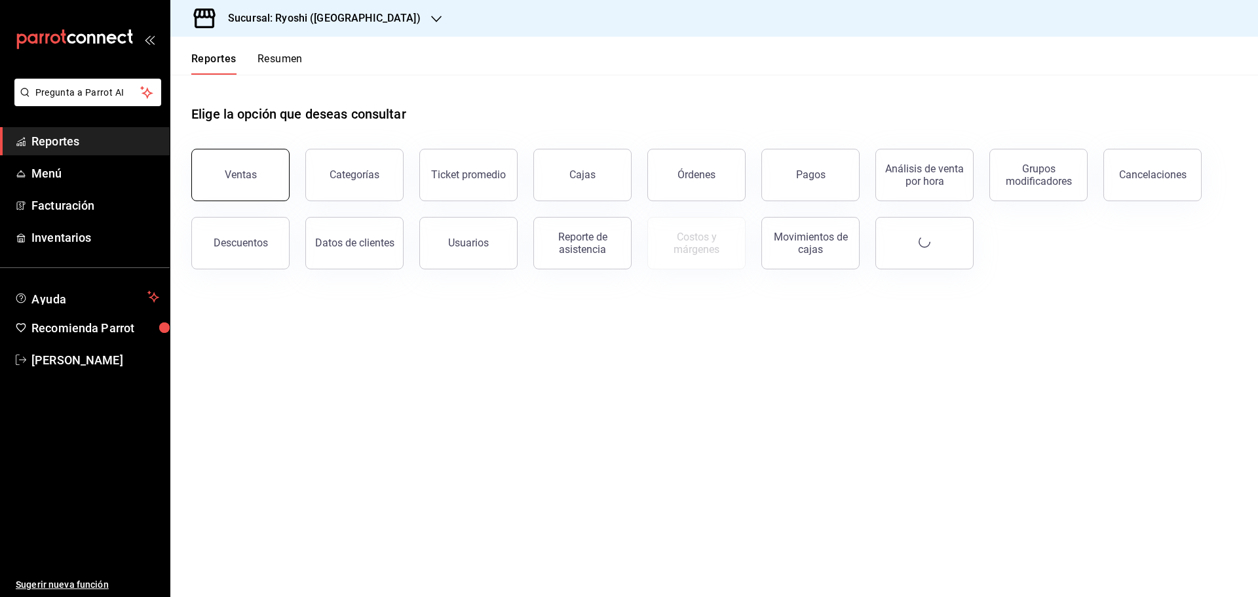
click at [263, 196] on button "Ventas" at bounding box center [240, 175] width 98 height 52
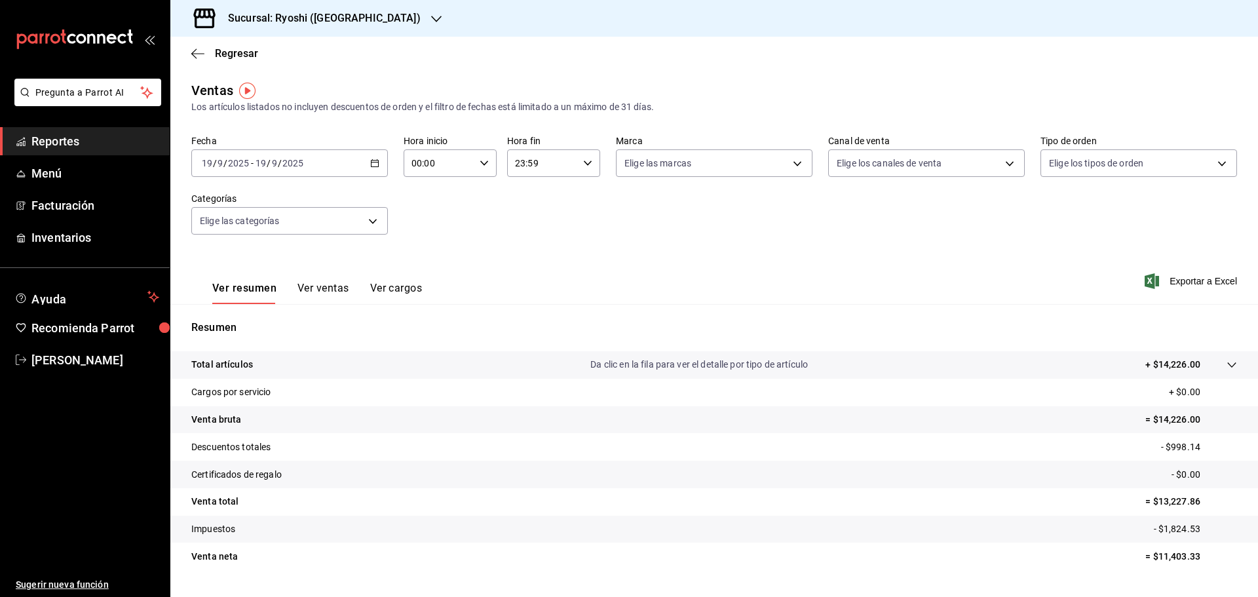
click at [375, 159] on icon "button" at bounding box center [374, 163] width 9 height 9
click at [218, 324] on span "Rango de fechas" at bounding box center [253, 321] width 102 height 14
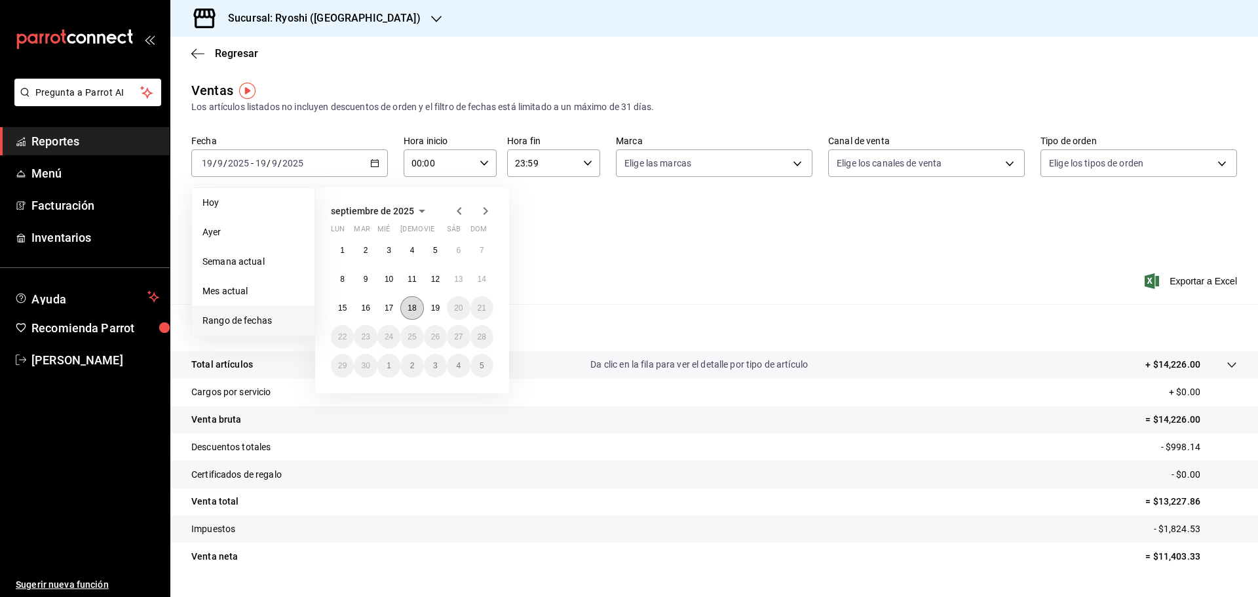
click at [405, 305] on button "18" at bounding box center [411, 308] width 23 height 24
drag, startPoint x: 424, startPoint y: 309, endPoint x: 436, endPoint y: 306, distance: 11.6
click at [425, 309] on button "19" at bounding box center [435, 308] width 23 height 24
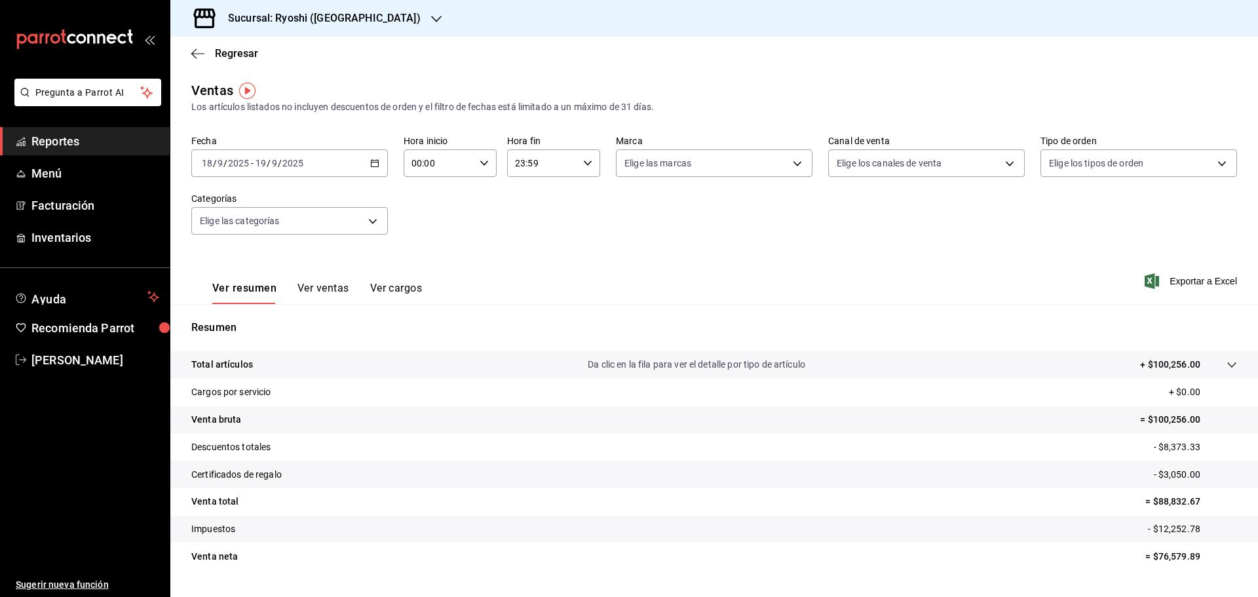
click at [480, 161] on icon "button" at bounding box center [483, 163] width 9 height 9
click at [429, 222] on span "05" at bounding box center [425, 222] width 26 height 10
type input "05:00"
click at [587, 165] on div at bounding box center [629, 298] width 1258 height 597
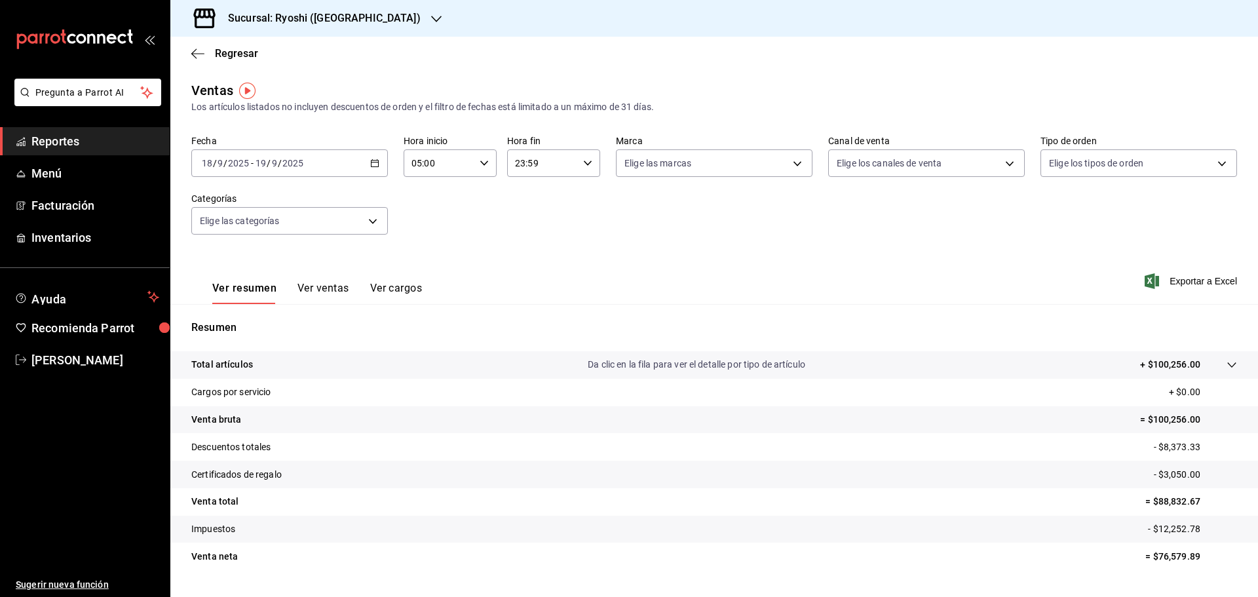
click at [583, 162] on icon "button" at bounding box center [587, 163] width 9 height 9
click at [526, 223] on span "05" at bounding box center [527, 222] width 26 height 10
type input "05:59"
click at [736, 208] on div at bounding box center [629, 298] width 1258 height 597
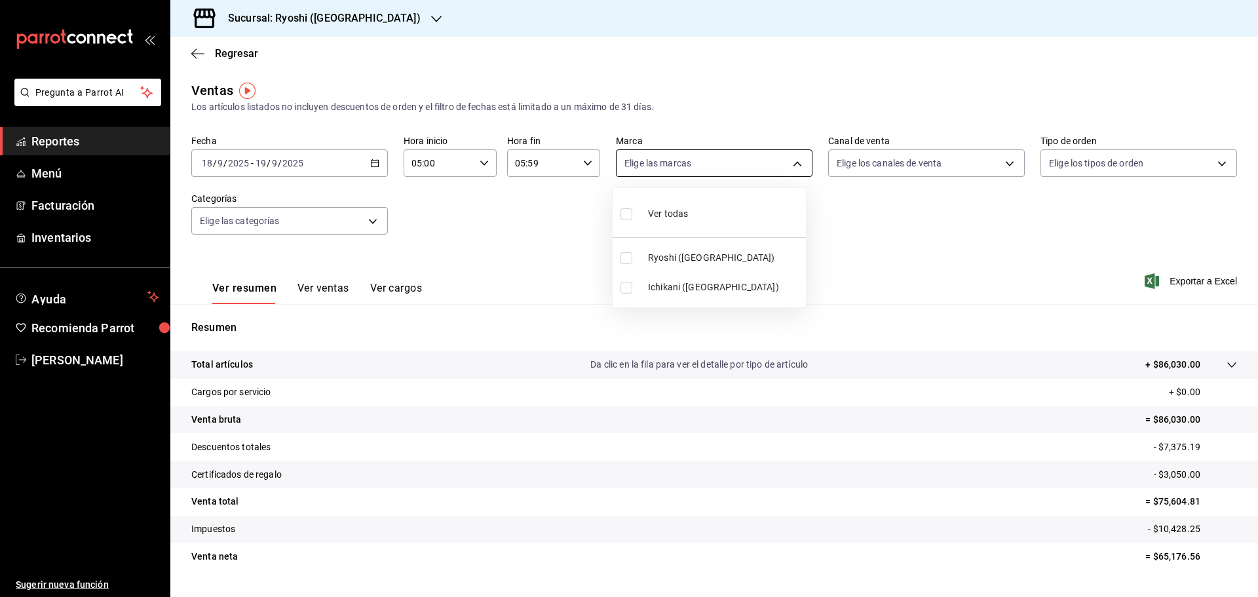
click at [794, 164] on body "Pregunta a Parrot AI Reportes Menú Facturación Inventarios Ayuda Recomienda Par…" at bounding box center [629, 298] width 1258 height 597
click at [627, 289] on input "checkbox" at bounding box center [626, 288] width 12 height 12
checkbox input "true"
type input "e80bf875-3c9c-4ad9-8c6a-14c8262011fc"
click at [1199, 280] on div at bounding box center [629, 298] width 1258 height 597
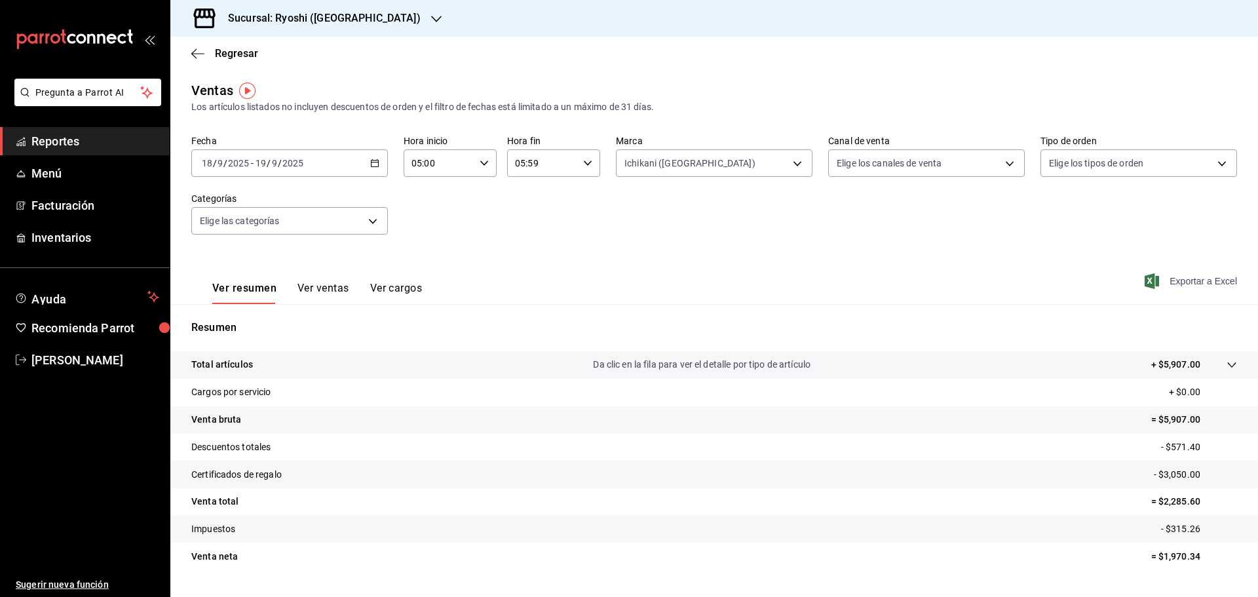
click at [1176, 280] on span "Exportar a Excel" at bounding box center [1192, 281] width 90 height 16
click at [375, 167] on \(Stroke\) "button" at bounding box center [375, 163] width 8 height 7
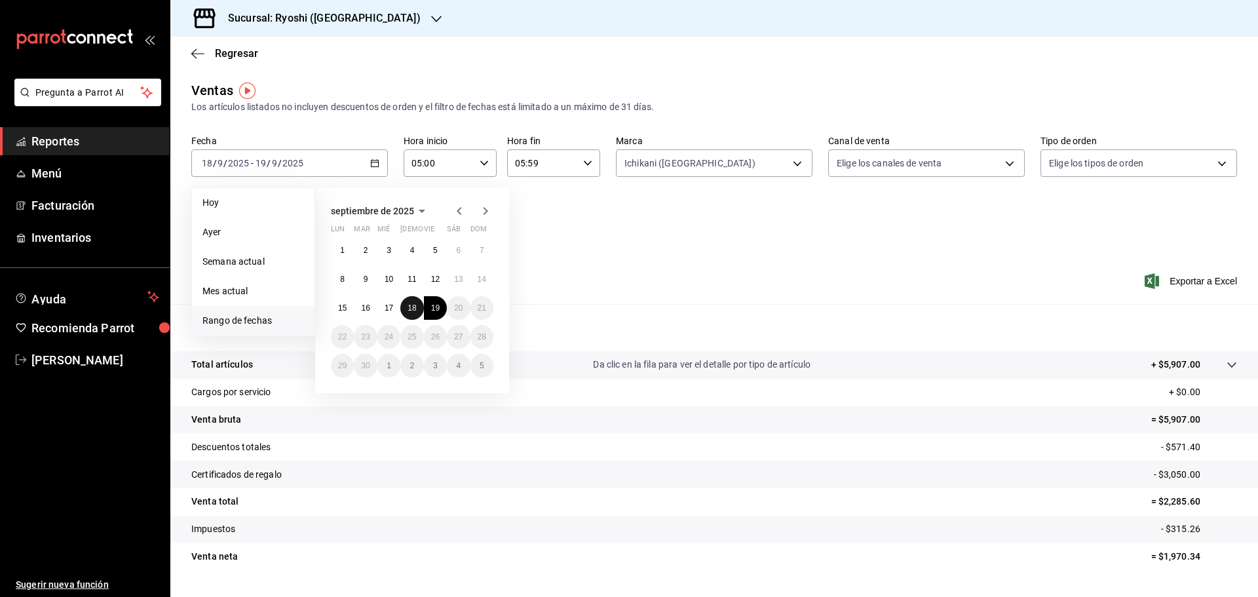
click at [408, 308] on abbr "18" at bounding box center [411, 307] width 9 height 9
click at [428, 308] on button "19" at bounding box center [435, 308] width 23 height 24
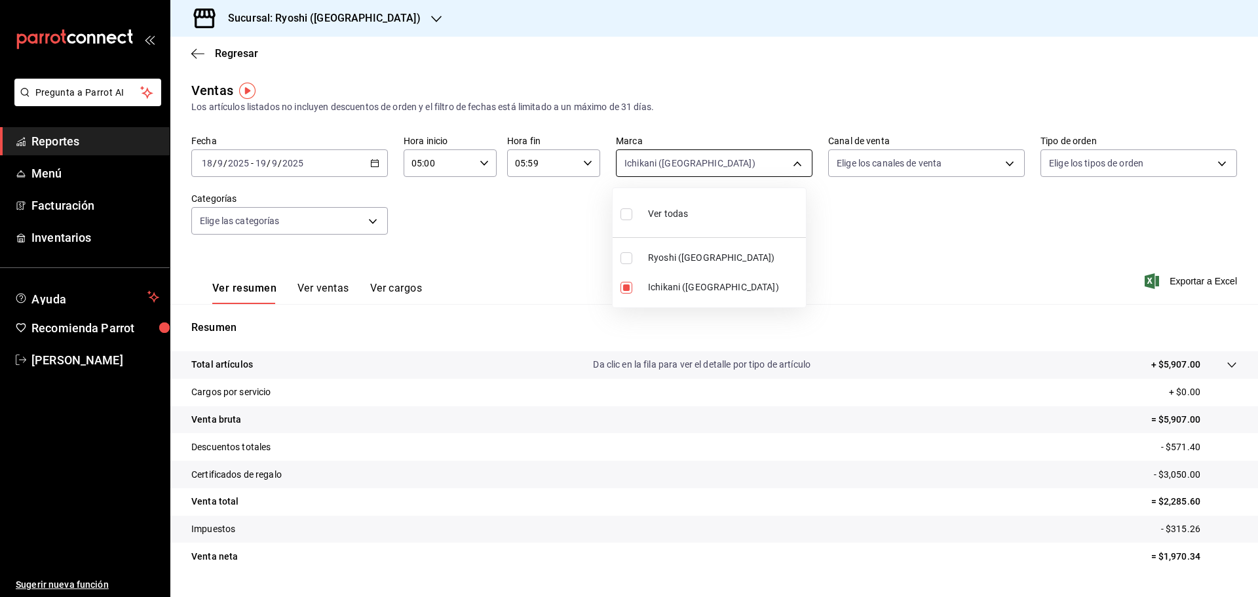
click at [787, 159] on body "Pregunta a Parrot AI Reportes Menú Facturación Inventarios Ayuda Recomienda Par…" at bounding box center [629, 298] width 1258 height 597
click at [629, 219] on input "checkbox" at bounding box center [626, 214] width 12 height 12
checkbox input "true"
type input "26ca50e5-a845-484f-a54e-8a4432b79f59,e80bf875-3c9c-4ad9-8c6a-14c8262011fc"
checkbox input "true"
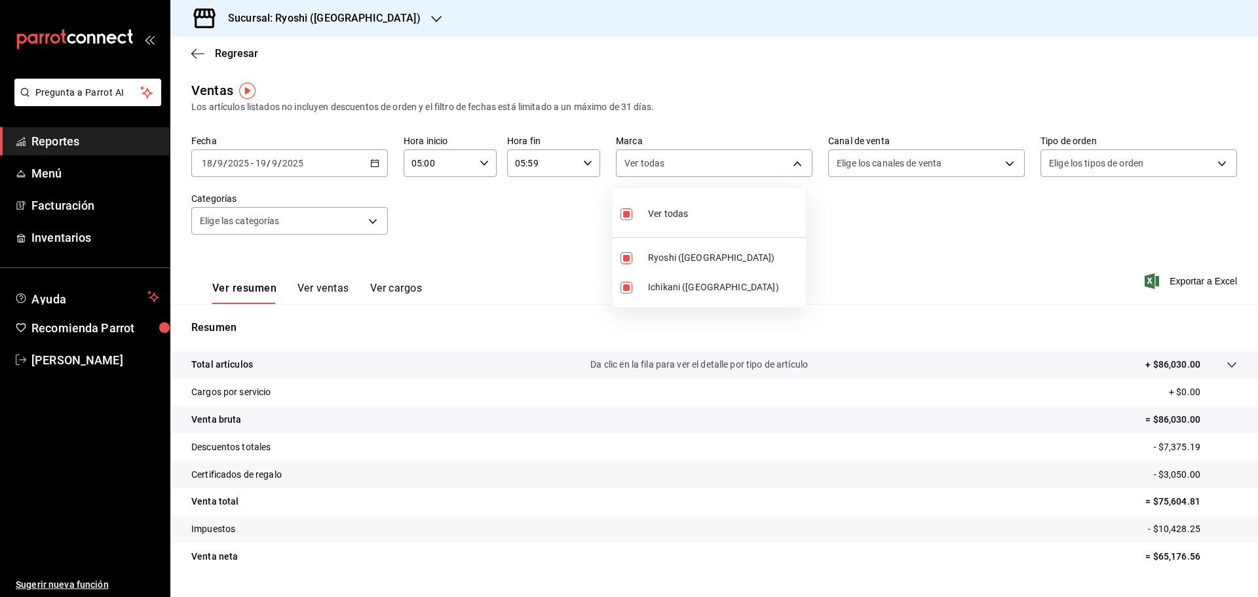
click at [1174, 281] on div at bounding box center [629, 298] width 1258 height 597
click at [1206, 270] on div "Ver resumen Ver ventas Ver cargos Exportar a Excel" at bounding box center [713, 277] width 1087 height 54
click at [1206, 277] on span "Exportar a Excel" at bounding box center [1192, 281] width 90 height 16
